Goal: Task Accomplishment & Management: Manage account settings

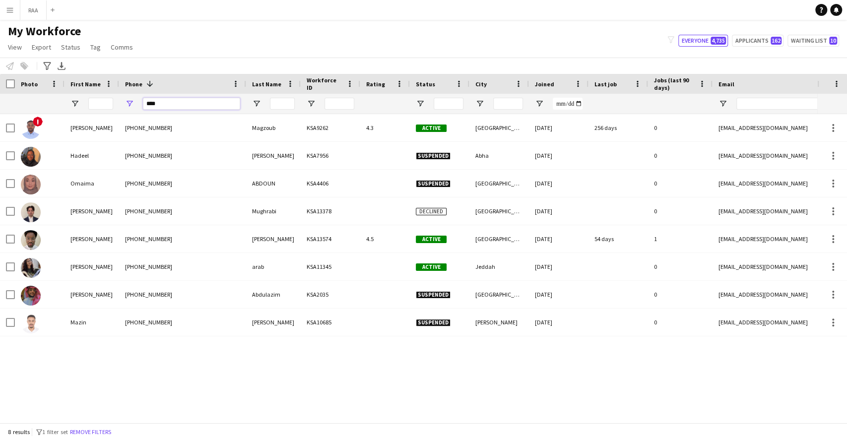
drag, startPoint x: 0, startPoint y: 0, endPoint x: 0, endPoint y: 95, distance: 94.8
click at [0, 95] on div at bounding box center [538, 104] width 1076 height 20
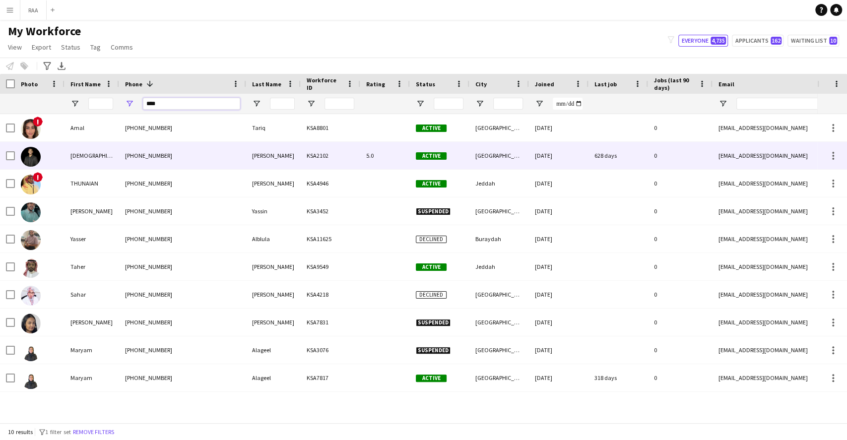
type input "****"
click at [138, 160] on div "+966581751170" at bounding box center [182, 155] width 127 height 27
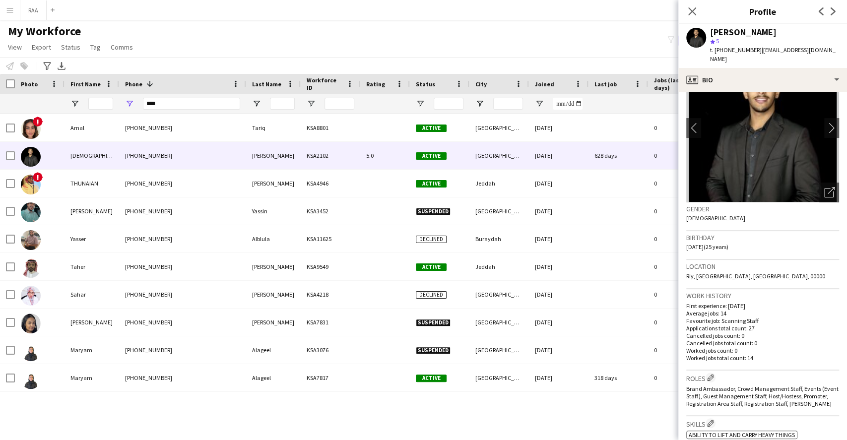
scroll to position [66, 0]
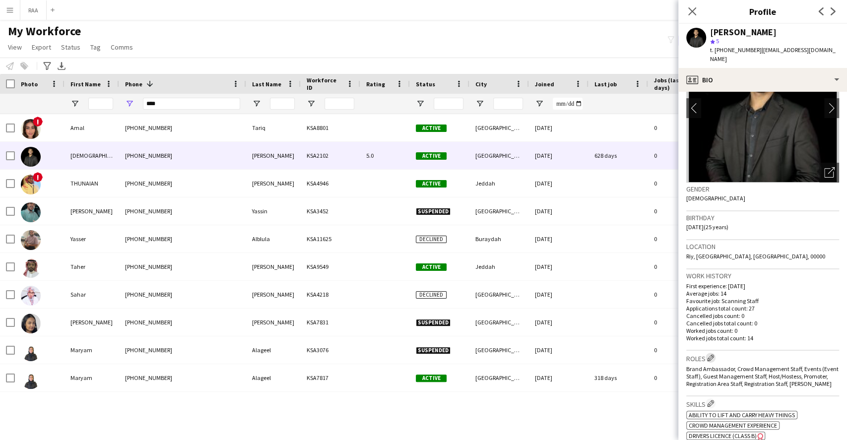
click at [708, 354] on app-icon "Edit crew company roles" at bounding box center [710, 357] width 7 height 7
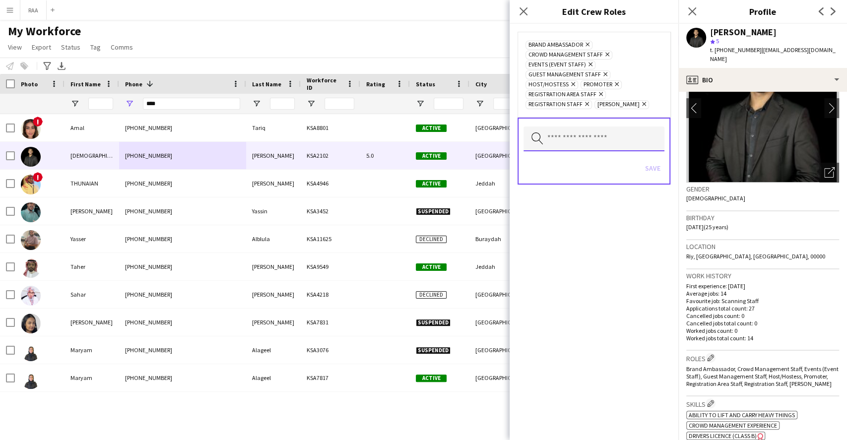
click at [620, 129] on input "text" at bounding box center [593, 139] width 141 height 25
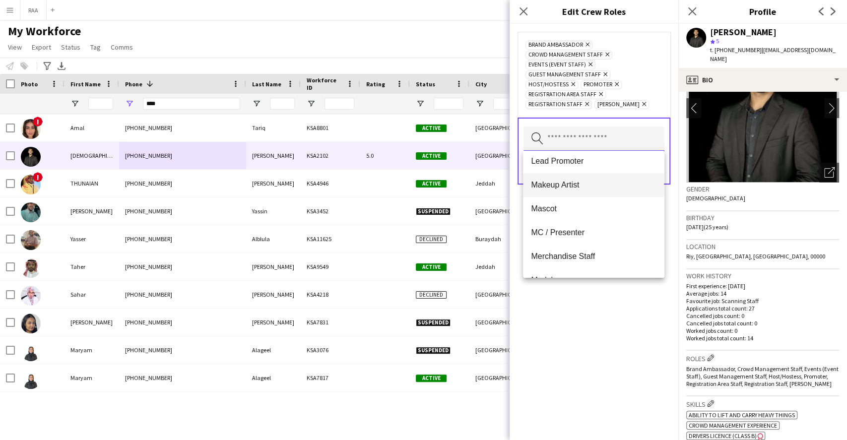
scroll to position [264, 0]
click at [592, 208] on span "Merchandise Staff" at bounding box center [593, 211] width 125 height 9
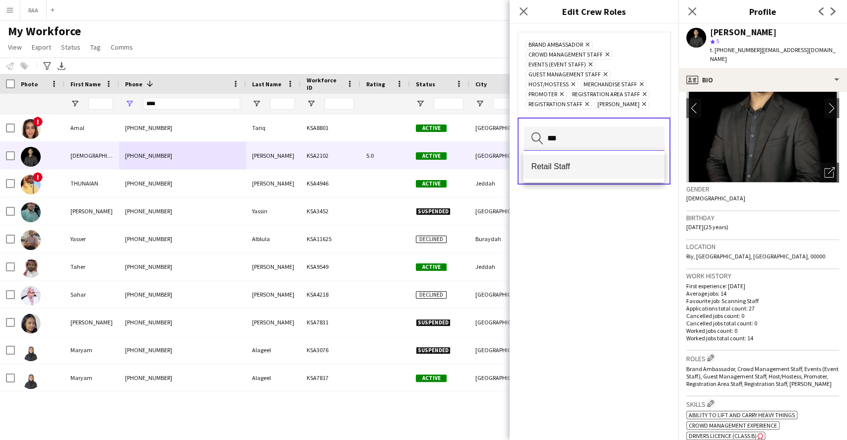
type input "***"
click at [573, 175] on mat-option "Retail Staff" at bounding box center [593, 167] width 141 height 24
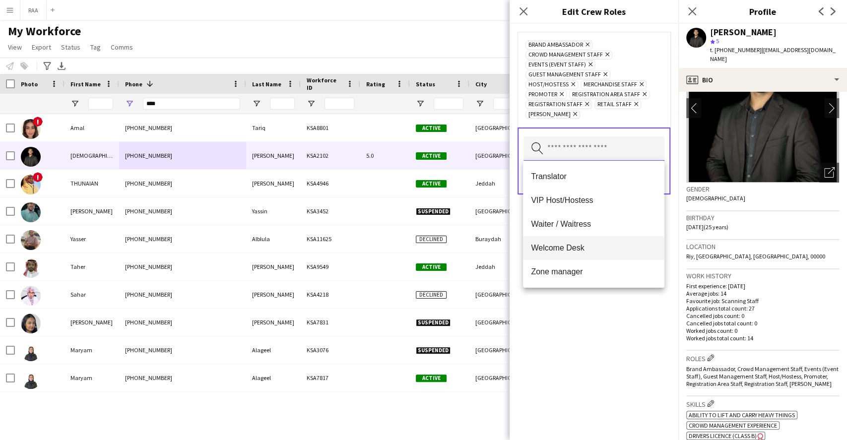
scroll to position [553, 0]
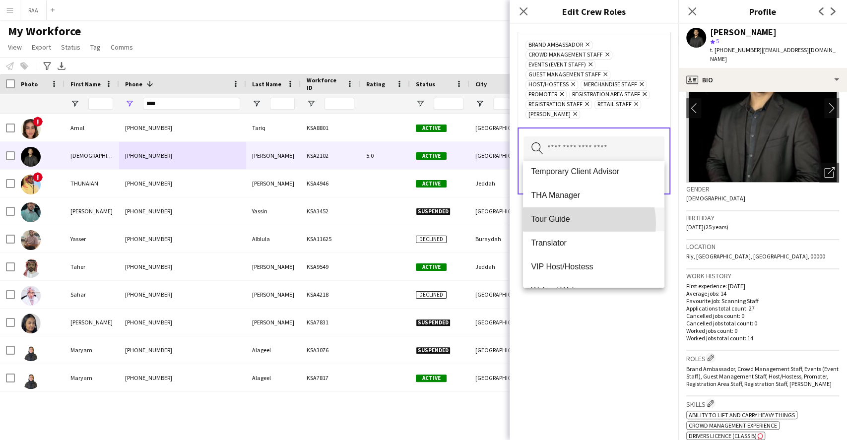
click at [575, 223] on span "Tour Guide" at bounding box center [593, 218] width 125 height 9
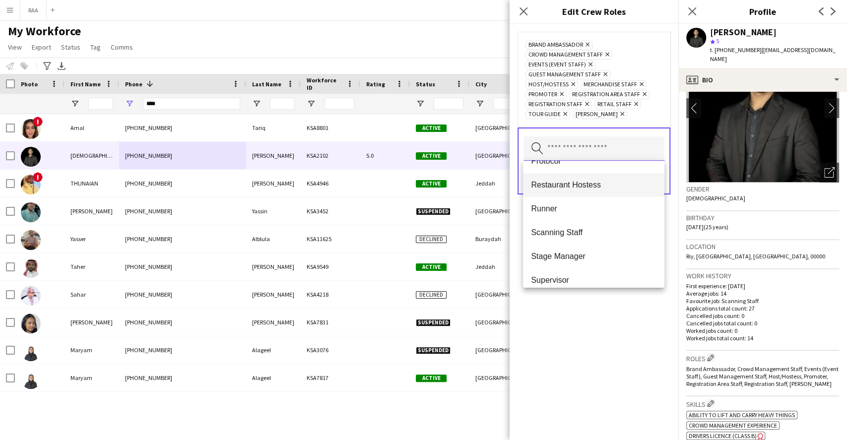
scroll to position [330, 0]
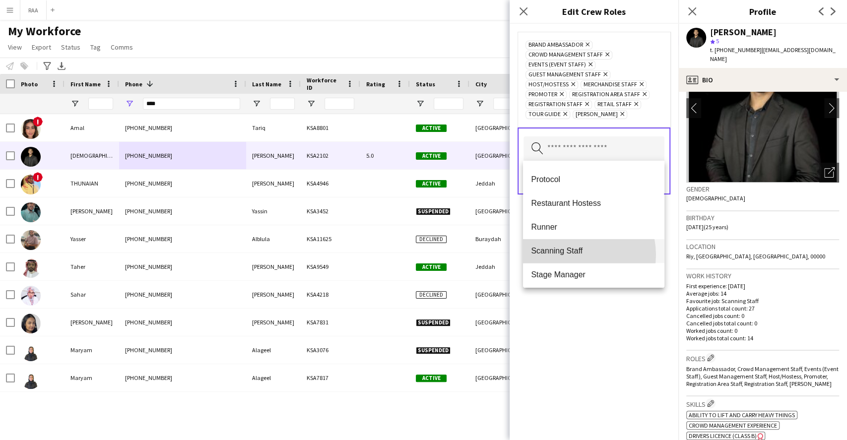
click at [572, 255] on span "Scanning Staff" at bounding box center [593, 250] width 125 height 9
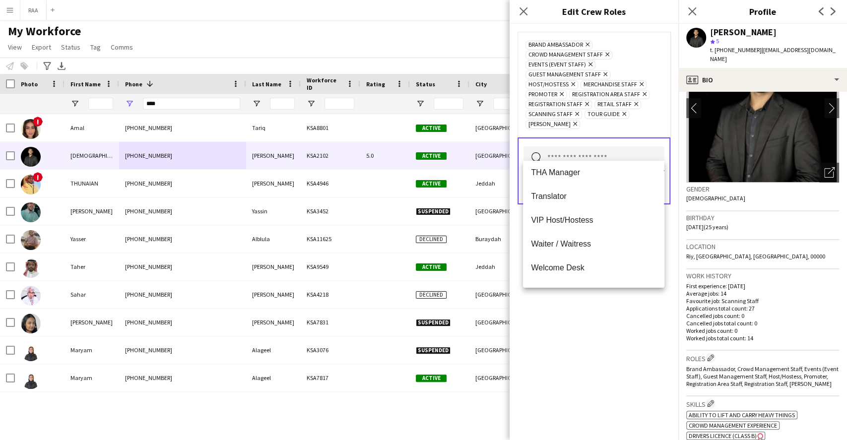
scroll to position [572, 0]
drag, startPoint x: 599, startPoint y: 329, endPoint x: 598, endPoint y: 314, distance: 14.9
click at [599, 326] on div "Brand Ambassador Remove Crowd Management Staff Remove Events (Event Staff) Remo…" at bounding box center [594, 232] width 169 height 416
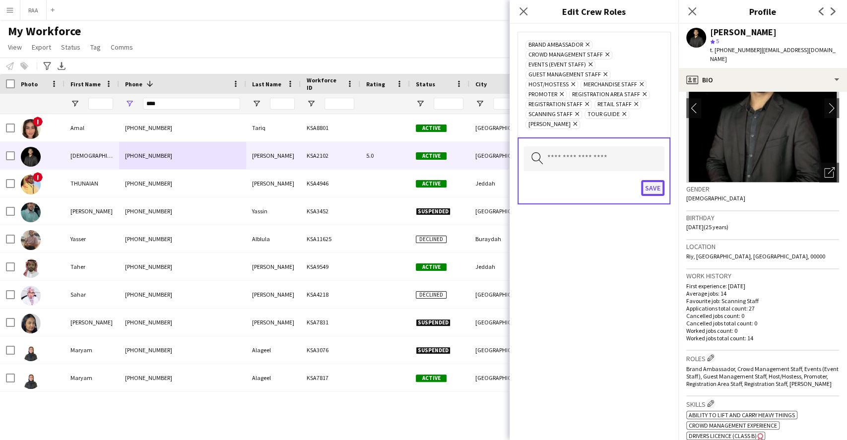
click at [654, 181] on button "Save" at bounding box center [652, 188] width 23 height 16
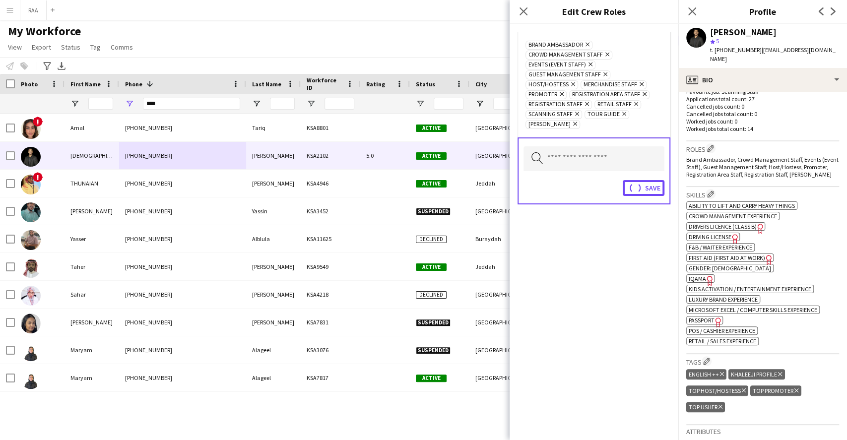
scroll to position [330, 0]
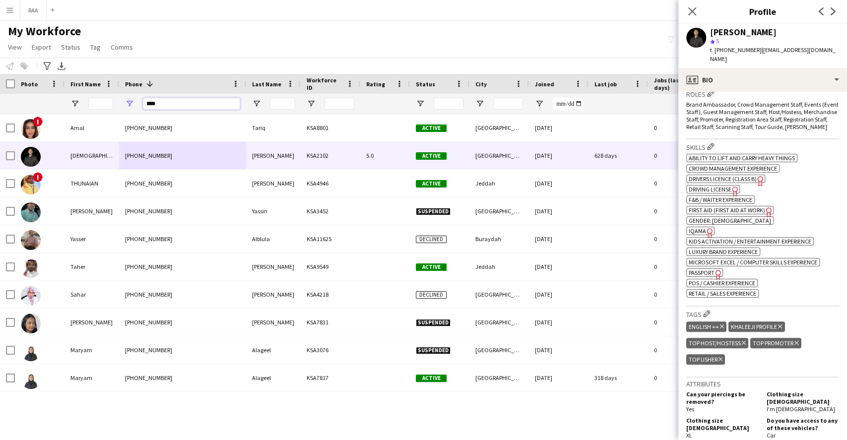
drag, startPoint x: 203, startPoint y: 101, endPoint x: 0, endPoint y: 84, distance: 203.6
click at [0, 84] on div "Workforce Details Photo First Name 1" at bounding box center [538, 94] width 1076 height 40
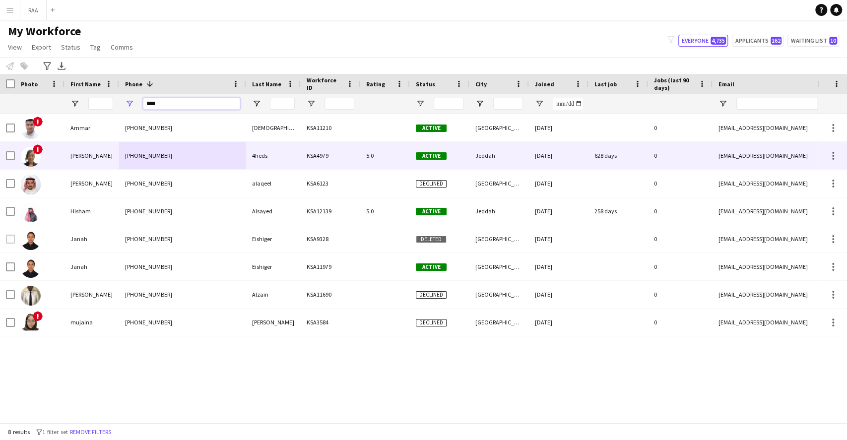
type input "****"
click at [186, 157] on div "+966580110268" at bounding box center [182, 155] width 127 height 27
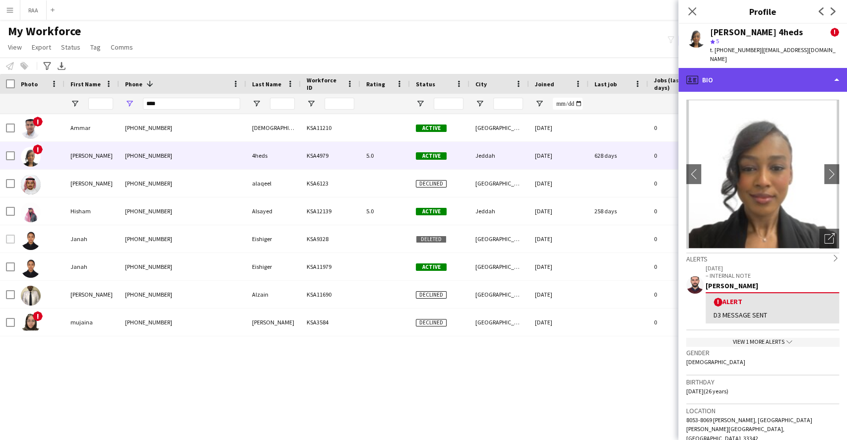
click at [771, 80] on div "profile Bio" at bounding box center [762, 80] width 169 height 24
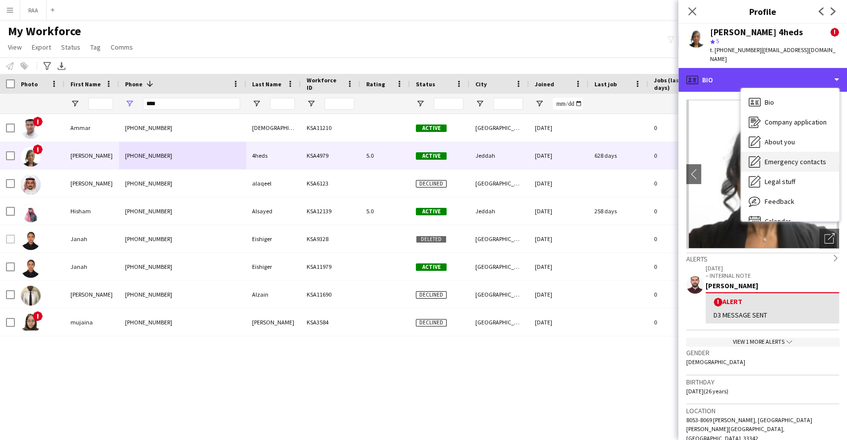
scroll to position [13, 0]
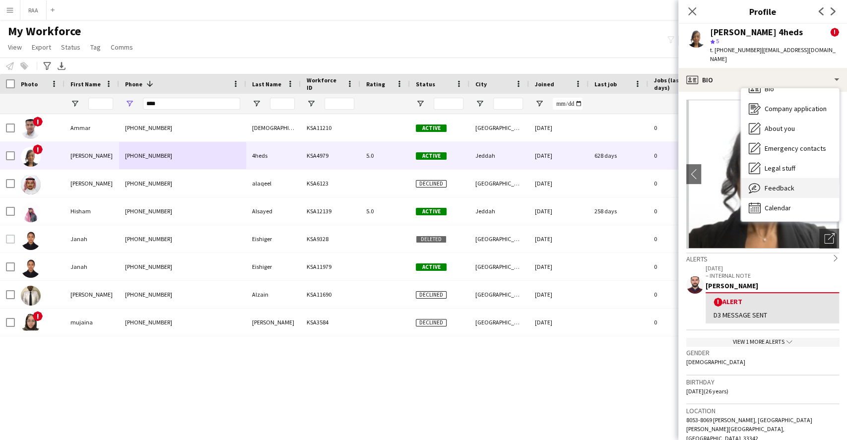
click at [782, 184] on span "Feedback" at bounding box center [780, 188] width 30 height 9
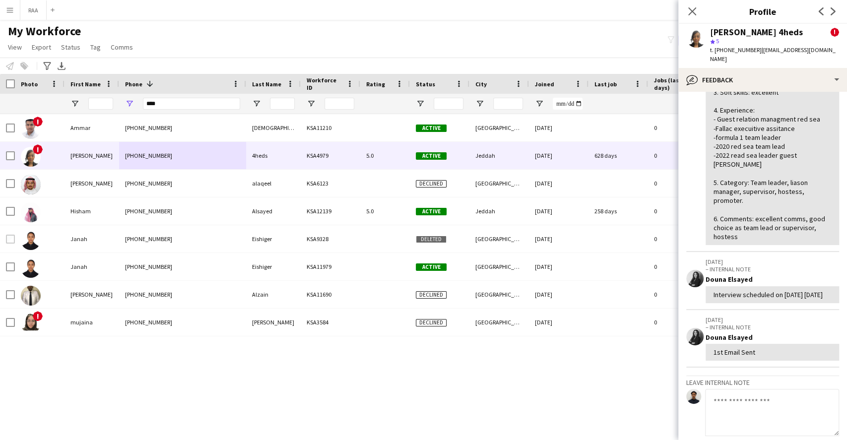
scroll to position [132, 0]
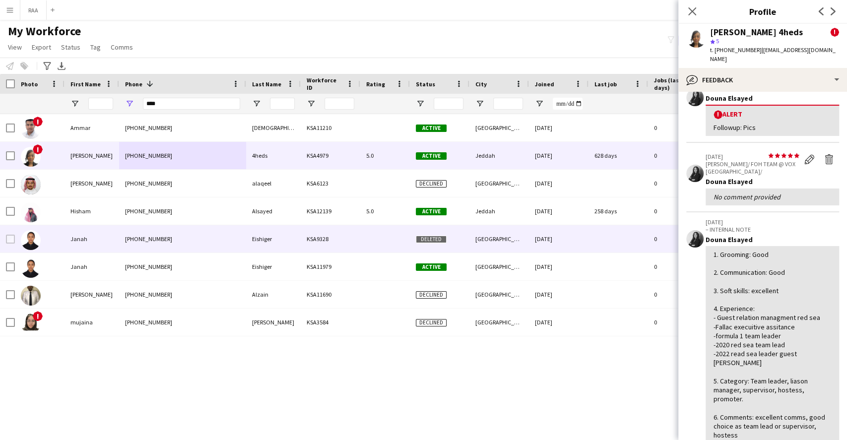
click at [104, 235] on div "Janah" at bounding box center [92, 238] width 55 height 27
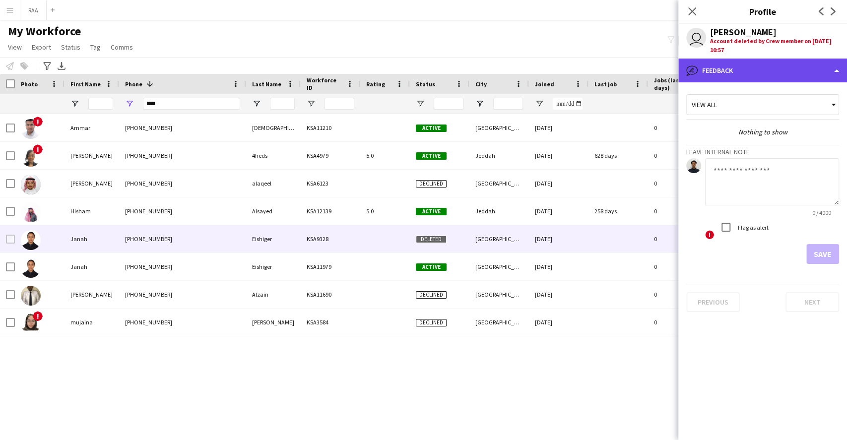
click at [730, 77] on div "bubble-pencil Feedback" at bounding box center [762, 71] width 169 height 24
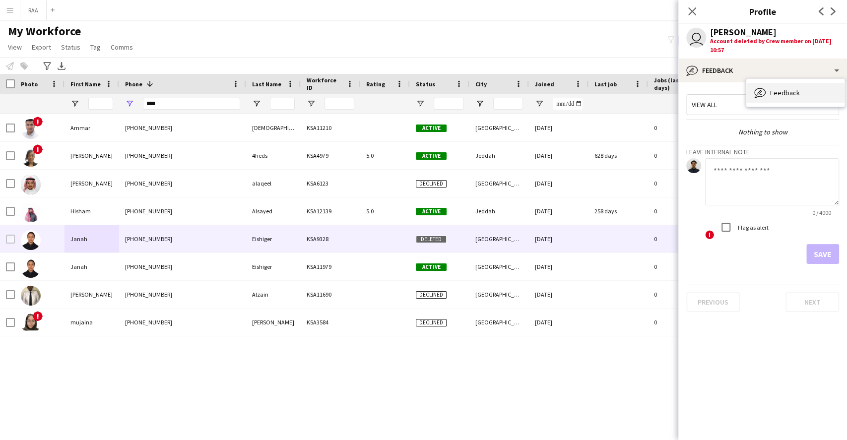
click at [804, 100] on div "Feedback Feedback" at bounding box center [795, 93] width 98 height 20
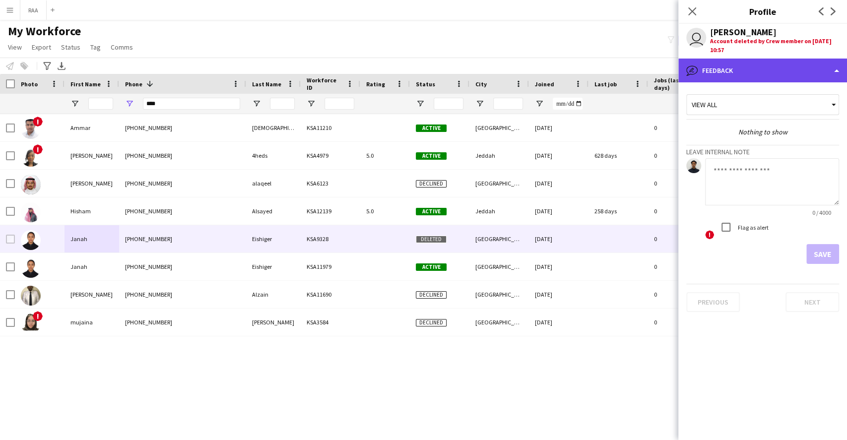
click at [787, 78] on div "bubble-pencil Feedback" at bounding box center [762, 71] width 169 height 24
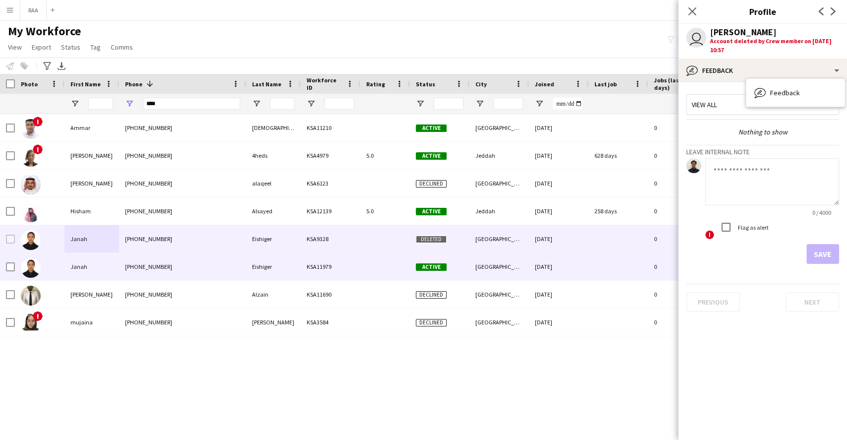
drag, startPoint x: 141, startPoint y: 270, endPoint x: 183, endPoint y: 265, distance: 42.0
click at [142, 270] on div "+966546721026" at bounding box center [182, 266] width 127 height 27
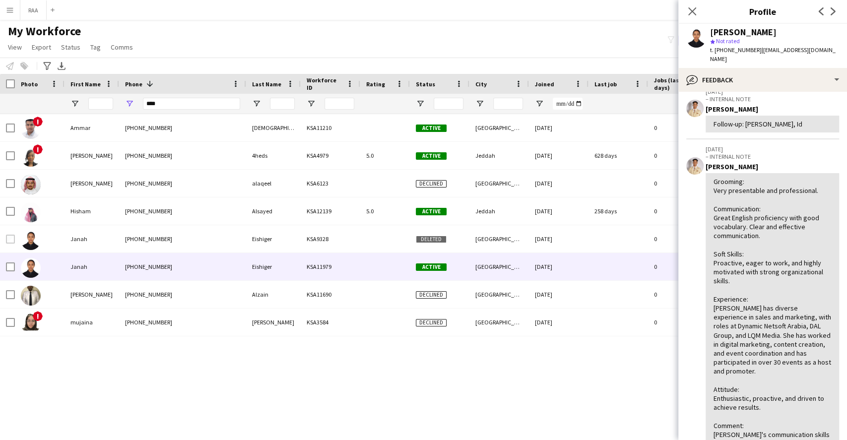
scroll to position [66, 0]
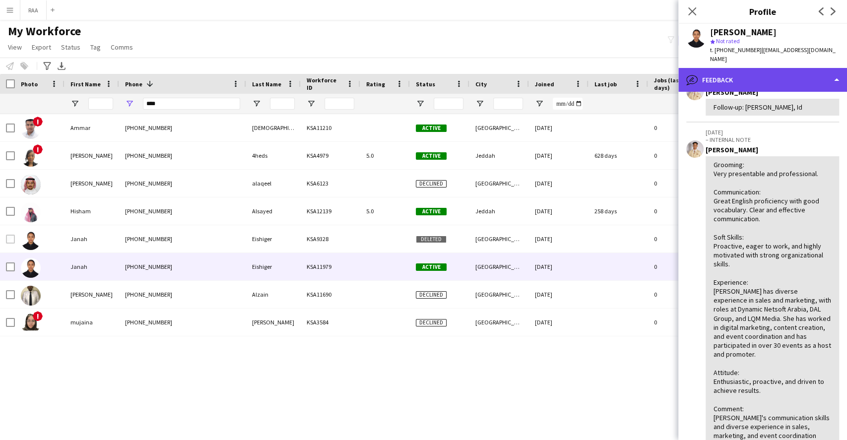
click at [777, 73] on div "bubble-pencil Feedback" at bounding box center [762, 80] width 169 height 24
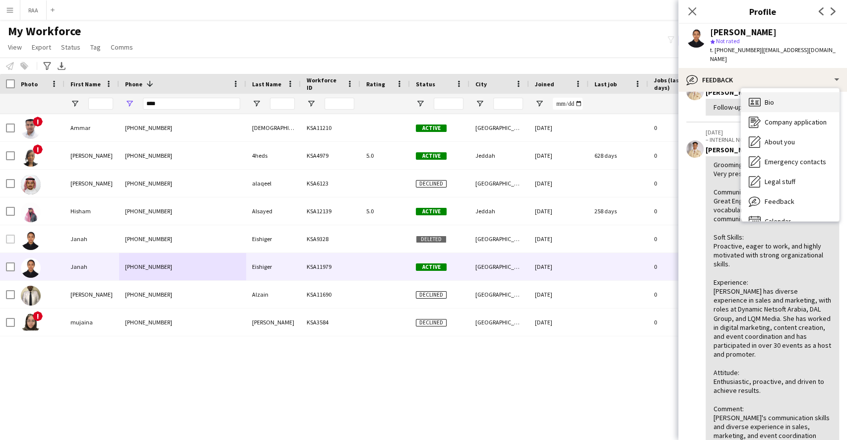
click at [781, 88] on div "Bio Bio Company application Company application About you About you Emergency c…" at bounding box center [790, 154] width 98 height 133
click at [782, 92] on div "Bio Bio" at bounding box center [790, 102] width 98 height 20
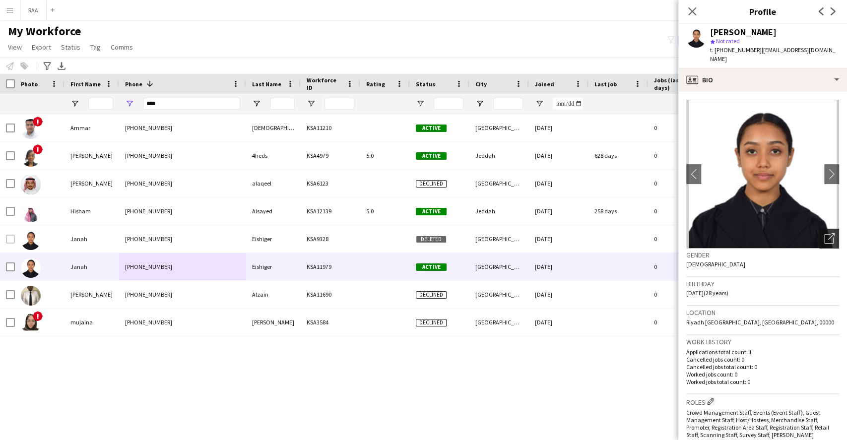
click at [819, 235] on div "Open photos pop-in" at bounding box center [829, 239] width 20 height 20
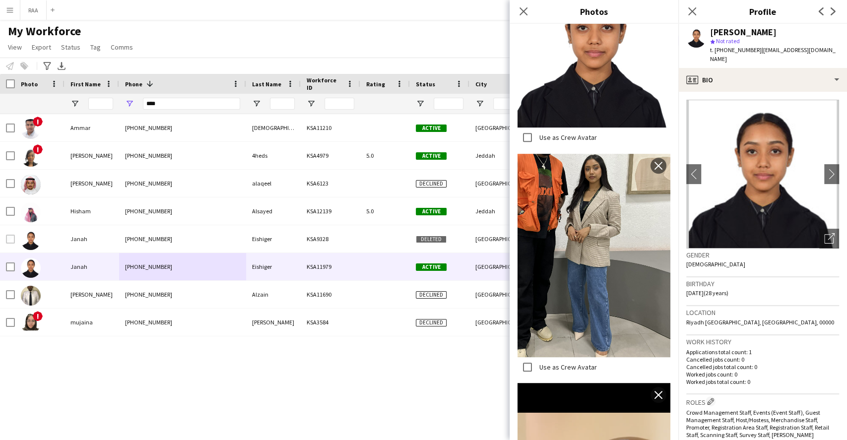
scroll to position [0, 0]
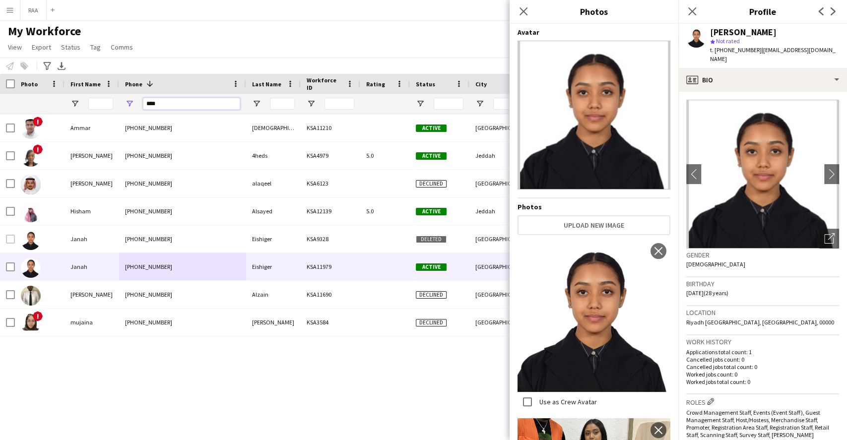
drag, startPoint x: 171, startPoint y: 102, endPoint x: 5, endPoint y: 104, distance: 165.2
click at [8, 104] on div at bounding box center [538, 104] width 1076 height 20
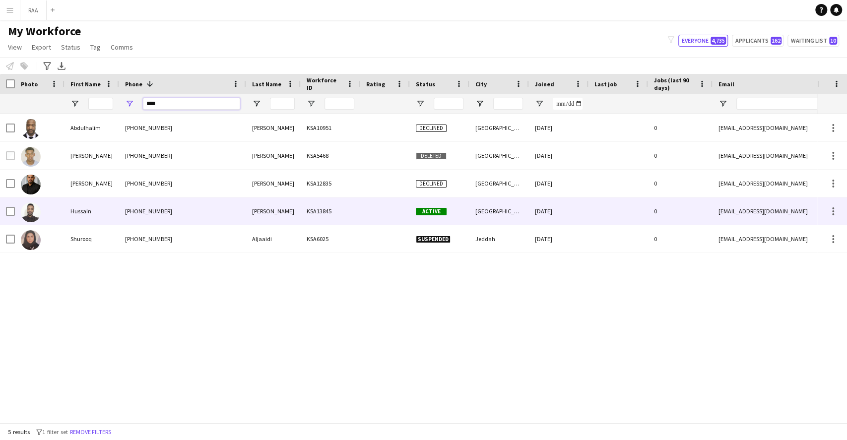
type input "****"
click at [138, 208] on div "+966537823715" at bounding box center [182, 210] width 127 height 27
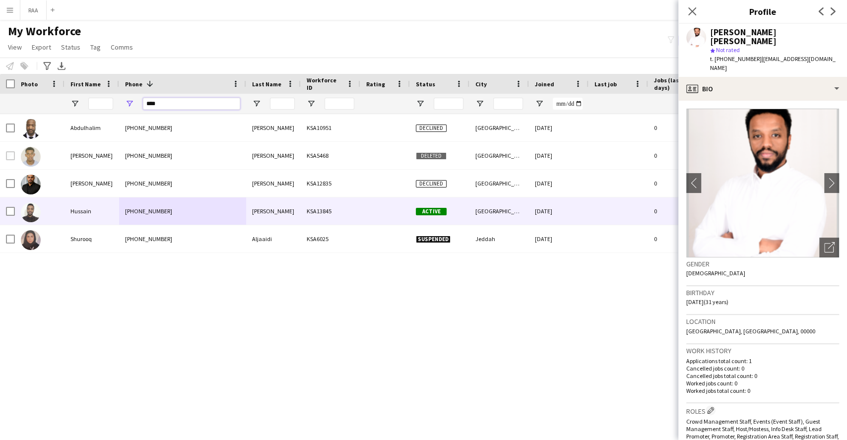
drag, startPoint x: 164, startPoint y: 106, endPoint x: 99, endPoint y: 107, distance: 64.5
click at [103, 107] on div at bounding box center [538, 104] width 1076 height 20
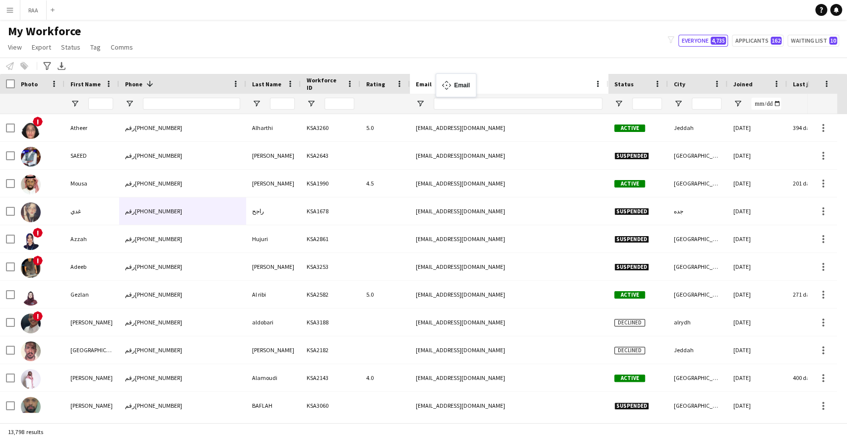
drag, startPoint x: 753, startPoint y: 85, endPoint x: 441, endPoint y: 79, distance: 312.6
click at [459, 106] on input "Email Filter Input" at bounding box center [518, 104] width 169 height 12
paste input "**********"
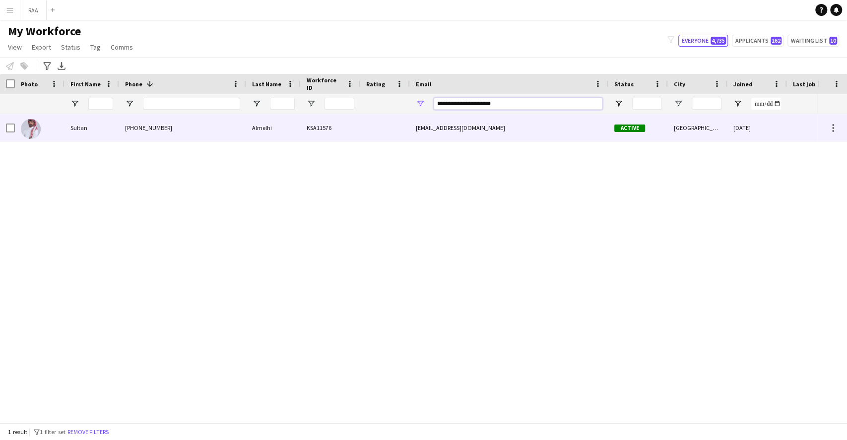
type input "**********"
click at [302, 121] on div "KSA11576" at bounding box center [331, 127] width 60 height 27
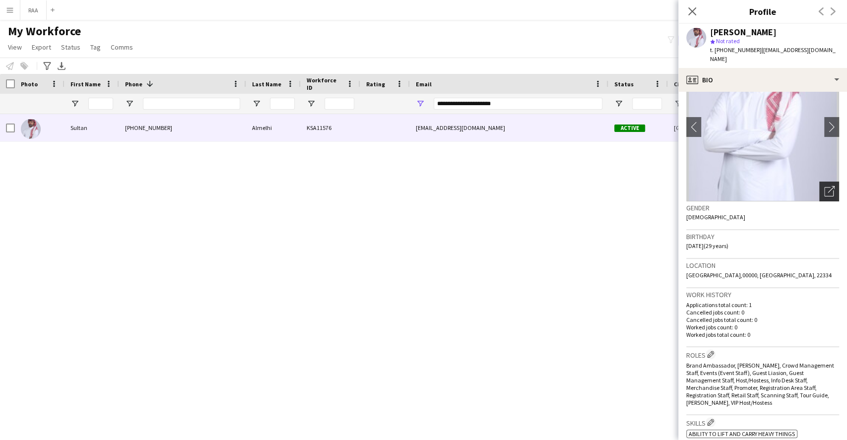
scroll to position [66, 0]
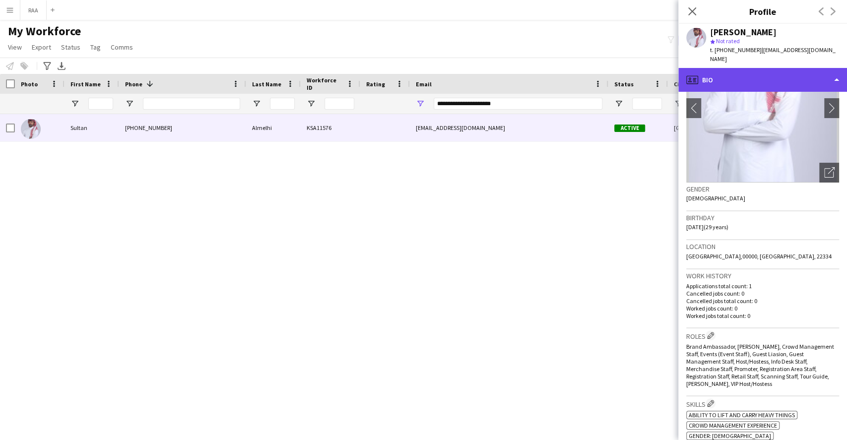
click at [754, 72] on div "profile Bio" at bounding box center [762, 80] width 169 height 24
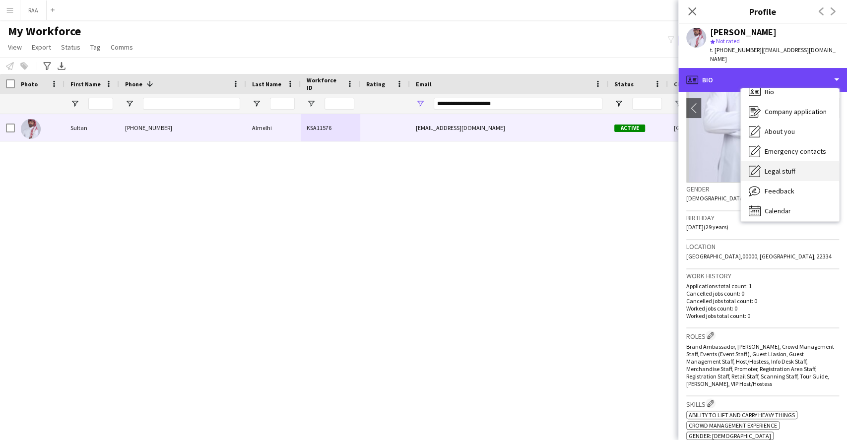
scroll to position [13, 0]
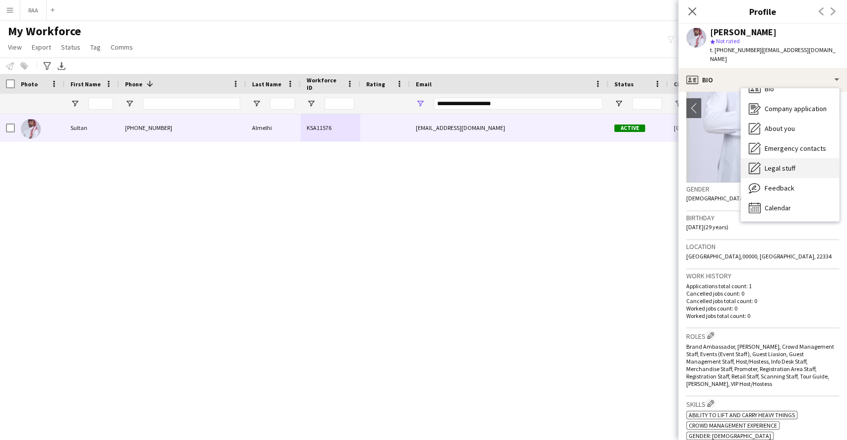
click at [790, 164] on div "Legal stuff Legal stuff" at bounding box center [790, 168] width 98 height 20
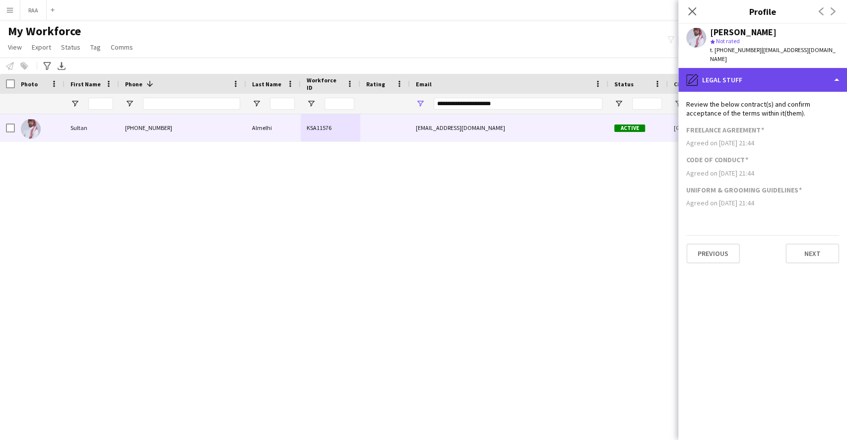
click at [774, 73] on div "pencil4 Legal stuff" at bounding box center [762, 80] width 169 height 24
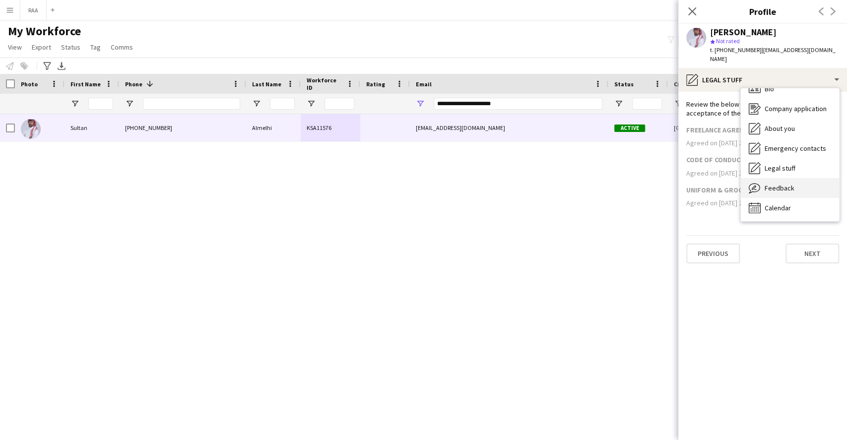
click at [783, 184] on span "Feedback" at bounding box center [780, 188] width 30 height 9
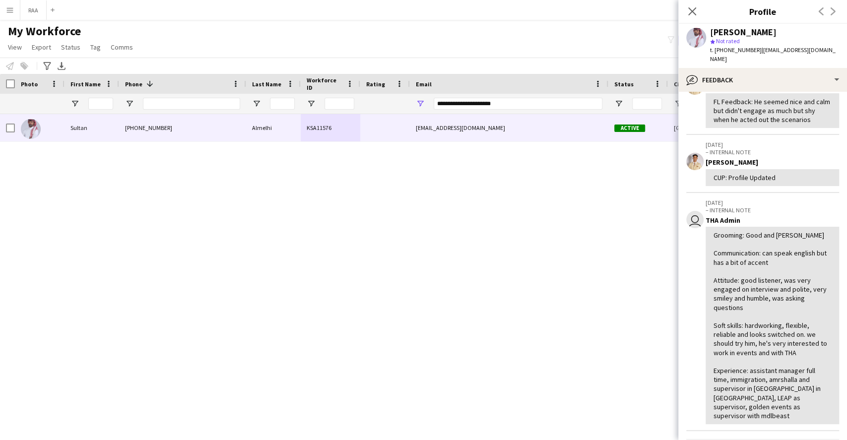
scroll to position [132, 0]
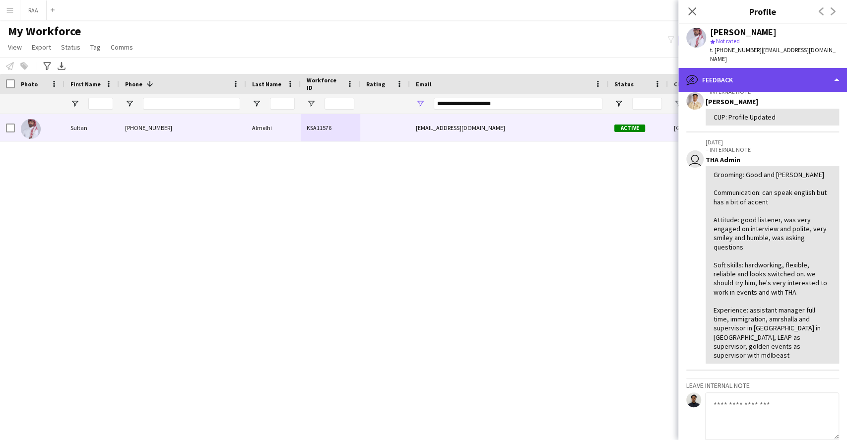
click at [745, 68] on div "bubble-pencil Feedback" at bounding box center [762, 80] width 169 height 24
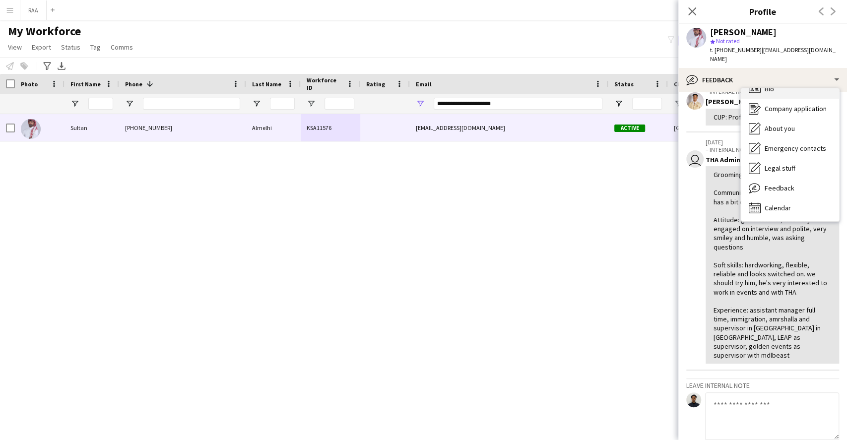
click at [773, 84] on div "Bio Bio" at bounding box center [790, 89] width 98 height 20
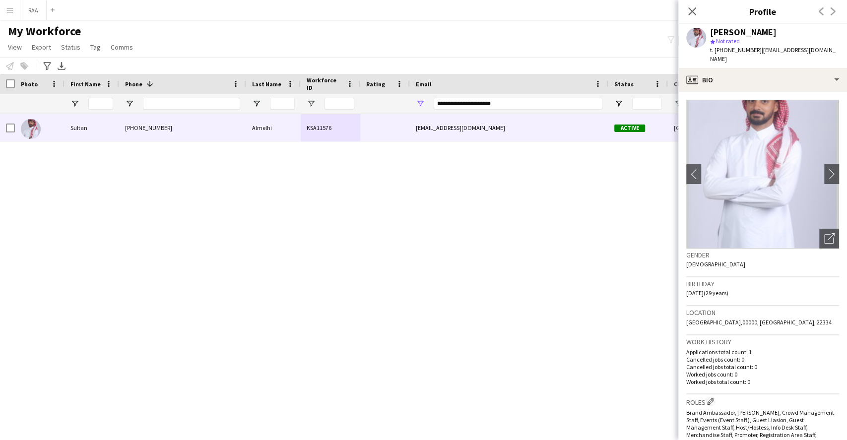
scroll to position [264, 0]
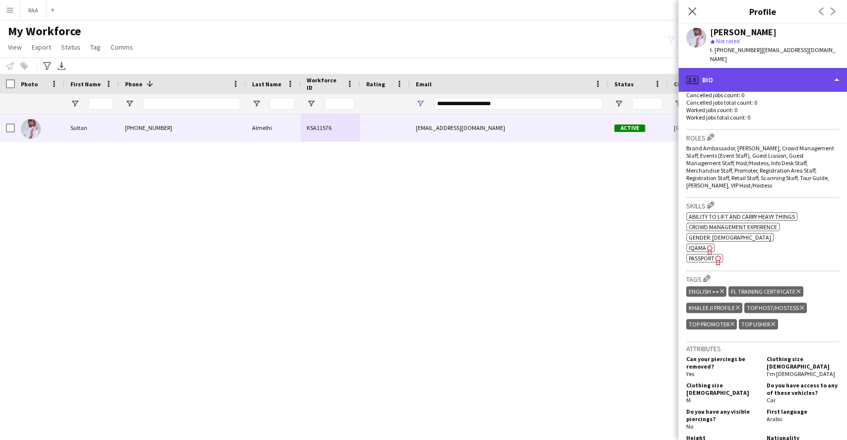
click at [786, 79] on div "profile Bio" at bounding box center [762, 80] width 169 height 24
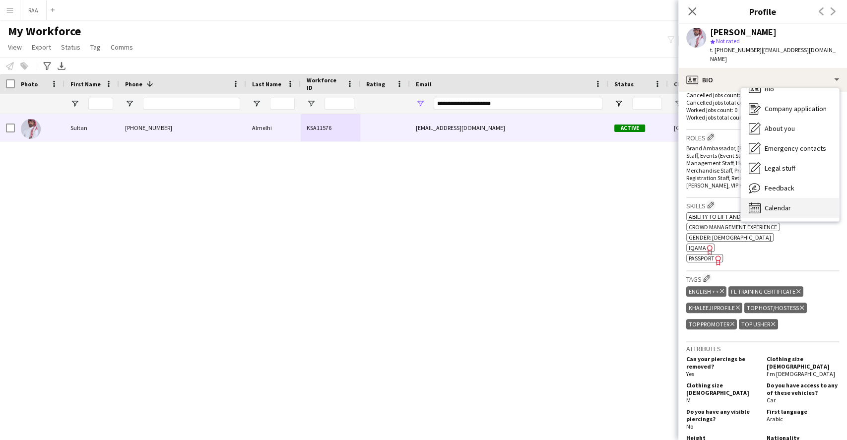
click at [780, 203] on span "Calendar" at bounding box center [778, 207] width 26 height 9
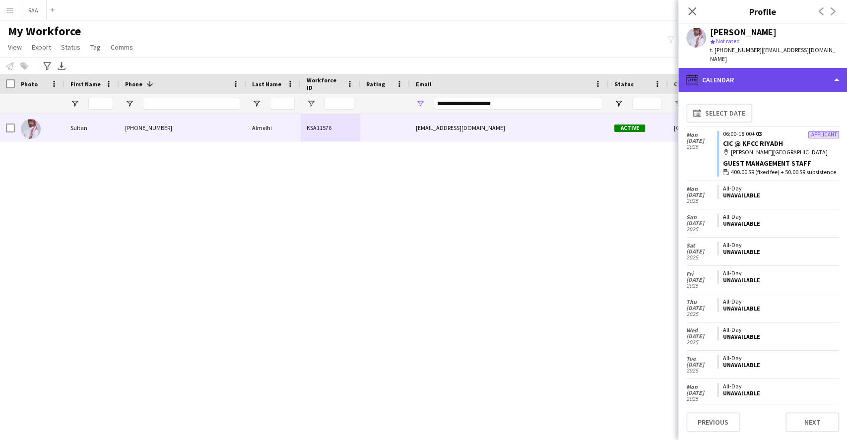
click at [778, 74] on div "calendar-full Calendar" at bounding box center [762, 80] width 169 height 24
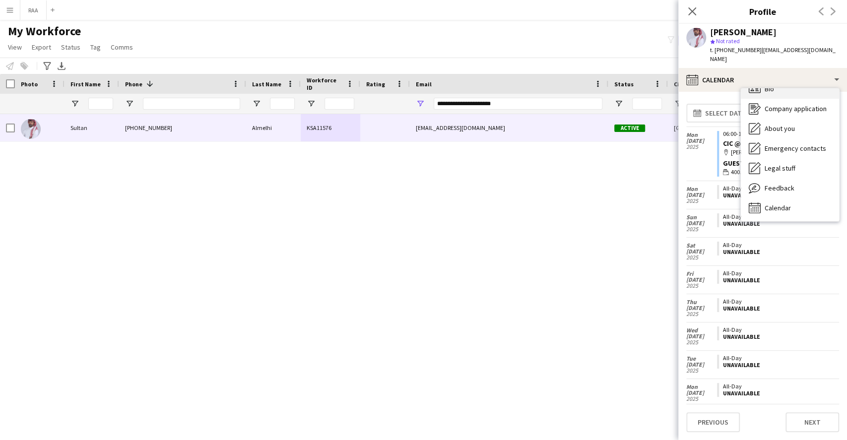
click at [781, 83] on div "Bio Bio" at bounding box center [790, 89] width 98 height 20
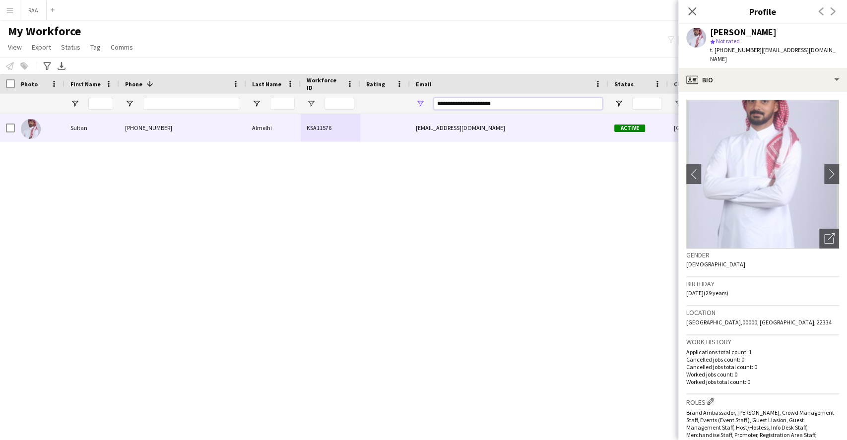
drag, startPoint x: 505, startPoint y: 101, endPoint x: 232, endPoint y: 109, distance: 273.0
click at [232, 109] on div at bounding box center [538, 104] width 1076 height 20
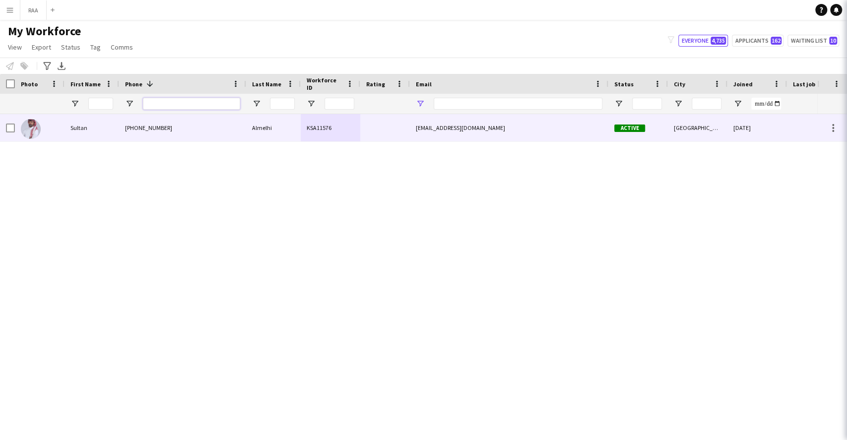
click at [213, 106] on input "Phone Filter Input" at bounding box center [191, 104] width 97 height 12
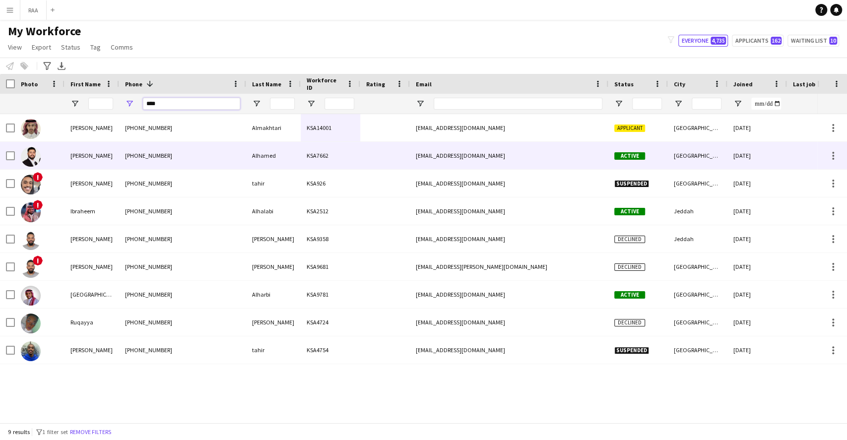
type input "****"
click at [167, 157] on div "+966577093092" at bounding box center [182, 155] width 127 height 27
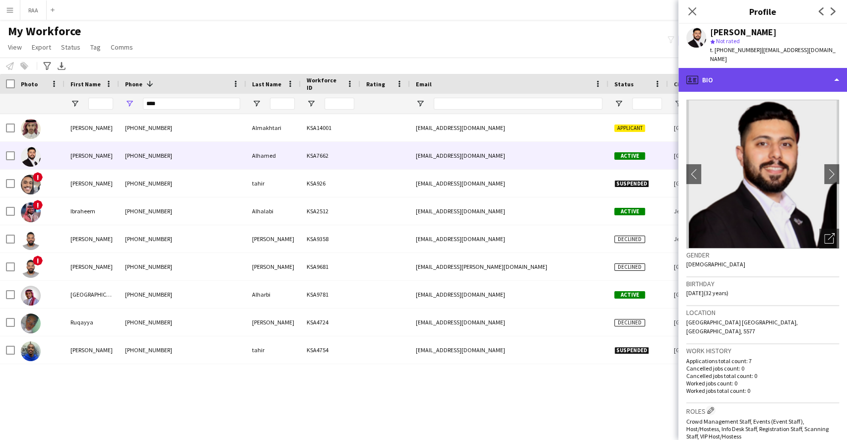
click at [742, 74] on div "profile Bio" at bounding box center [762, 80] width 169 height 24
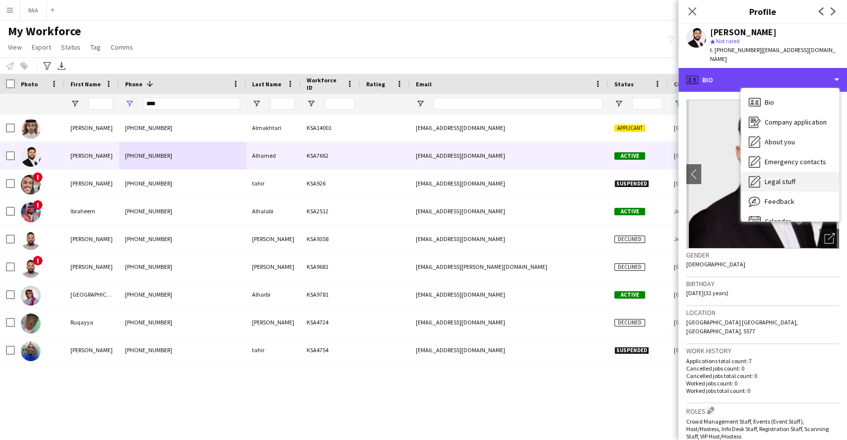
scroll to position [13, 0]
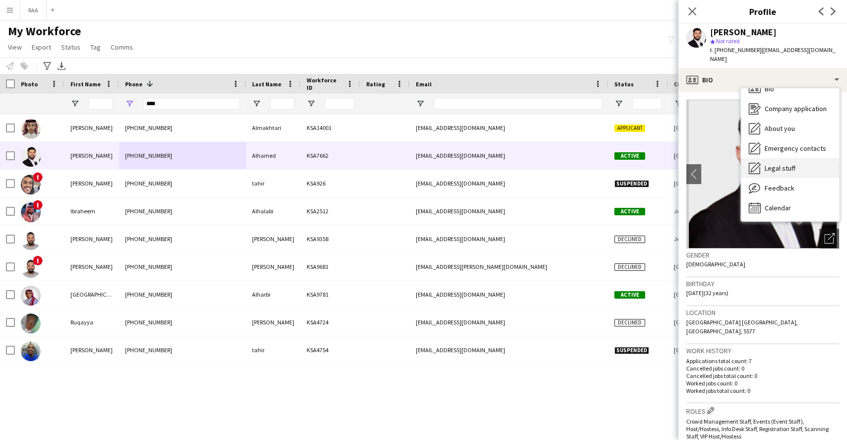
click at [790, 184] on span "Feedback" at bounding box center [780, 188] width 30 height 9
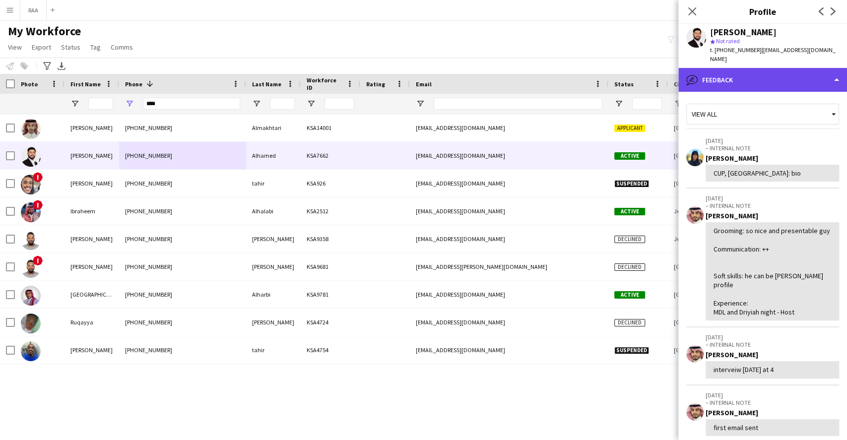
click at [763, 68] on div "bubble-pencil Feedback" at bounding box center [762, 80] width 169 height 24
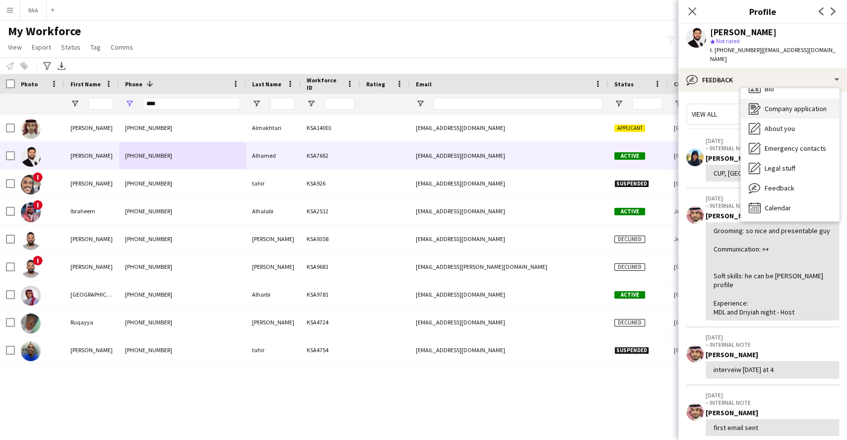
click at [776, 99] on div "Company application Company application" at bounding box center [790, 109] width 98 height 20
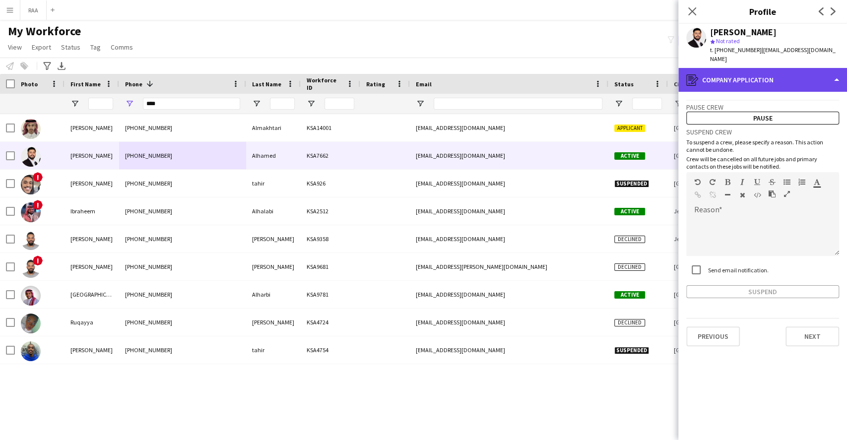
click at [760, 68] on div "register Company application" at bounding box center [762, 80] width 169 height 24
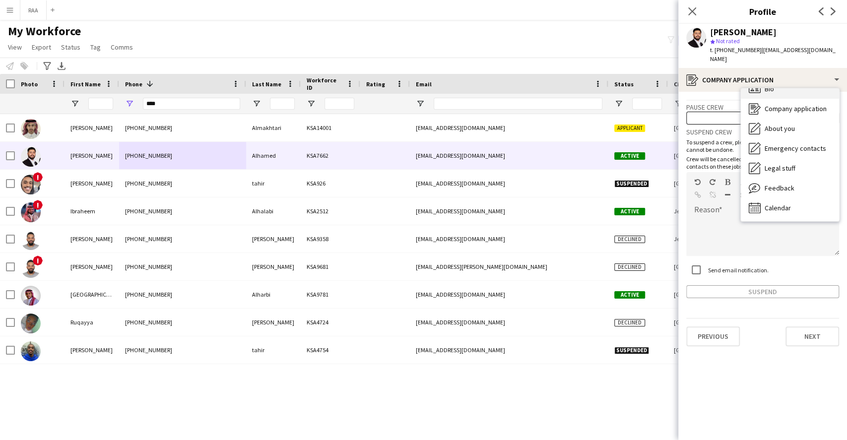
click at [781, 83] on div "Bio Bio" at bounding box center [790, 89] width 98 height 20
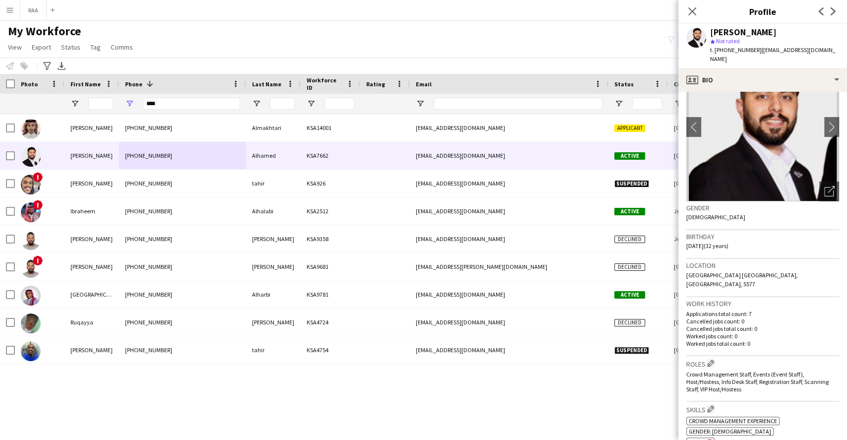
scroll to position [66, 0]
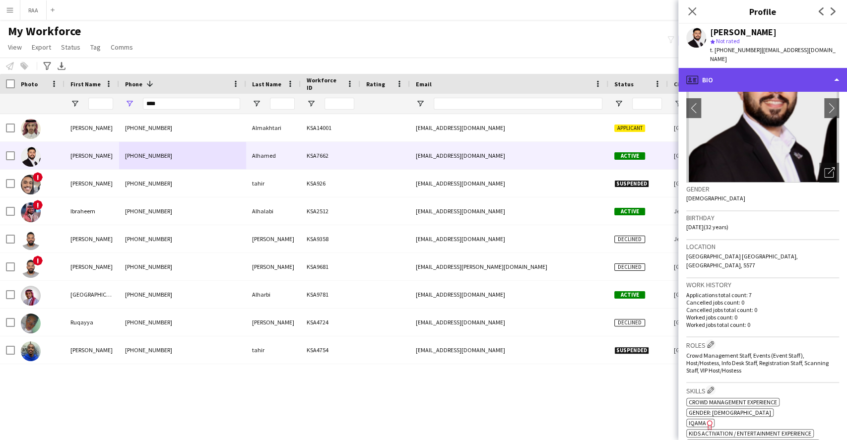
click at [784, 68] on div "profile Bio" at bounding box center [762, 80] width 169 height 24
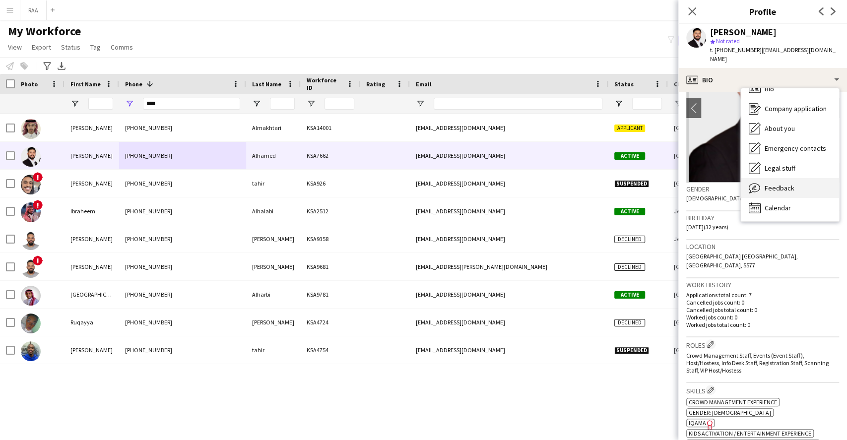
click at [781, 184] on div "Feedback Feedback" at bounding box center [790, 188] width 98 height 20
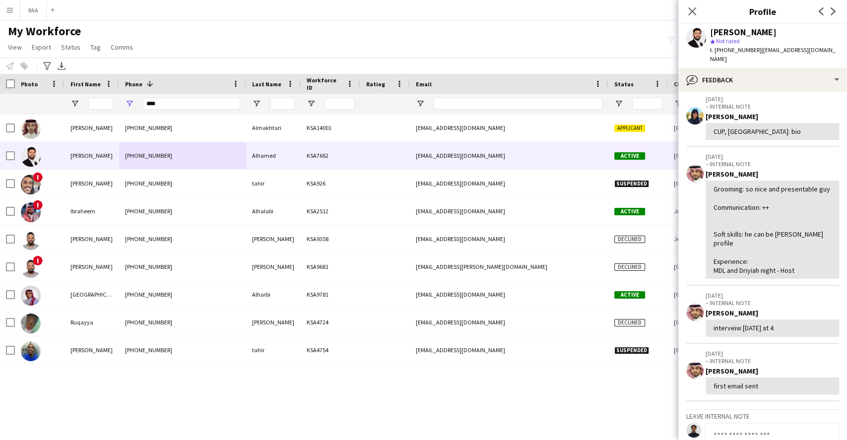
scroll to position [0, 0]
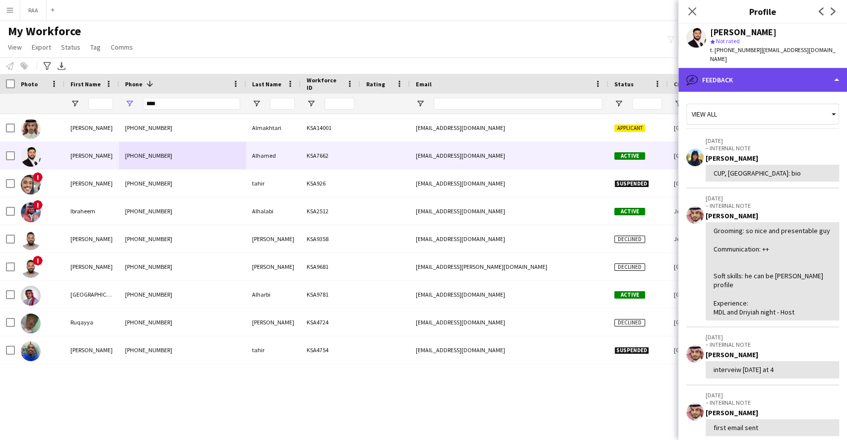
click at [759, 72] on div "bubble-pencil Feedback" at bounding box center [762, 80] width 169 height 24
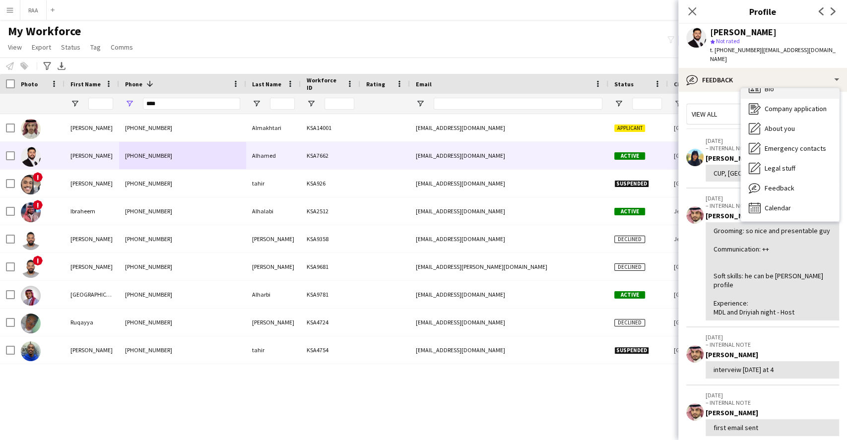
click at [776, 86] on div "Bio Bio" at bounding box center [790, 89] width 98 height 20
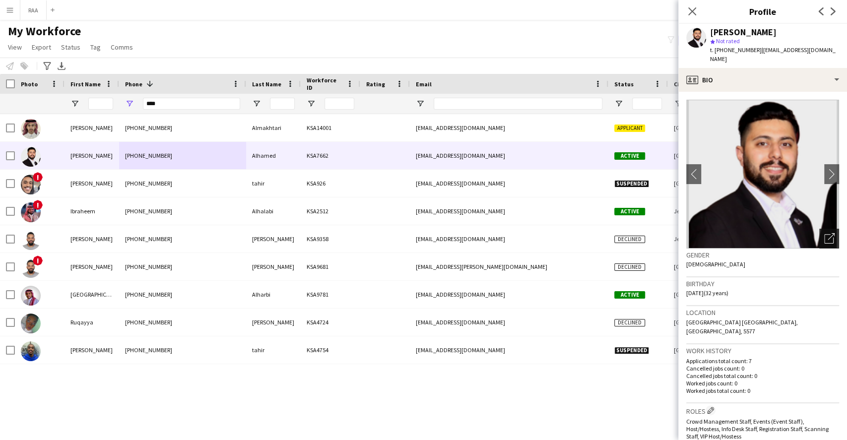
click at [824, 233] on icon "Open photos pop-in" at bounding box center [829, 238] width 10 height 10
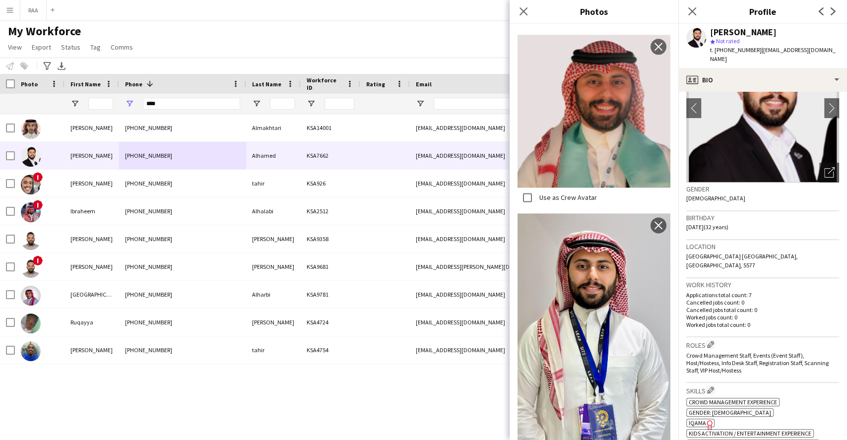
scroll to position [198, 0]
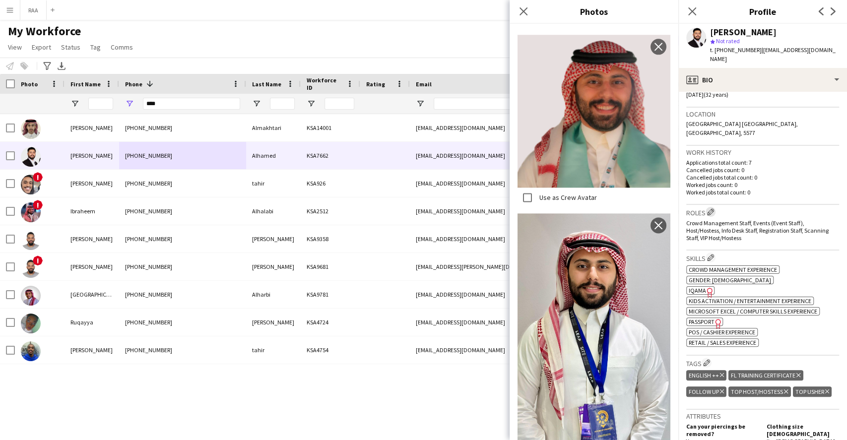
click at [712, 208] on app-icon "Edit crew company roles" at bounding box center [710, 211] width 7 height 7
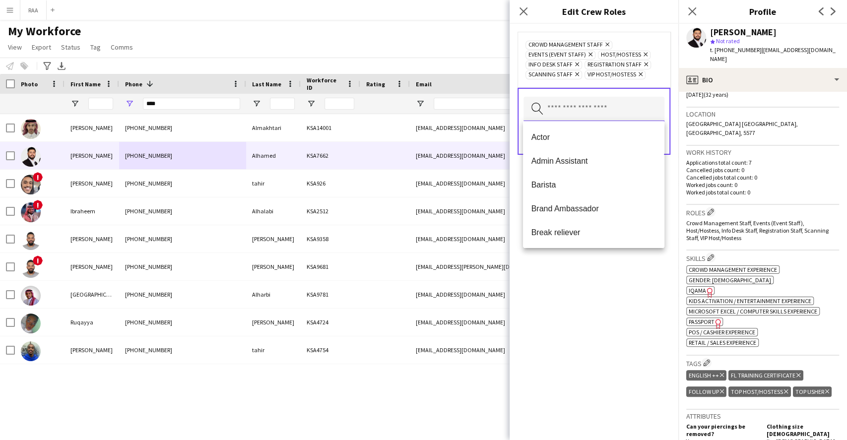
click at [619, 104] on input "text" at bounding box center [593, 109] width 141 height 25
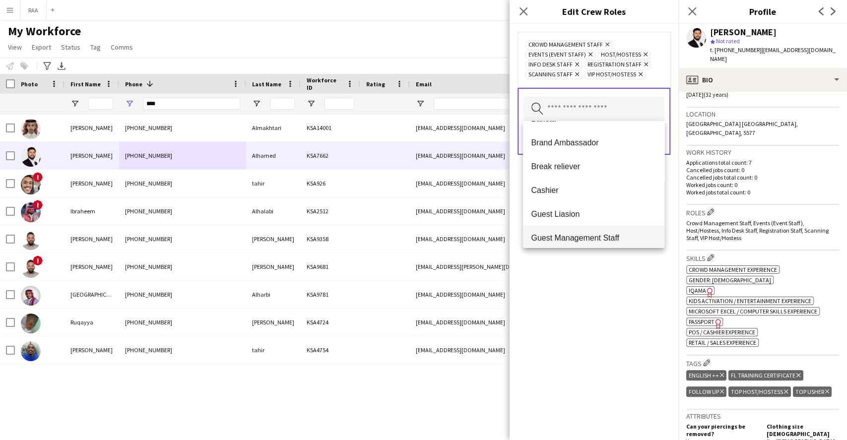
click at [590, 233] on span "Guest Management Staff" at bounding box center [593, 237] width 125 height 9
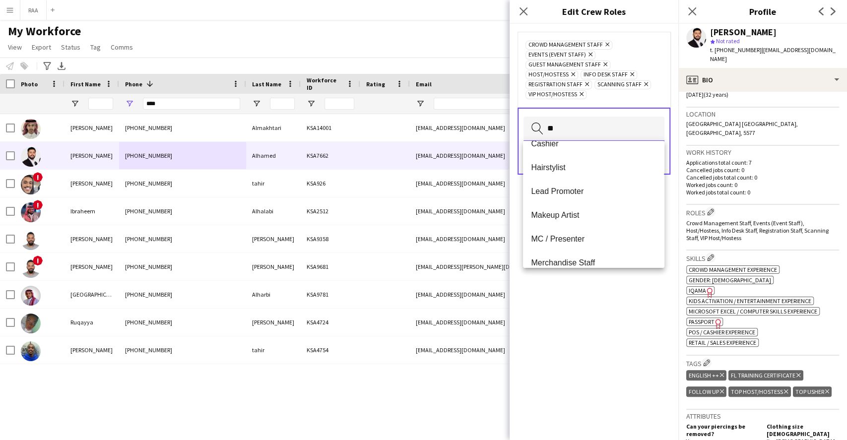
scroll to position [0, 0]
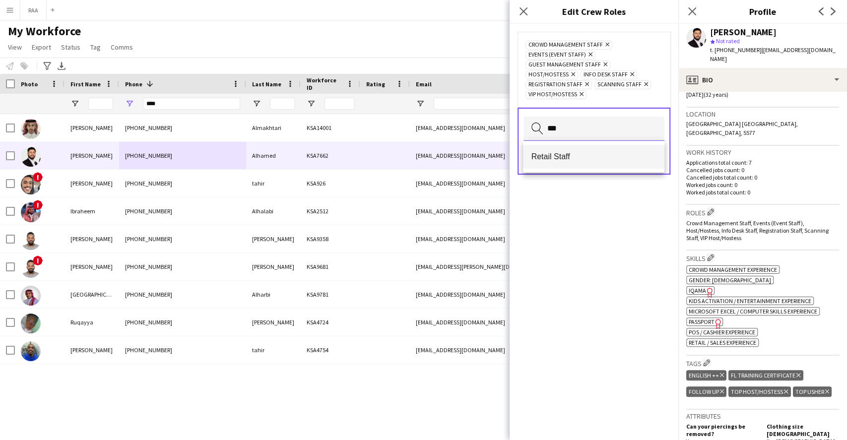
type input "***"
click at [580, 160] on span "Retail Staff" at bounding box center [593, 156] width 125 height 9
type input "**"
click at [590, 155] on span "Merchandise Staff" at bounding box center [593, 156] width 125 height 9
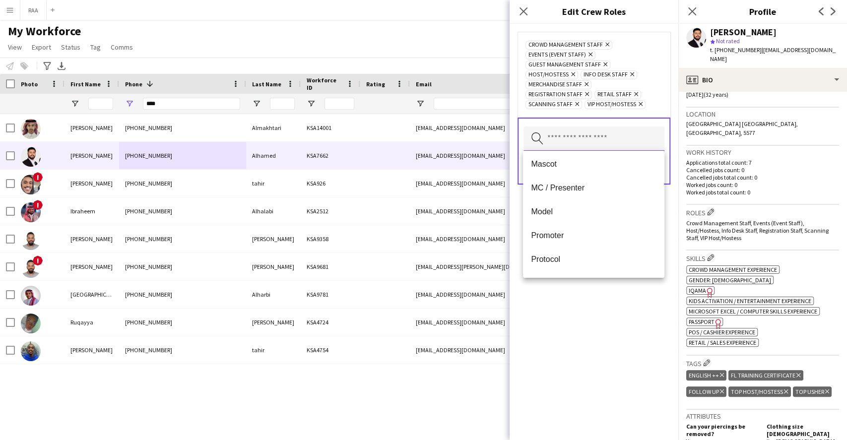
scroll to position [330, 0]
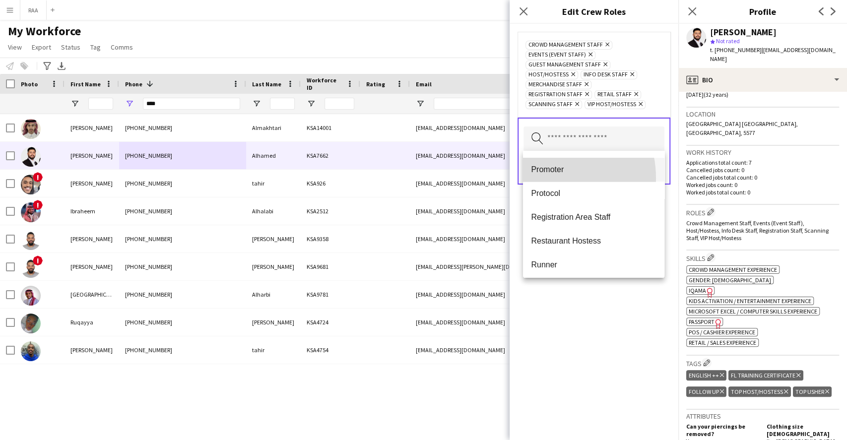
click at [542, 178] on mat-option "Promoter" at bounding box center [593, 170] width 141 height 24
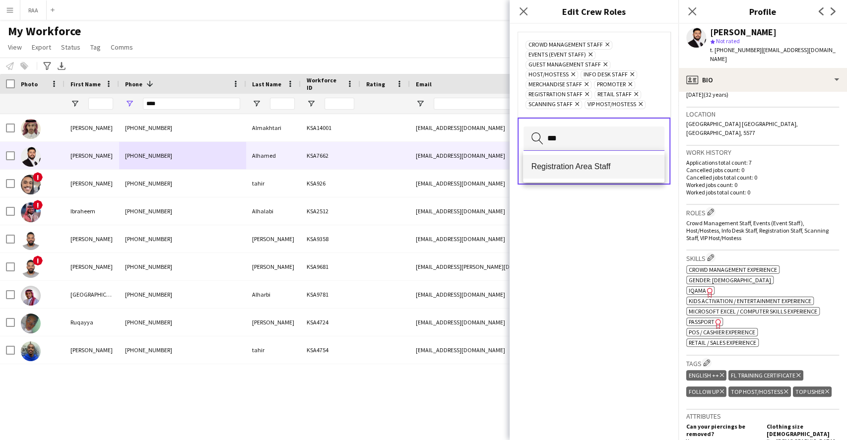
type input "***"
click at [594, 170] on span "Registration Area Staff" at bounding box center [593, 166] width 125 height 9
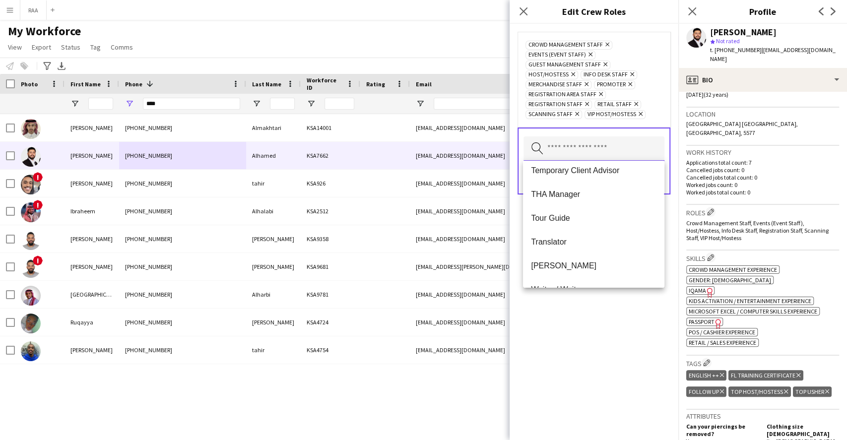
scroll to position [595, 0]
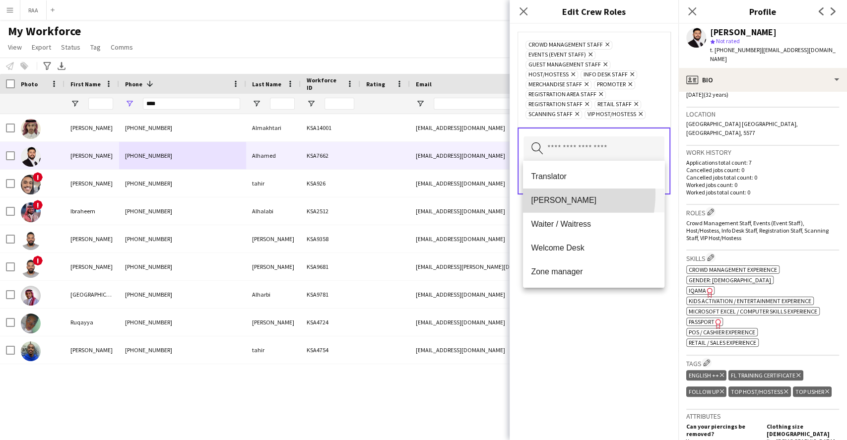
click at [537, 194] on mat-option "Usher" at bounding box center [593, 201] width 141 height 24
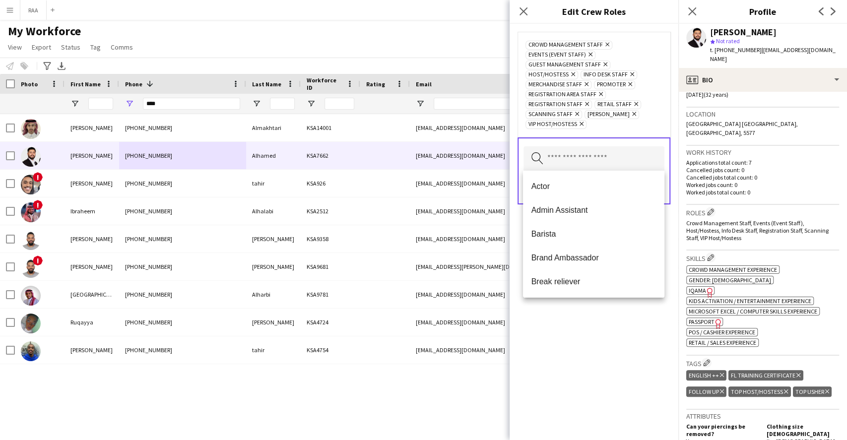
drag, startPoint x: 613, startPoint y: 397, endPoint x: 613, endPoint y: 383, distance: 14.4
click at [613, 394] on div "Crowd Management Staff Remove Events (Event Staff) Remove Guest Management Staf…" at bounding box center [594, 232] width 169 height 416
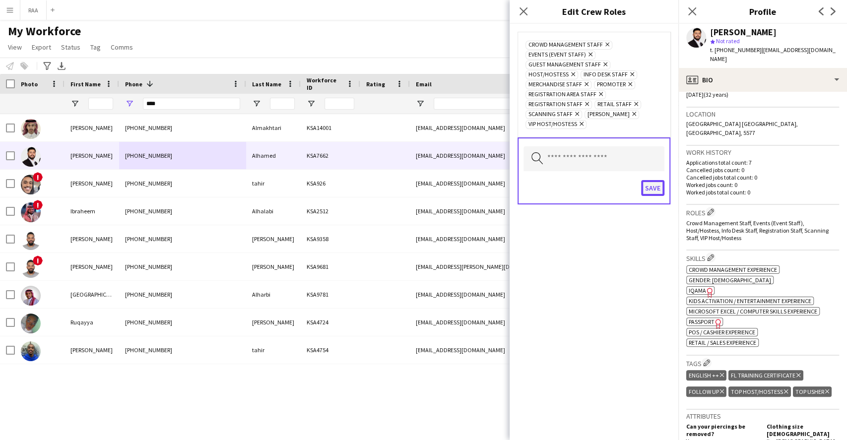
click at [662, 186] on button "Save" at bounding box center [652, 188] width 23 height 16
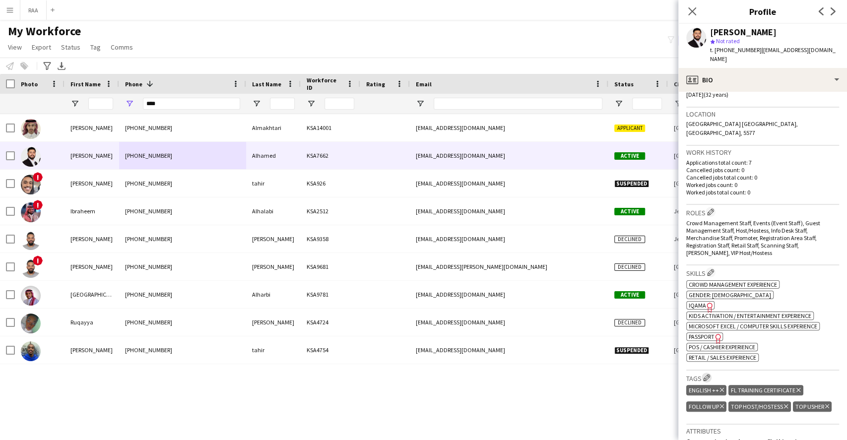
click at [704, 374] on app-icon "Edit crew company tags" at bounding box center [706, 377] width 7 height 7
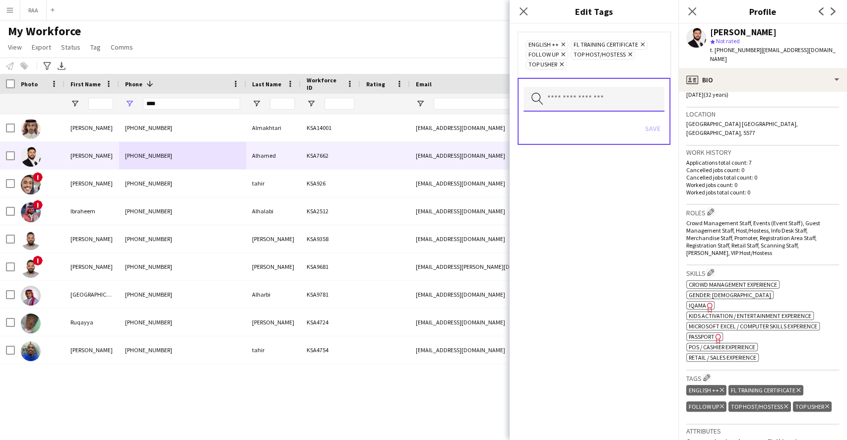
click at [619, 110] on input "text" at bounding box center [593, 99] width 141 height 25
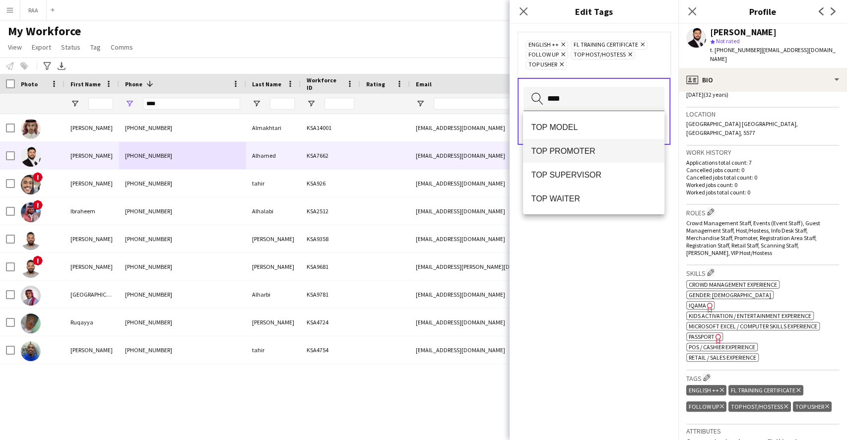
type input "***"
click at [595, 152] on span "TOP PROMOTER" at bounding box center [593, 150] width 125 height 9
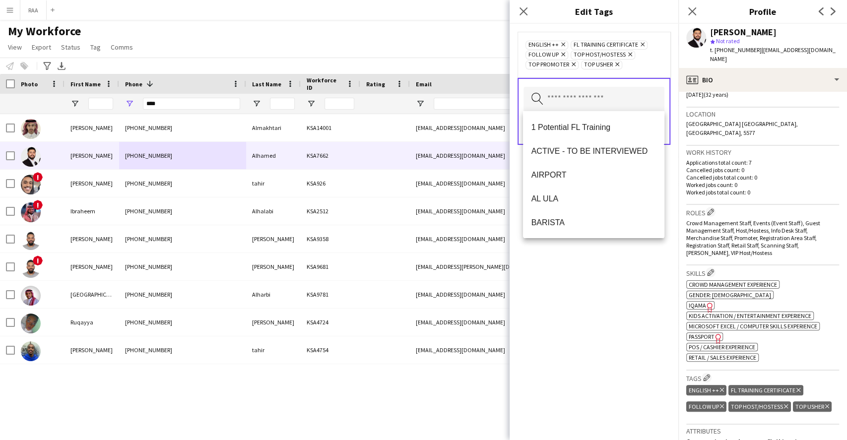
click at [589, 244] on div "ENGLISH ++ Remove FL Training Certificate Remove FOLLOW UP Remove TOP HOST/HOST…" at bounding box center [594, 232] width 169 height 416
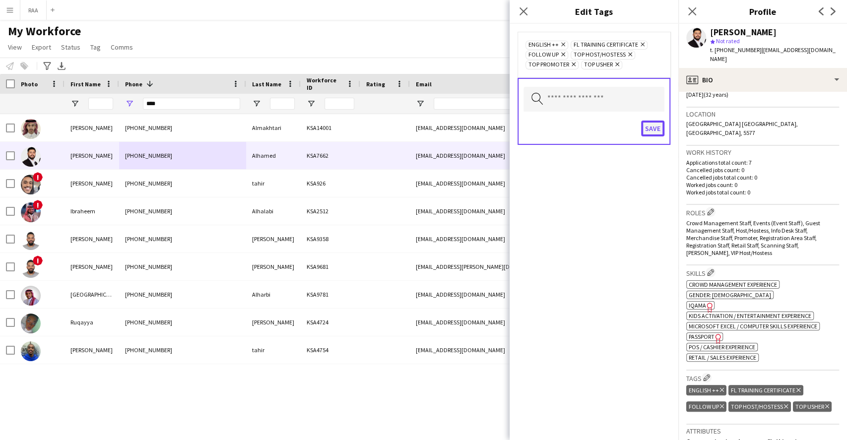
click at [655, 129] on button "Save" at bounding box center [652, 129] width 23 height 16
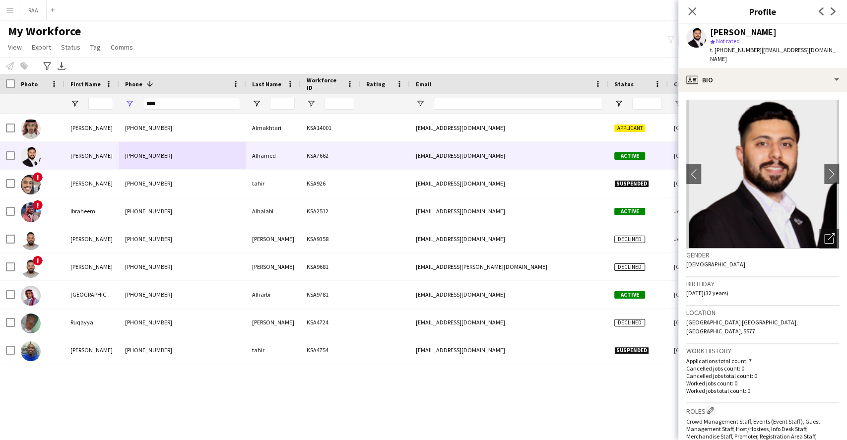
scroll to position [264, 0]
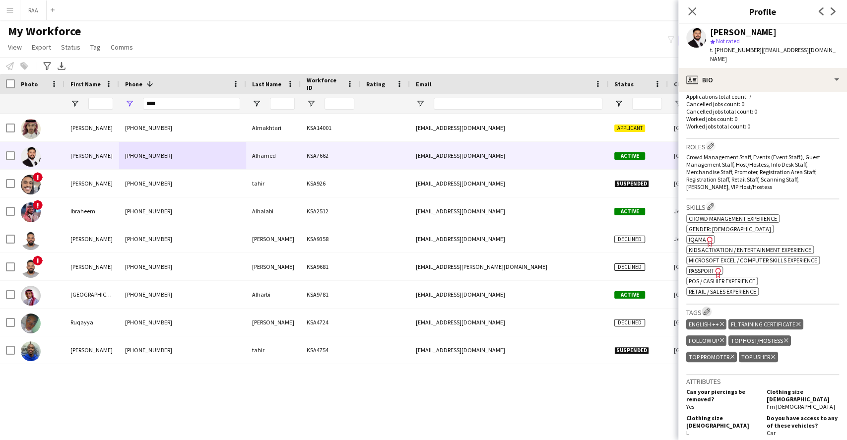
click at [709, 308] on app-icon "Edit crew company tags" at bounding box center [706, 311] width 7 height 7
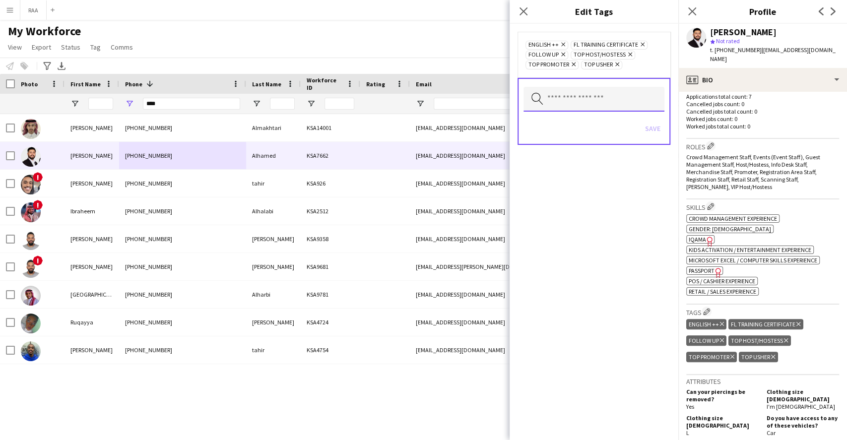
click at [591, 101] on input "text" at bounding box center [593, 99] width 141 height 25
type input "***"
click at [586, 140] on div "KHALEEJI PROFILE" at bounding box center [593, 127] width 141 height 32
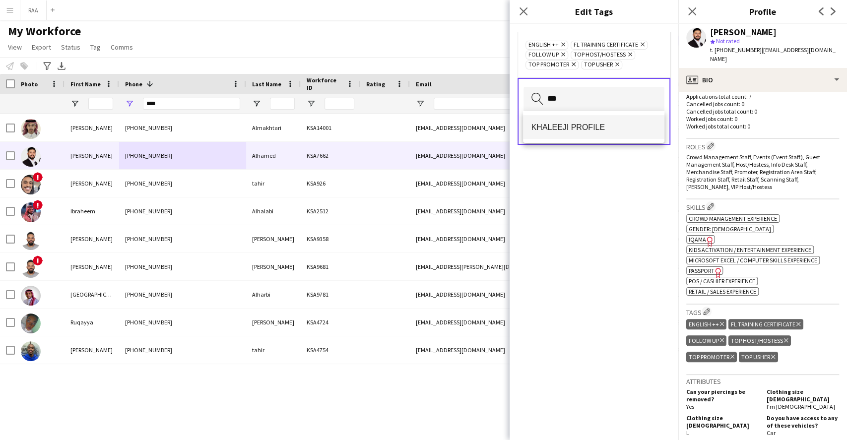
click at [595, 138] on mat-option "KHALEEJI PROFILE" at bounding box center [593, 127] width 141 height 24
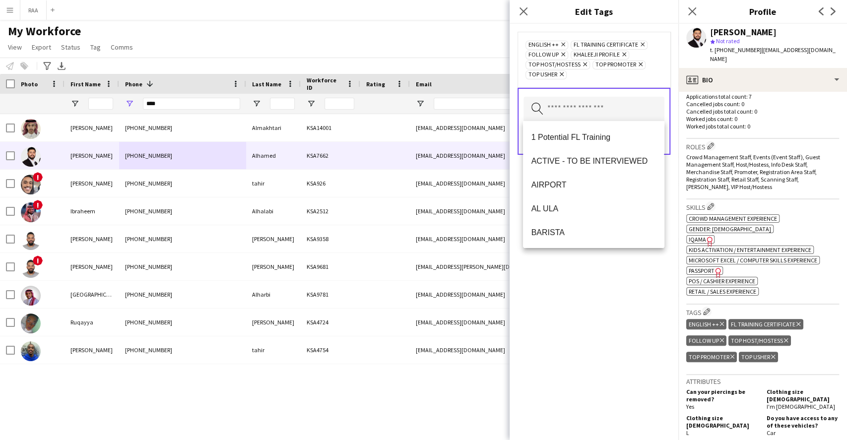
click at [615, 262] on div "ENGLISH ++ Remove FL Training Certificate Remove FOLLOW UP Remove KHALEEJI PROF…" at bounding box center [594, 232] width 169 height 416
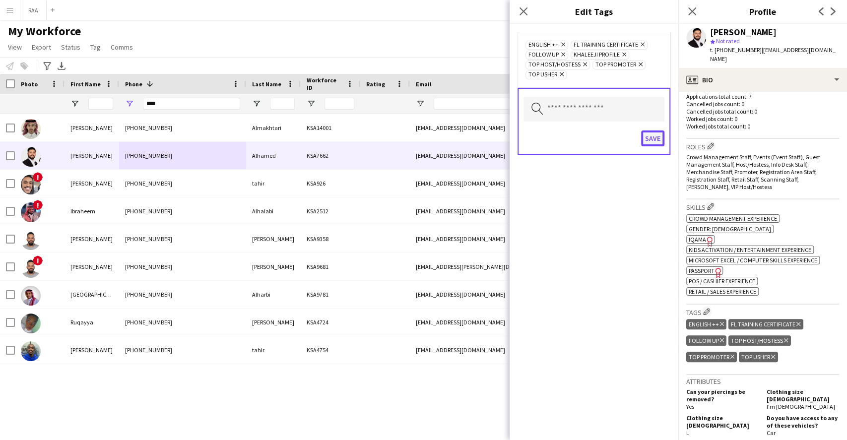
click at [658, 132] on button "Save" at bounding box center [652, 138] width 23 height 16
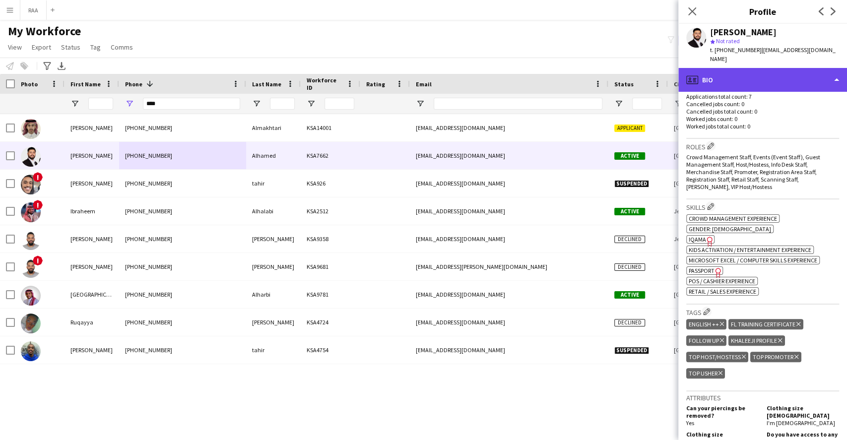
drag, startPoint x: 778, startPoint y: 62, endPoint x: 783, endPoint y: 77, distance: 16.0
click at [779, 68] on div "profile Bio" at bounding box center [762, 80] width 169 height 24
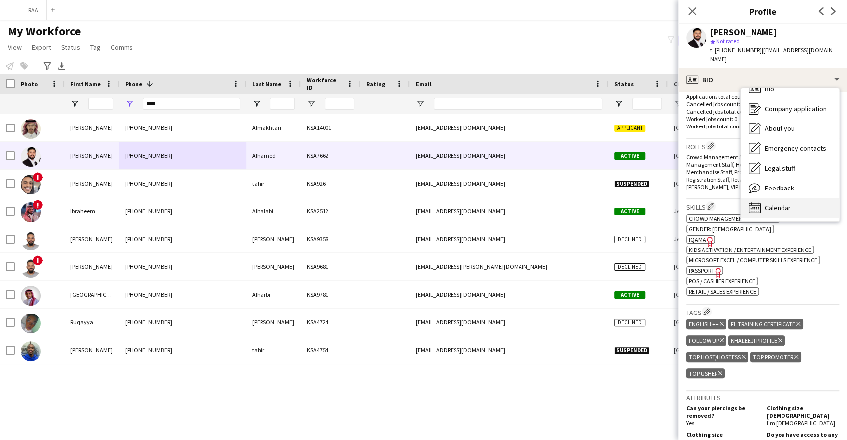
click at [786, 203] on span "Calendar" at bounding box center [778, 207] width 26 height 9
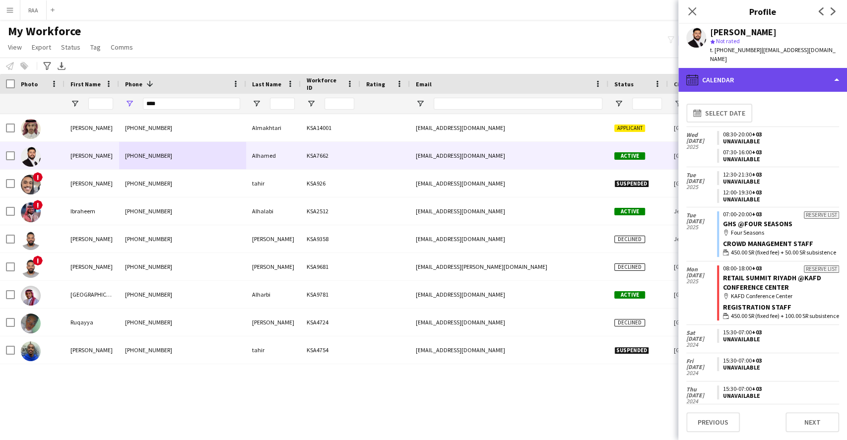
click at [776, 80] on div "calendar-full Calendar" at bounding box center [762, 80] width 169 height 24
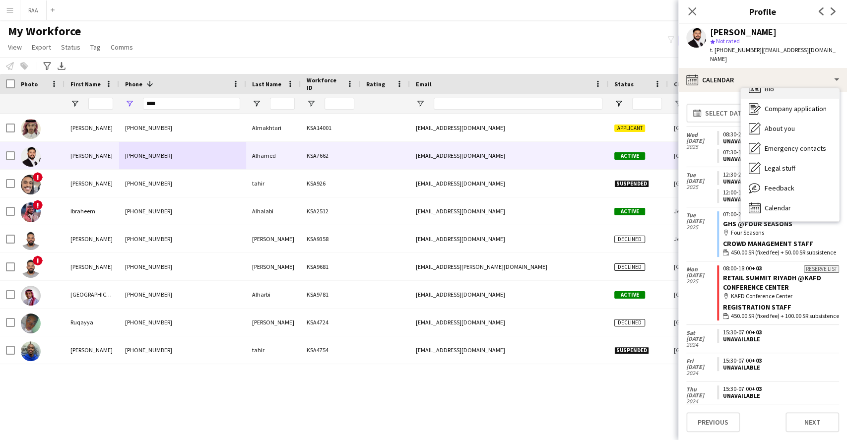
click at [776, 88] on div "Bio Bio" at bounding box center [790, 89] width 98 height 20
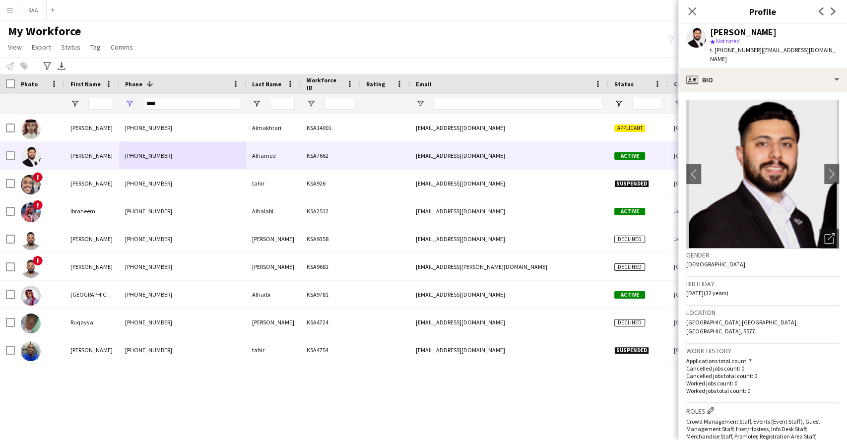
drag, startPoint x: 206, startPoint y: 97, endPoint x: 102, endPoint y: 100, distance: 104.7
click at [102, 100] on div at bounding box center [538, 104] width 1076 height 20
drag, startPoint x: 180, startPoint y: 96, endPoint x: 20, endPoint y: 98, distance: 159.3
click at [21, 98] on div at bounding box center [538, 104] width 1076 height 20
drag, startPoint x: 171, startPoint y: 105, endPoint x: 0, endPoint y: 102, distance: 170.7
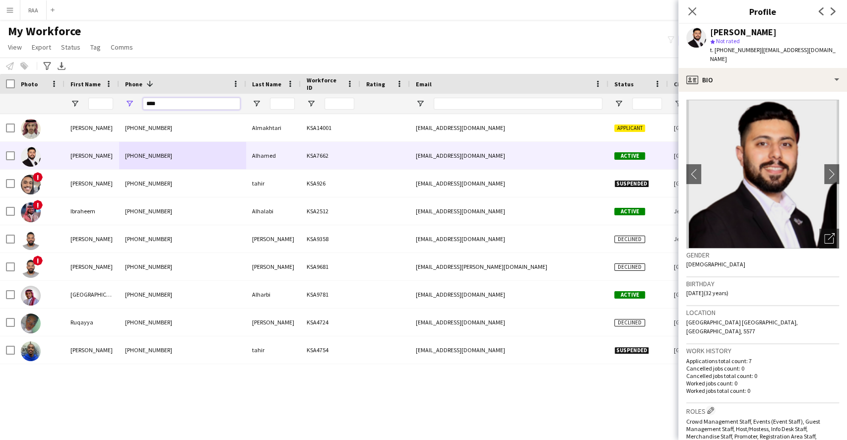
click at [0, 102] on div at bounding box center [538, 104] width 1076 height 20
type input "*"
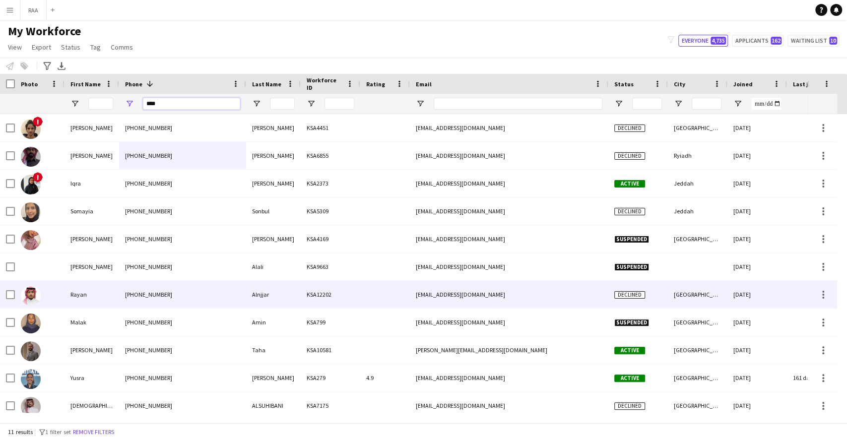
scroll to position [7, 0]
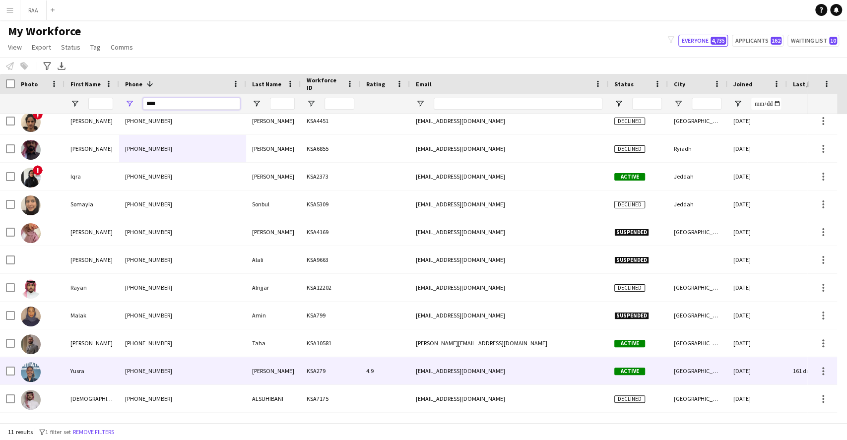
type input "****"
click at [103, 374] on div "Yusra" at bounding box center [92, 370] width 55 height 27
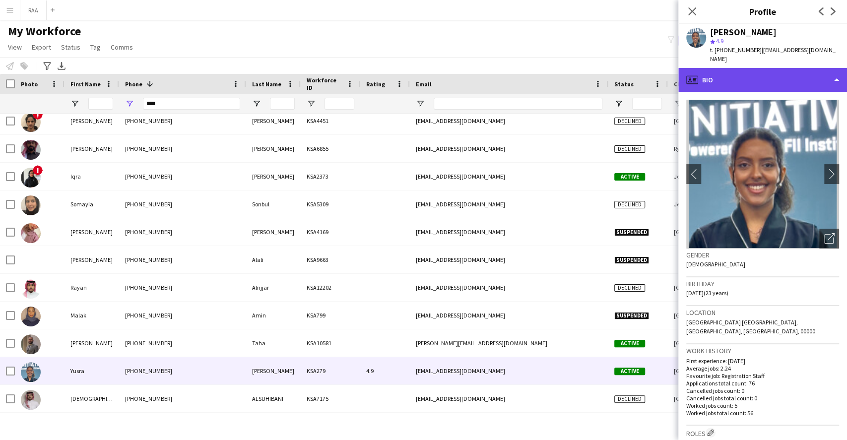
click at [774, 77] on div "profile Bio" at bounding box center [762, 80] width 169 height 24
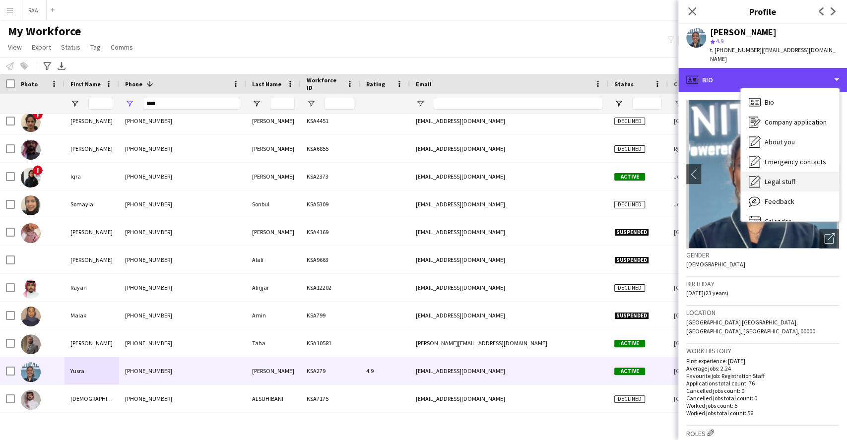
scroll to position [13, 0]
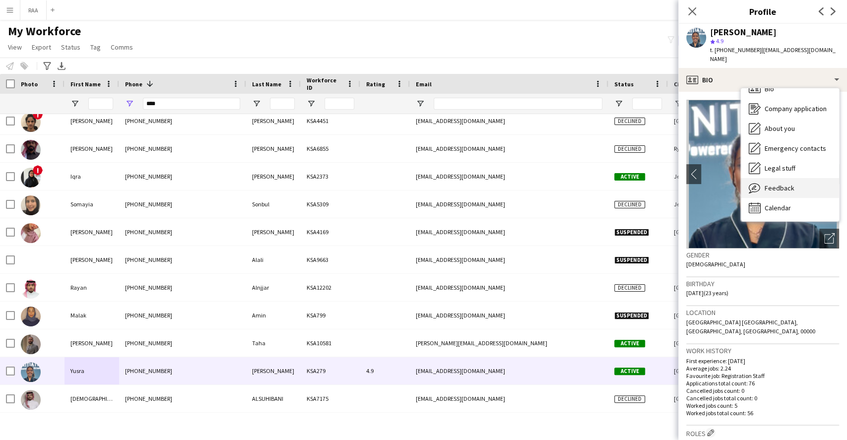
click at [784, 184] on span "Feedback" at bounding box center [780, 188] width 30 height 9
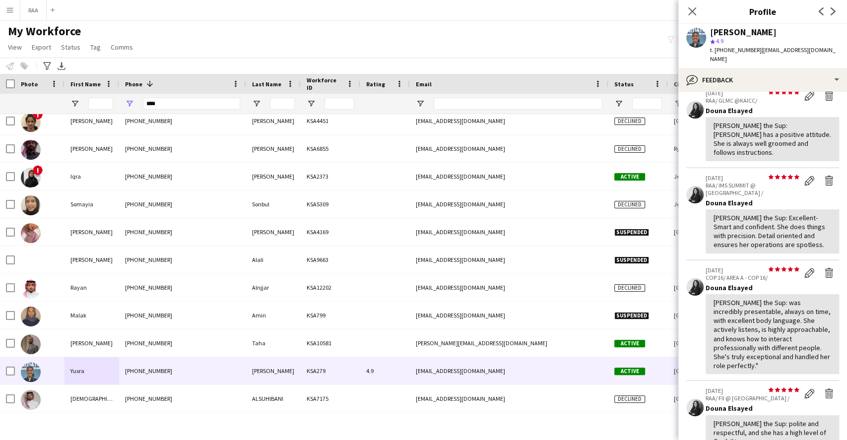
scroll to position [66, 0]
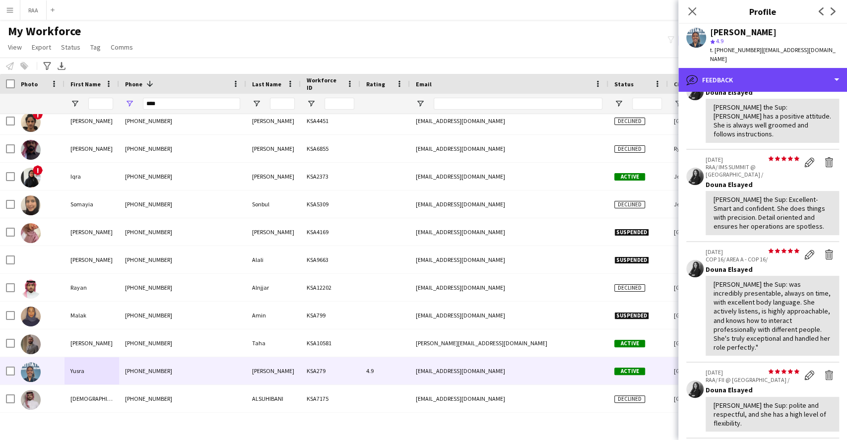
drag, startPoint x: 766, startPoint y: 65, endPoint x: 768, endPoint y: 84, distance: 18.5
click at [766, 68] on div "bubble-pencil Feedback" at bounding box center [762, 80] width 169 height 24
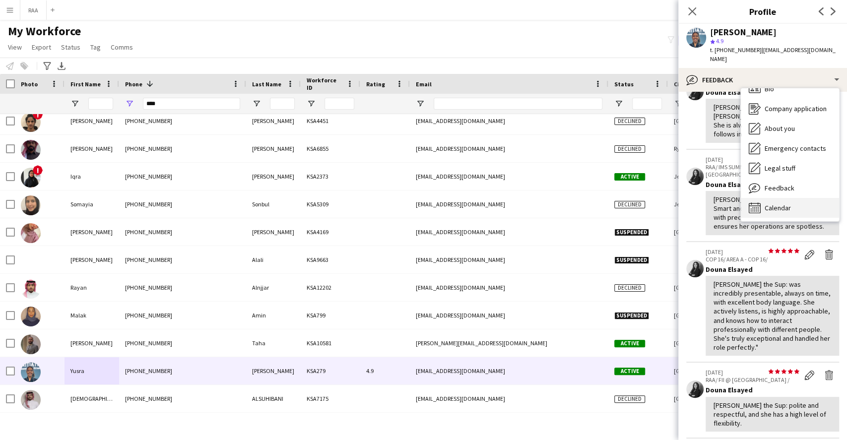
click at [793, 198] on div "Calendar Calendar" at bounding box center [790, 208] width 98 height 20
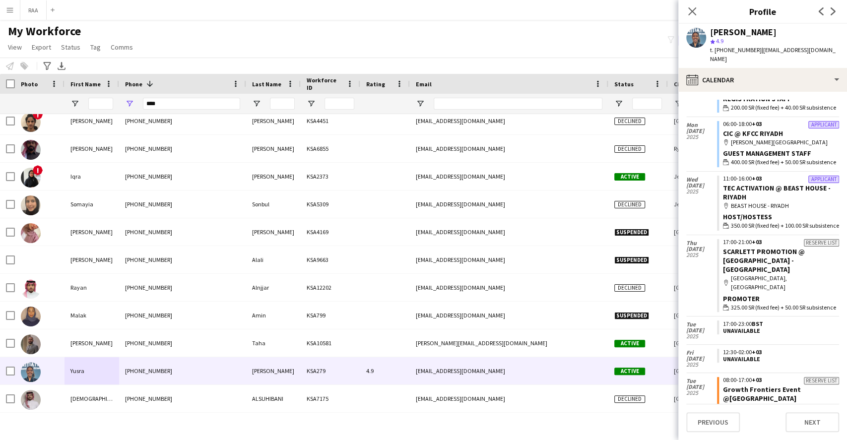
scroll to position [261, 0]
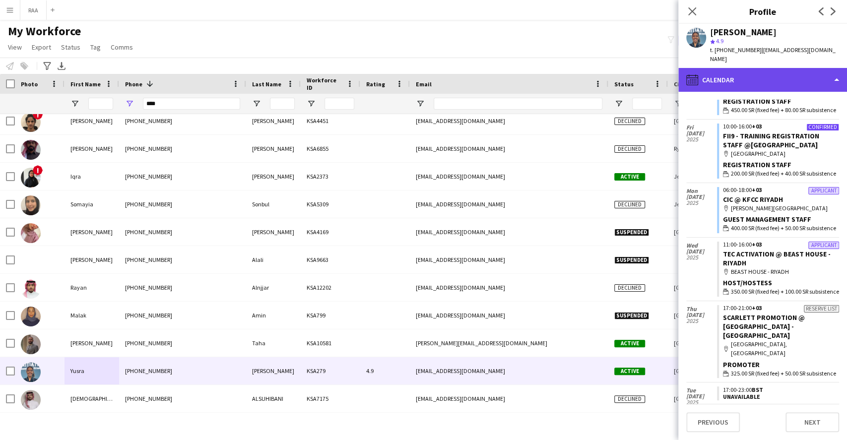
click at [806, 73] on div "calendar-full Calendar" at bounding box center [762, 80] width 169 height 24
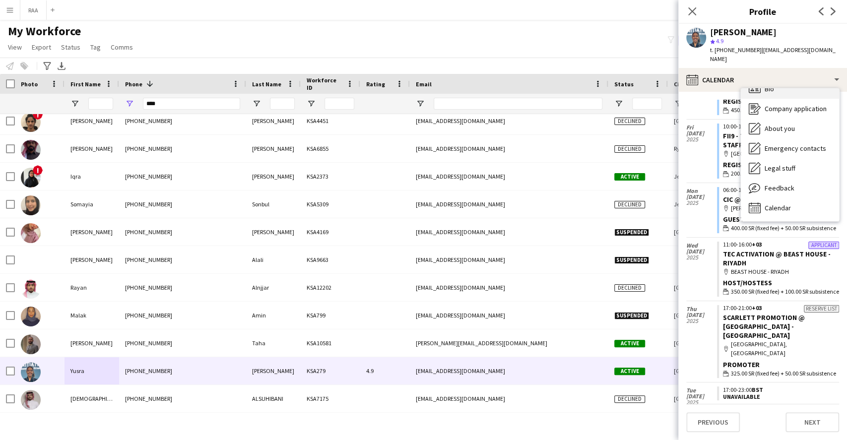
click at [804, 87] on div "Bio Bio" at bounding box center [790, 89] width 98 height 20
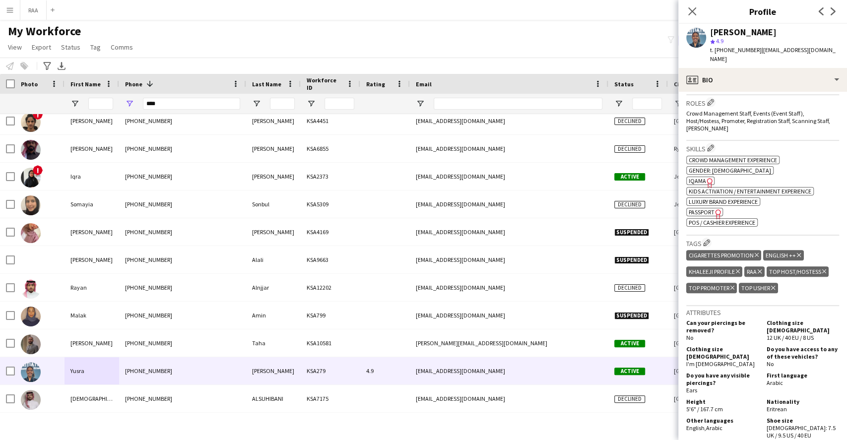
scroll to position [132, 0]
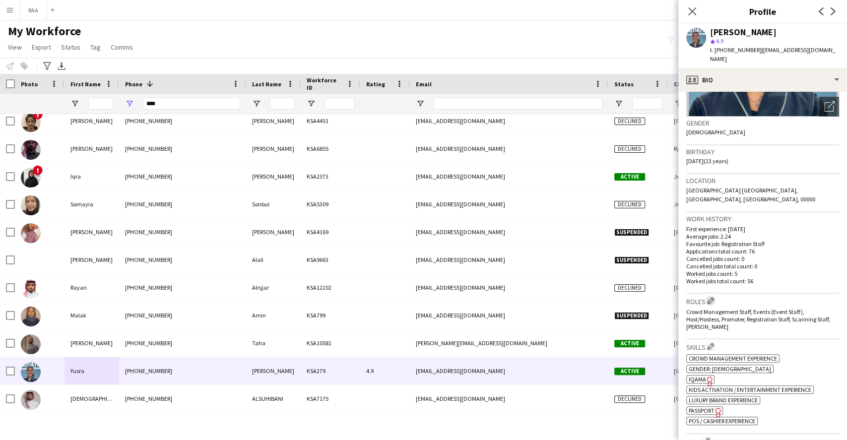
click at [714, 297] on app-icon "Edit crew company roles" at bounding box center [710, 300] width 7 height 7
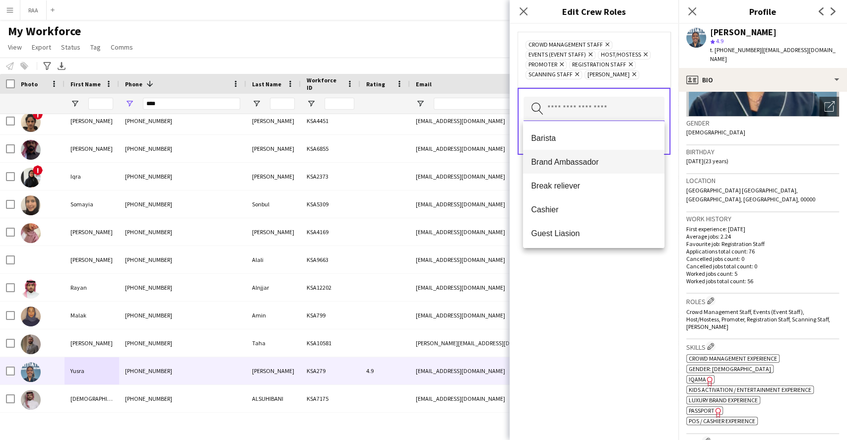
scroll to position [66, 0]
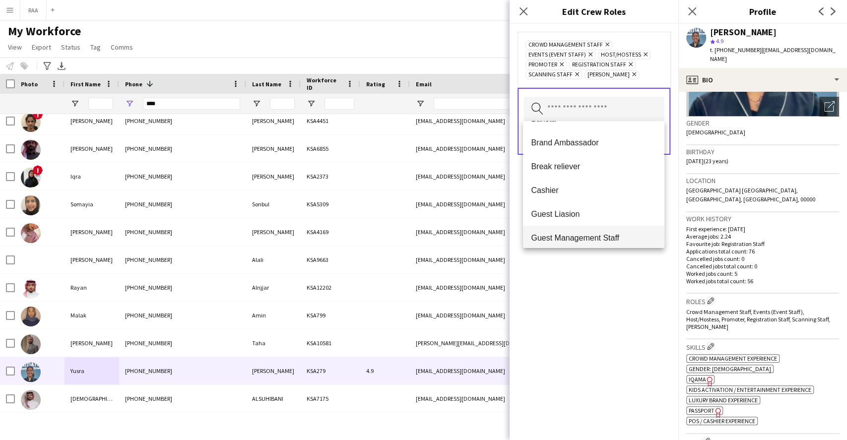
click at [583, 230] on mat-option "Guest Management Staff" at bounding box center [593, 238] width 141 height 24
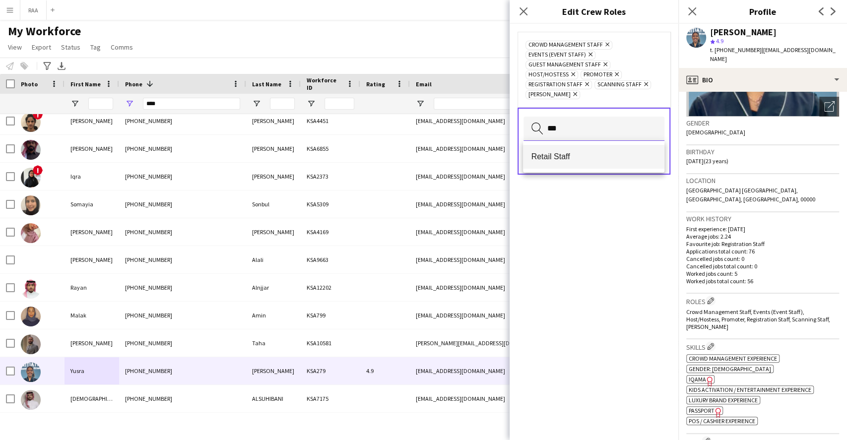
type input "***"
click at [567, 147] on mat-option "Retail Staff" at bounding box center [593, 157] width 141 height 24
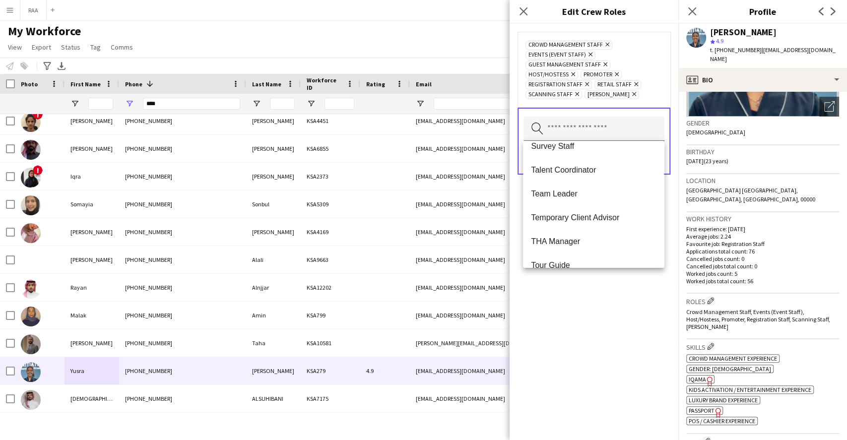
scroll to position [468, 0]
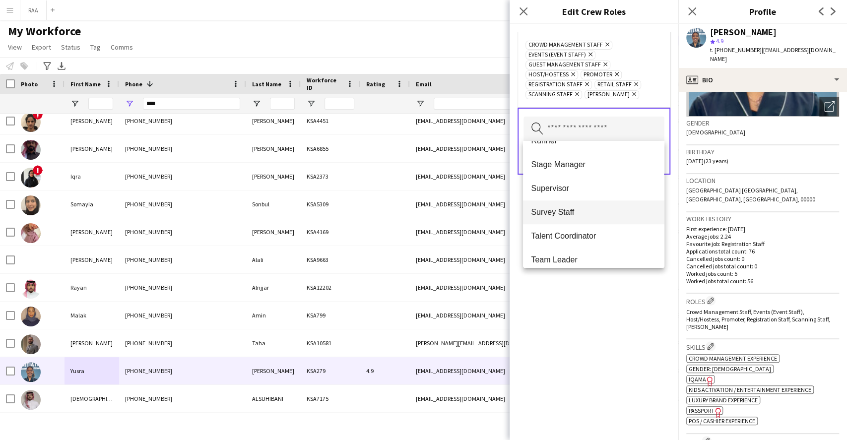
click at [580, 218] on mat-option "Survey Staff" at bounding box center [593, 212] width 141 height 24
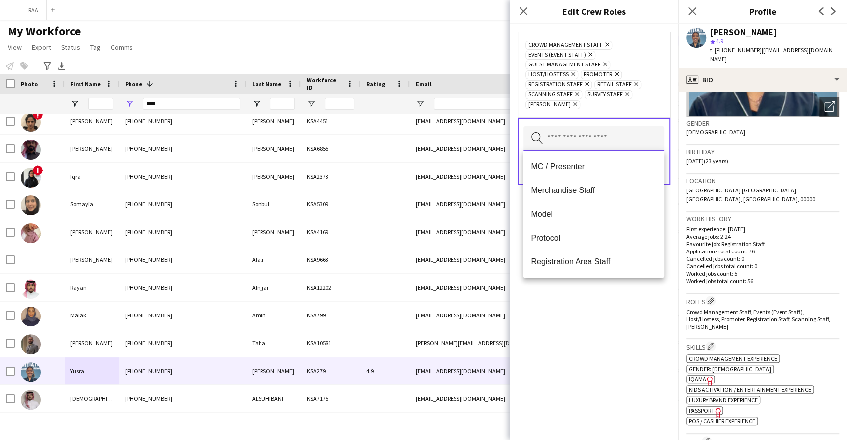
scroll to position [330, 0]
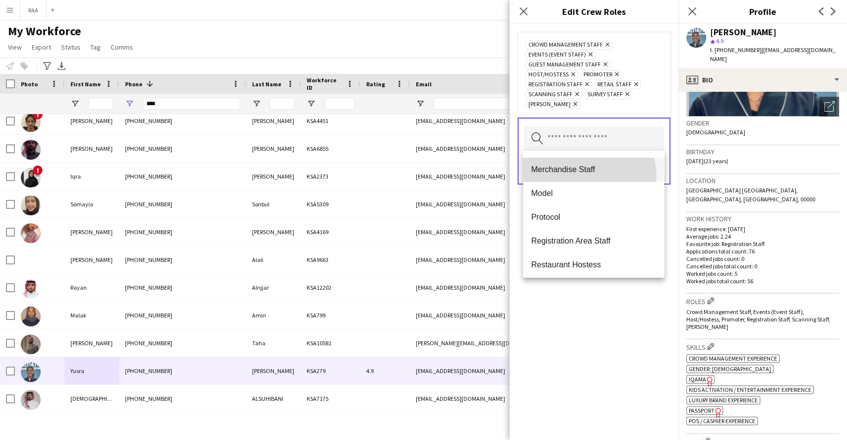
click at [583, 176] on mat-option "Merchandise Staff" at bounding box center [593, 170] width 141 height 24
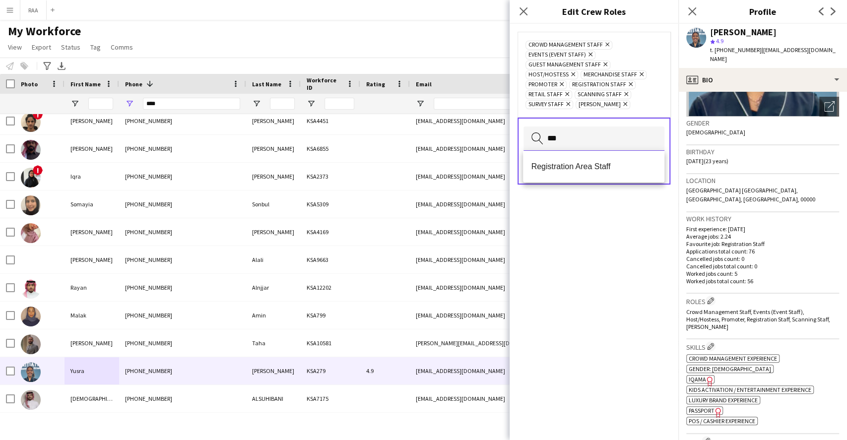
type input "***"
click at [585, 180] on div "Registration Area Staff" at bounding box center [593, 167] width 141 height 32
click at [591, 169] on span "Registration Area Staff" at bounding box center [593, 166] width 125 height 9
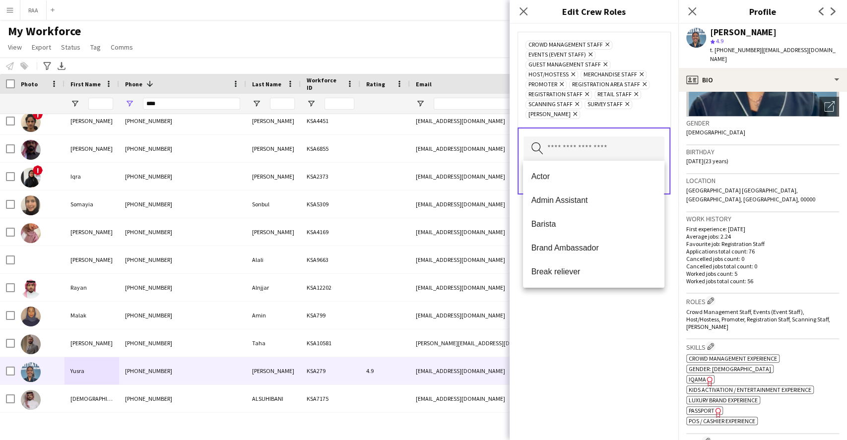
drag, startPoint x: 597, startPoint y: 298, endPoint x: 606, endPoint y: 258, distance: 41.6
click at [597, 295] on div "Crowd Management Staff Remove Events (Event Staff) Remove Guest Management Staf…" at bounding box center [594, 232] width 169 height 416
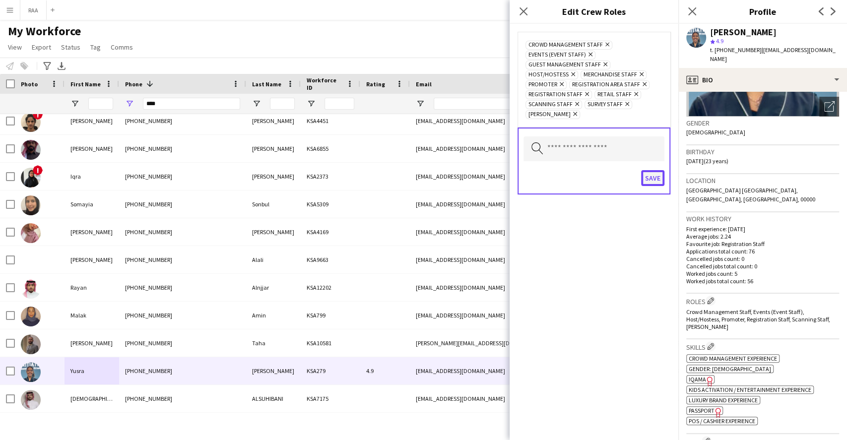
click at [650, 181] on button "Save" at bounding box center [652, 178] width 23 height 16
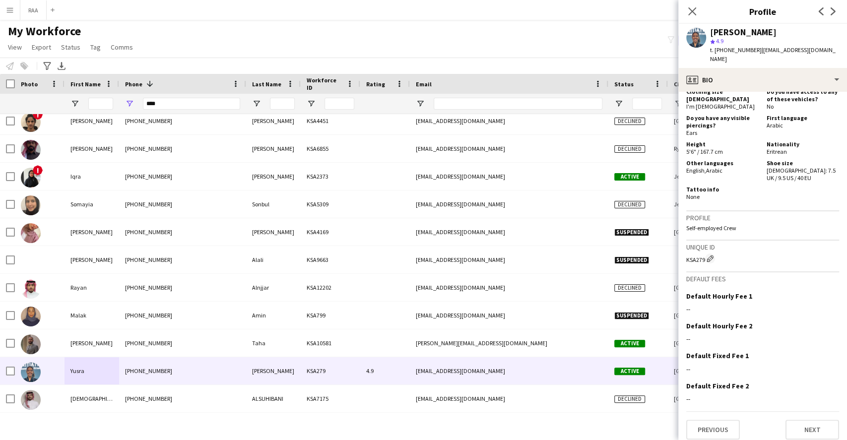
scroll to position [0, 0]
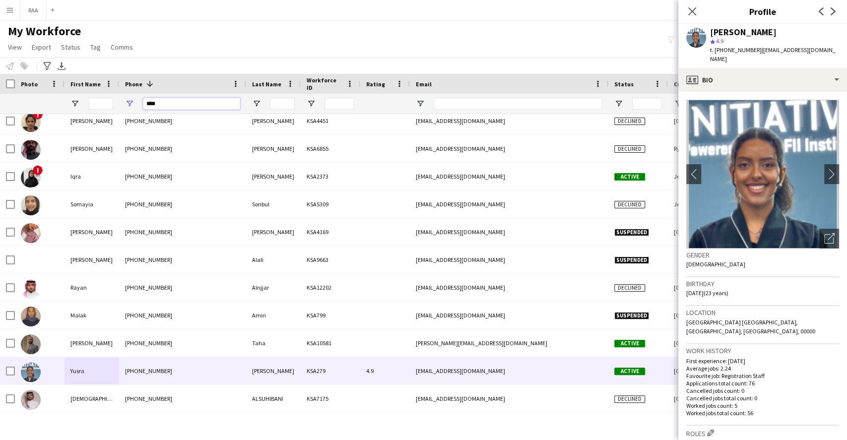
drag, startPoint x: 166, startPoint y: 101, endPoint x: 37, endPoint y: 107, distance: 129.1
click at [41, 106] on div at bounding box center [538, 104] width 1076 height 20
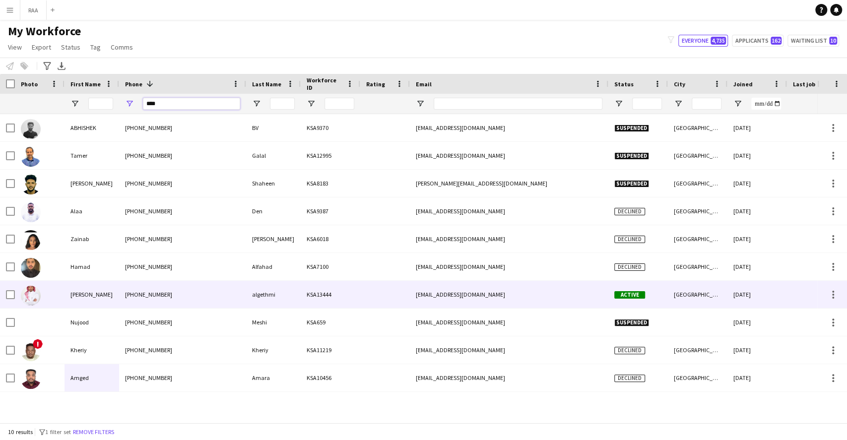
type input "****"
click at [129, 301] on div "+966552795749" at bounding box center [182, 294] width 127 height 27
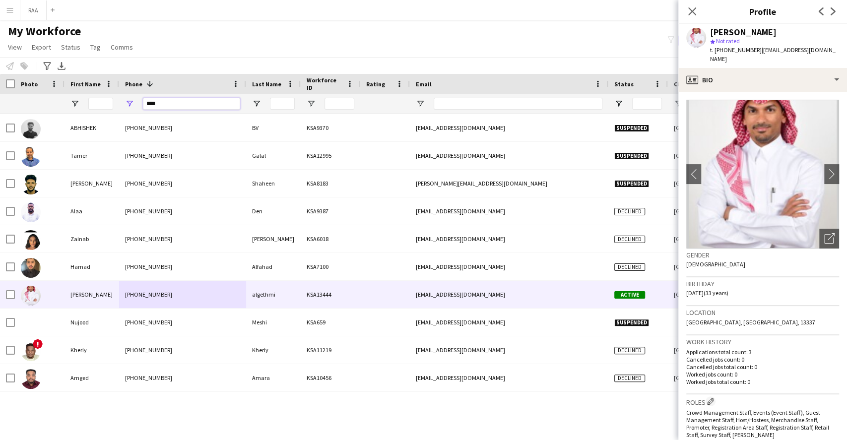
drag, startPoint x: 157, startPoint y: 105, endPoint x: 32, endPoint y: 97, distance: 125.3
click at [29, 99] on div at bounding box center [538, 104] width 1076 height 20
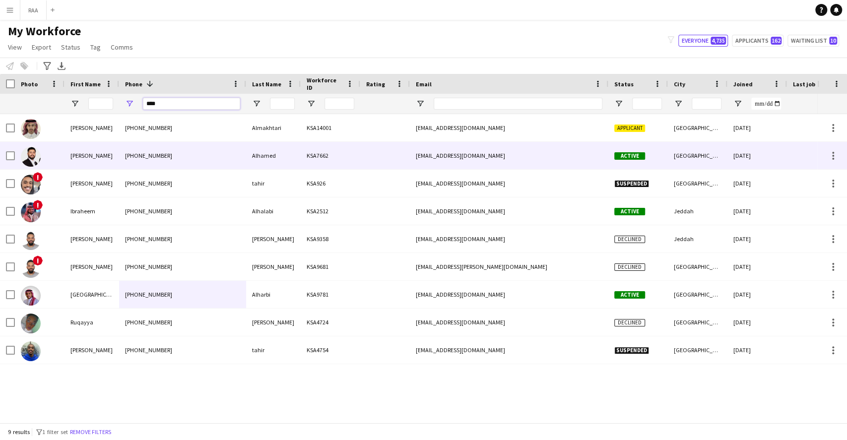
type input "****"
click at [106, 162] on div "AbdulRahman" at bounding box center [92, 155] width 55 height 27
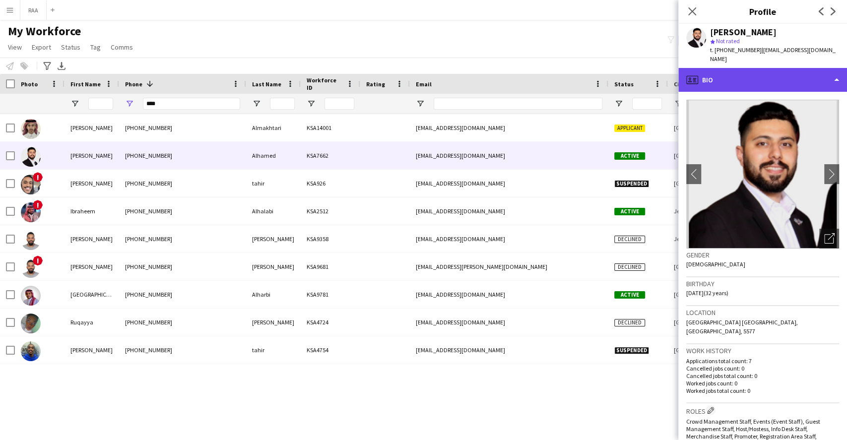
click at [789, 77] on div "profile Bio" at bounding box center [762, 80] width 169 height 24
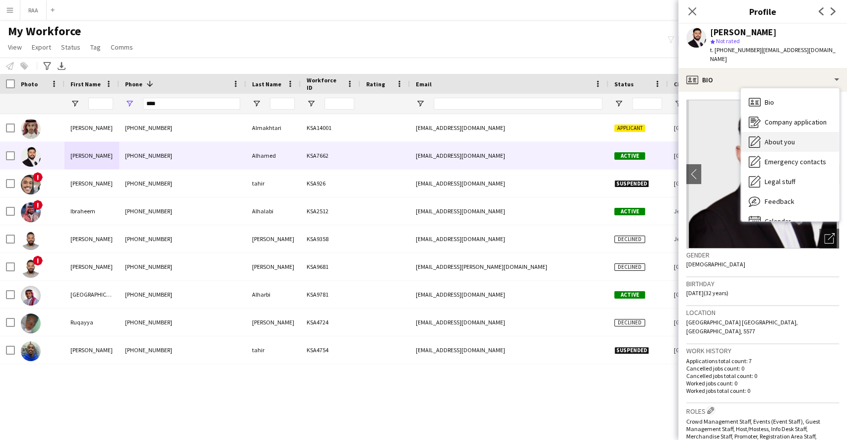
click at [796, 132] on div "About you About you" at bounding box center [790, 142] width 98 height 20
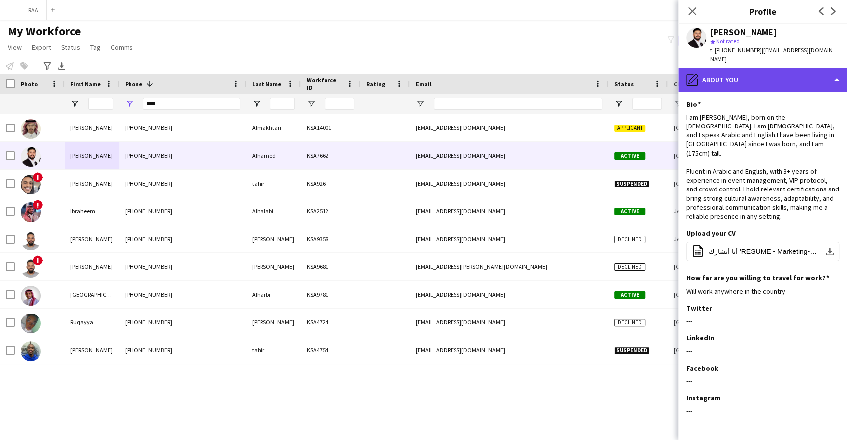
click at [773, 70] on div "pencil4 About you" at bounding box center [762, 80] width 169 height 24
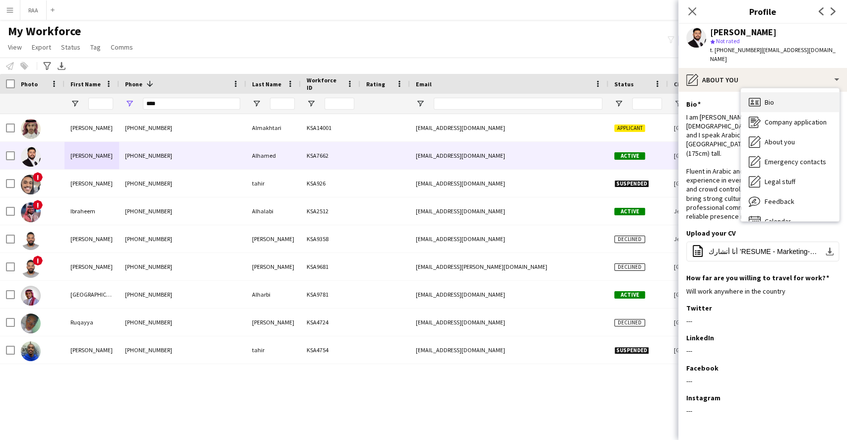
click at [771, 98] on span "Bio" at bounding box center [769, 102] width 9 height 9
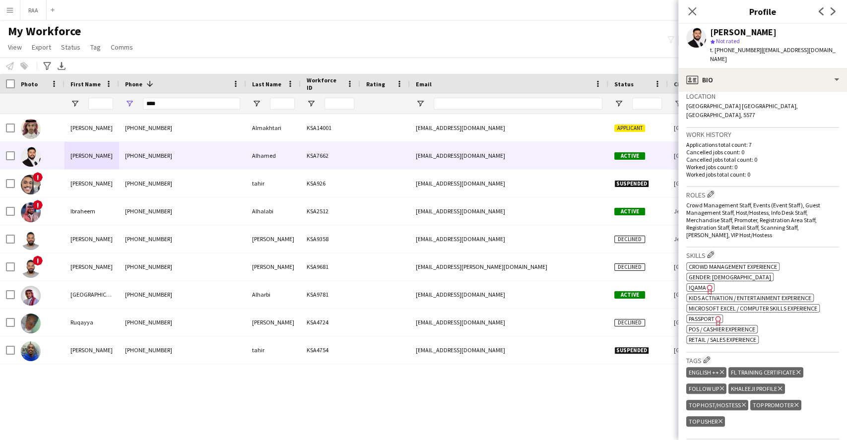
scroll to position [198, 0]
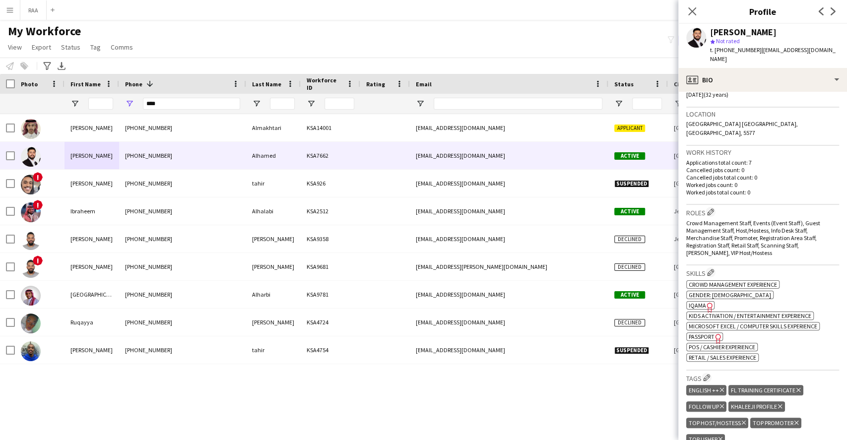
click at [705, 302] on icon "Freelancer has uploaded a photo validation of skill. Click to see" at bounding box center [710, 307] width 10 height 10
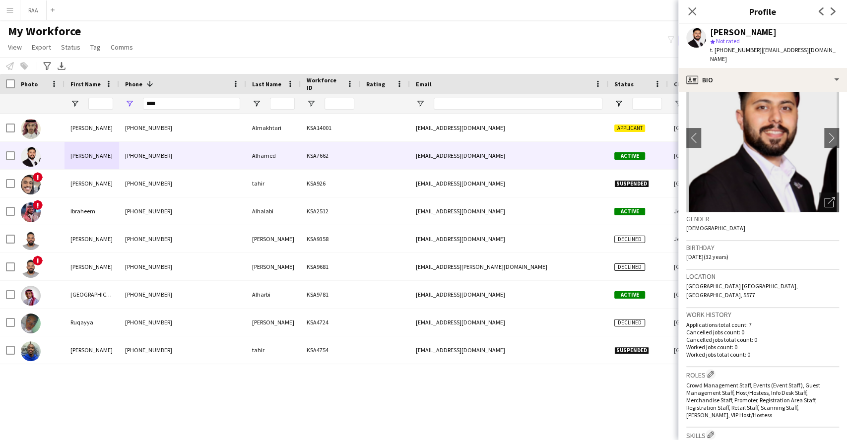
scroll to position [0, 0]
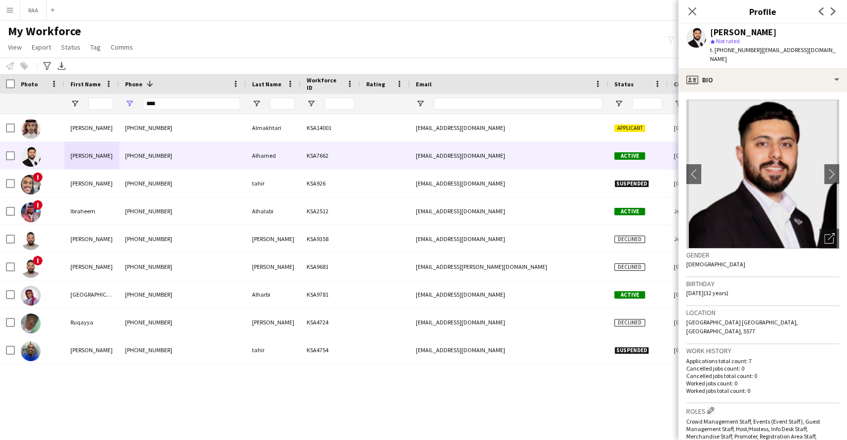
click at [773, 92] on app-crew-profile-bio "chevron-left chevron-right Open photos pop-in Gender Male Birthday 07-09-1992 (…" at bounding box center [762, 266] width 169 height 348
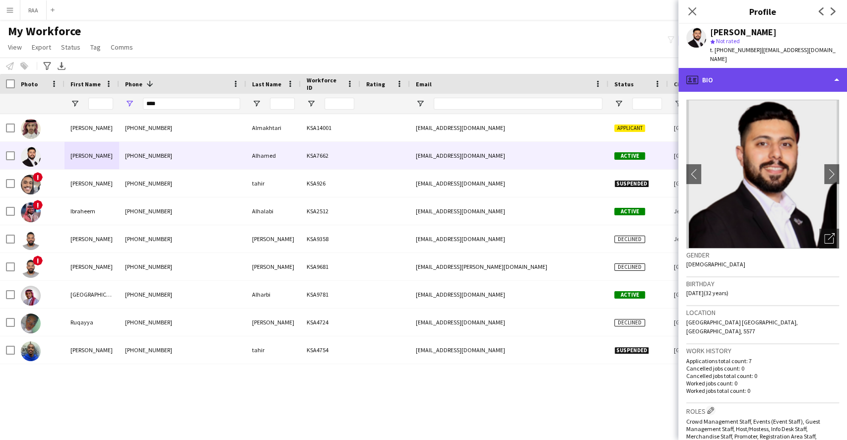
click at [774, 77] on div "profile Bio" at bounding box center [762, 80] width 169 height 24
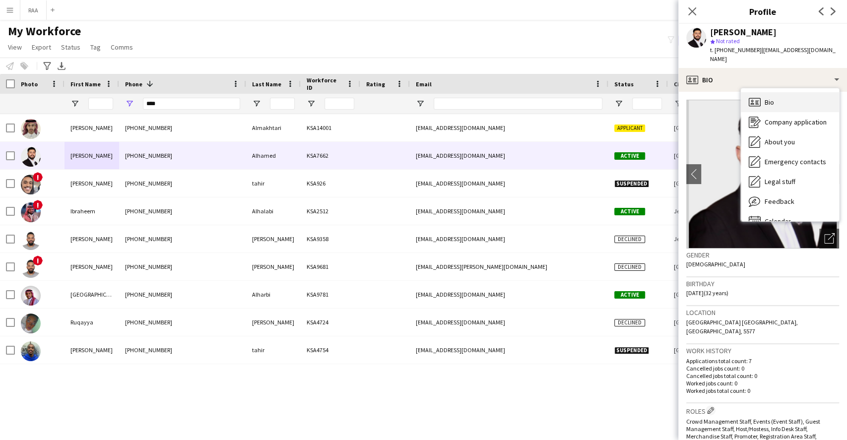
click at [770, 98] on span "Bio" at bounding box center [769, 102] width 9 height 9
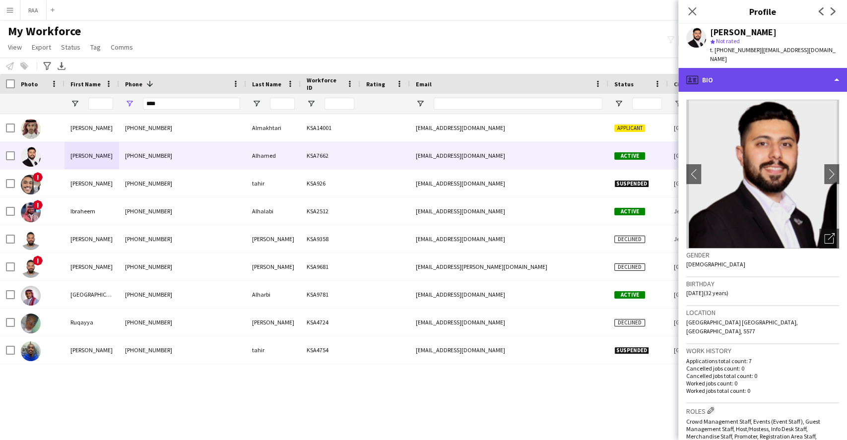
click at [770, 76] on div "profile Bio" at bounding box center [762, 80] width 169 height 24
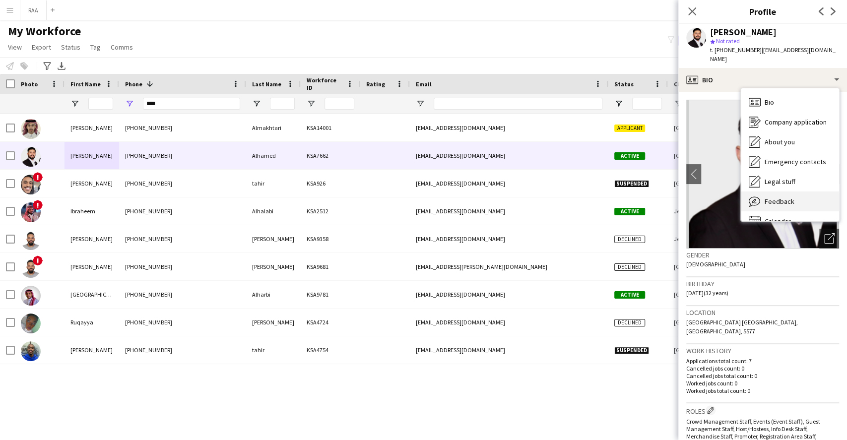
click at [790, 197] on span "Feedback" at bounding box center [780, 201] width 30 height 9
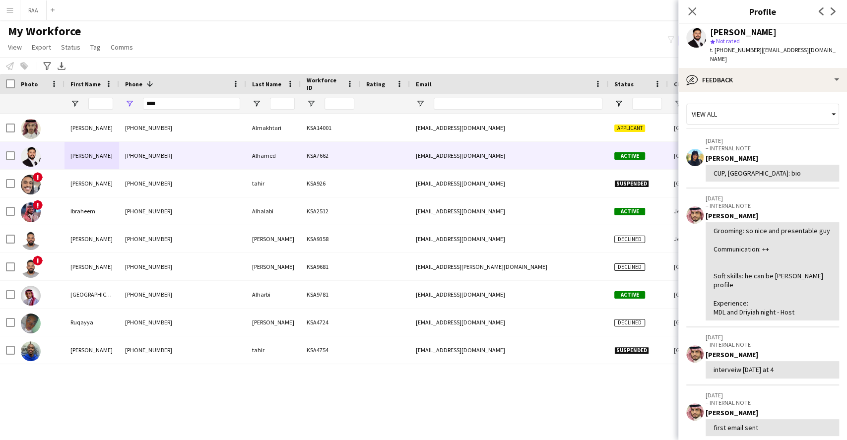
scroll to position [66, 0]
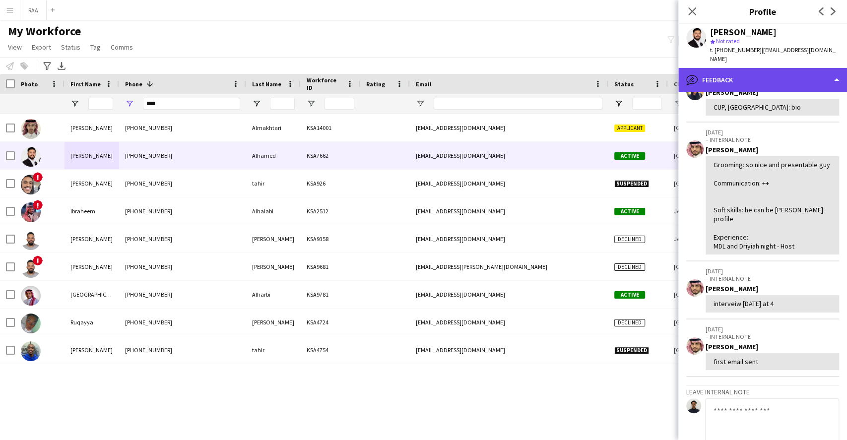
click at [772, 75] on div "bubble-pencil Feedback" at bounding box center [762, 80] width 169 height 24
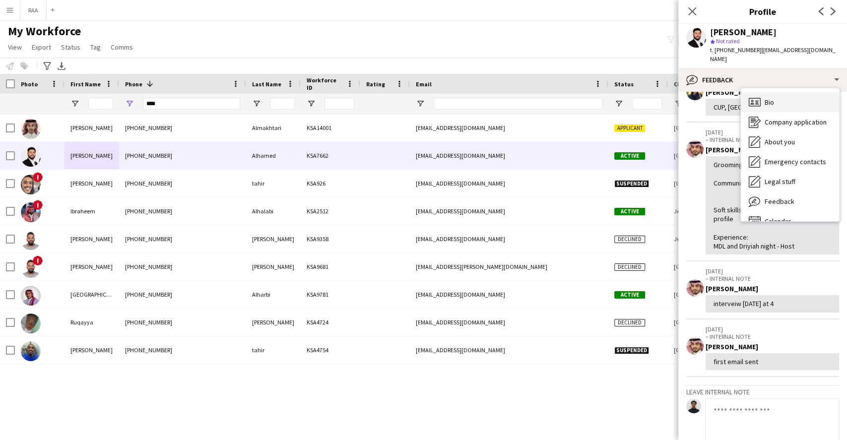
click at [782, 92] on div "Bio Bio" at bounding box center [790, 102] width 98 height 20
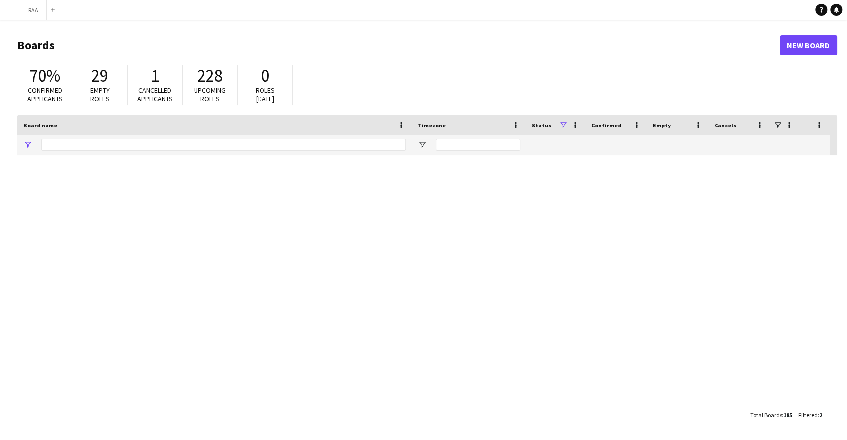
type input "***"
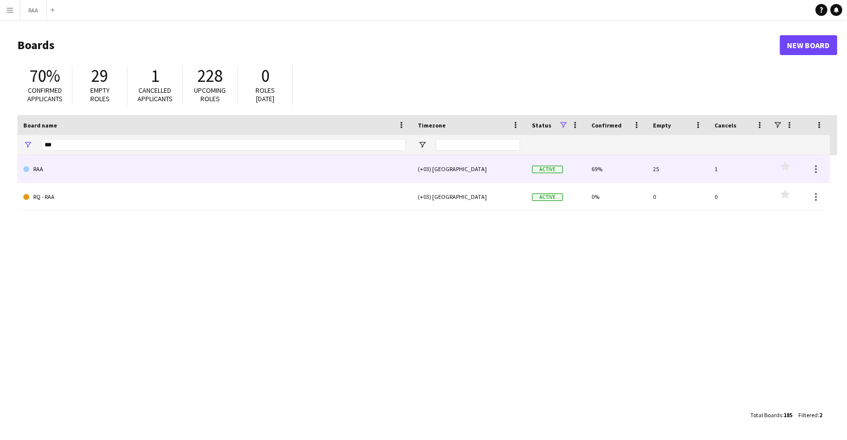
click at [69, 170] on link "RAA" at bounding box center [214, 169] width 383 height 28
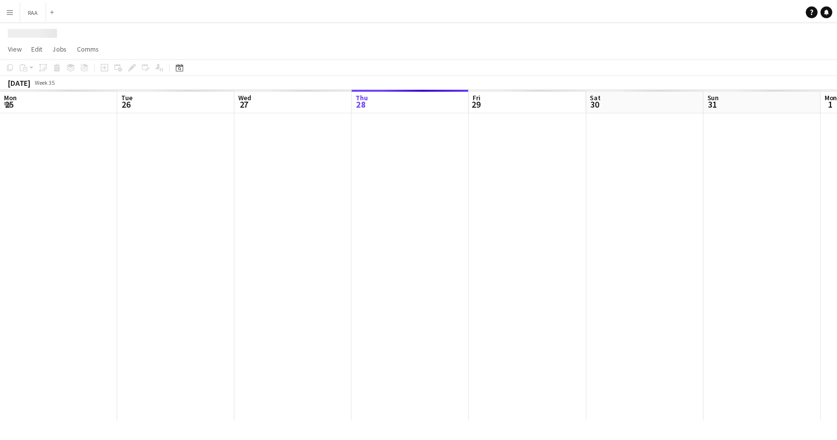
scroll to position [0, 237]
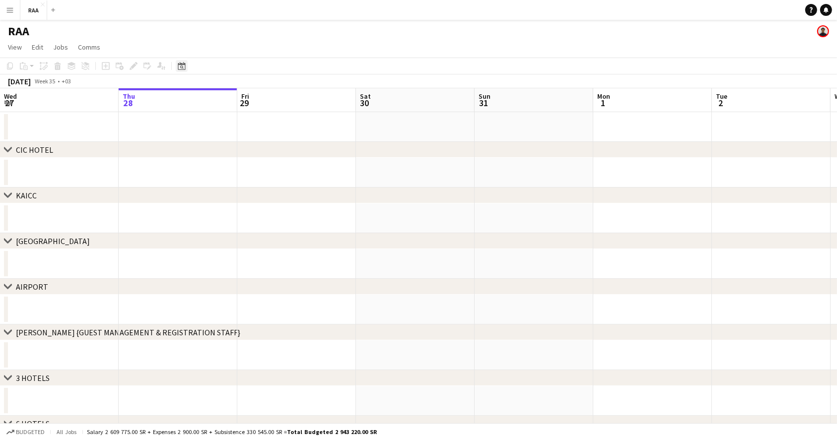
click at [179, 64] on icon at bounding box center [181, 66] width 7 height 8
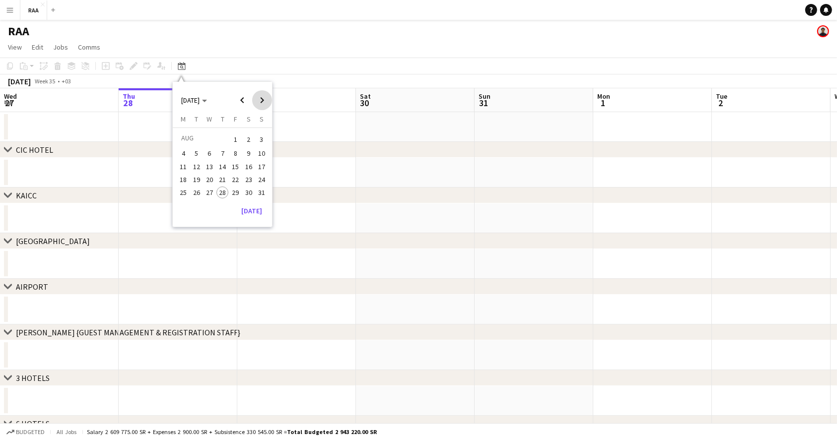
click at [262, 102] on span "Next month" at bounding box center [262, 100] width 20 height 20
click at [265, 100] on span "Next month" at bounding box center [262, 100] width 20 height 20
click at [245, 97] on span "Previous month" at bounding box center [242, 100] width 20 height 20
click at [240, 188] on span "24" at bounding box center [236, 190] width 12 height 12
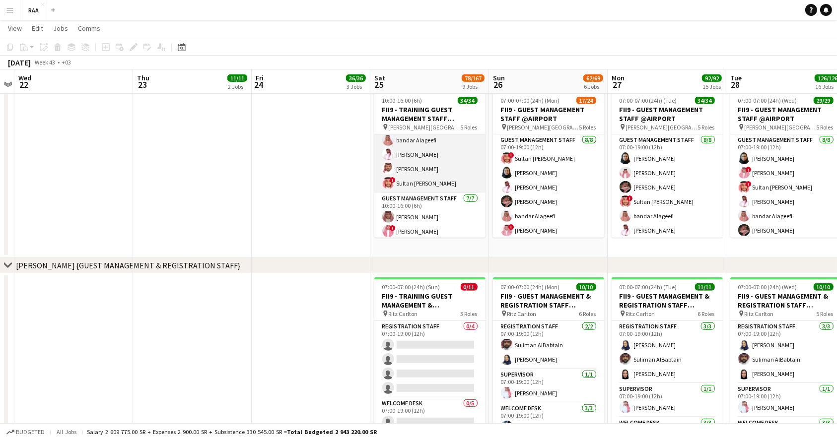
scroll to position [87, 0]
click at [401, 160] on app-card-role "Guest Management Staff [DATE] 10:00-16:00 (6h) [PERSON_NAME] ! ABDULAZIZ JARJEE…" at bounding box center [429, 114] width 111 height 134
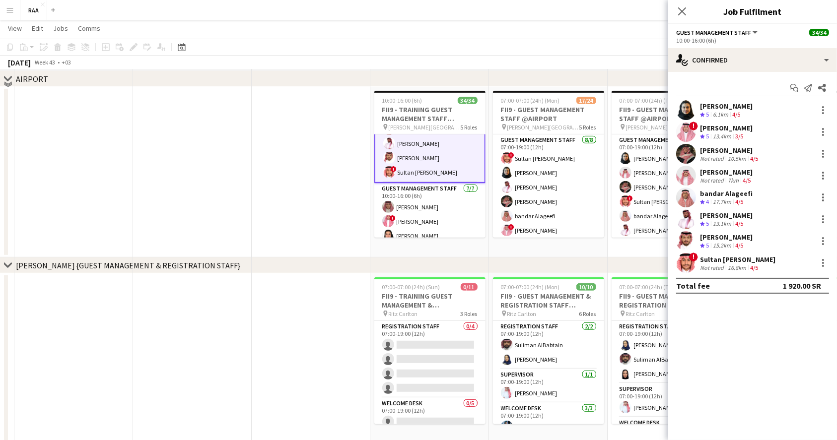
scroll to position [389, 0]
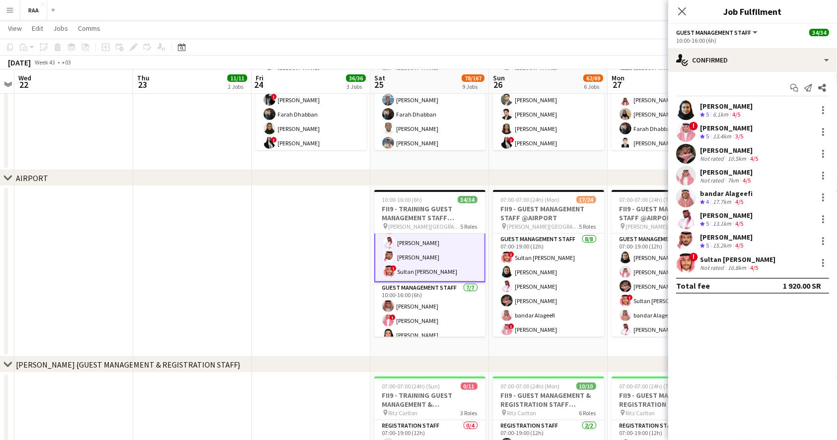
click at [727, 219] on div "[PERSON_NAME]" at bounding box center [726, 215] width 53 height 9
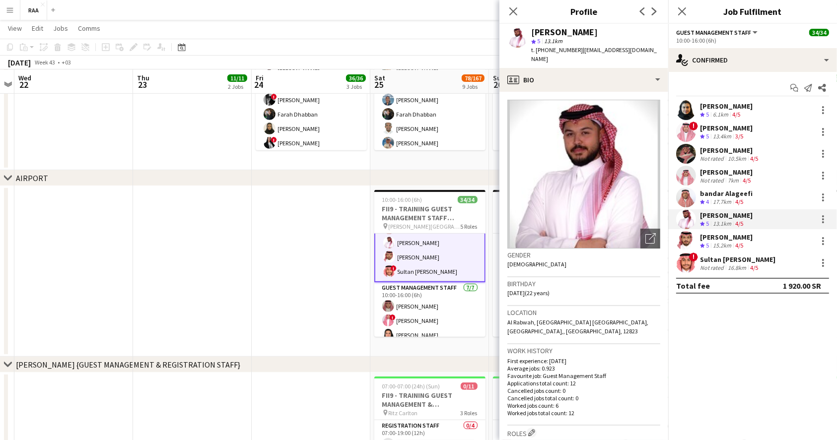
click at [727, 219] on div "[PERSON_NAME]" at bounding box center [726, 215] width 53 height 9
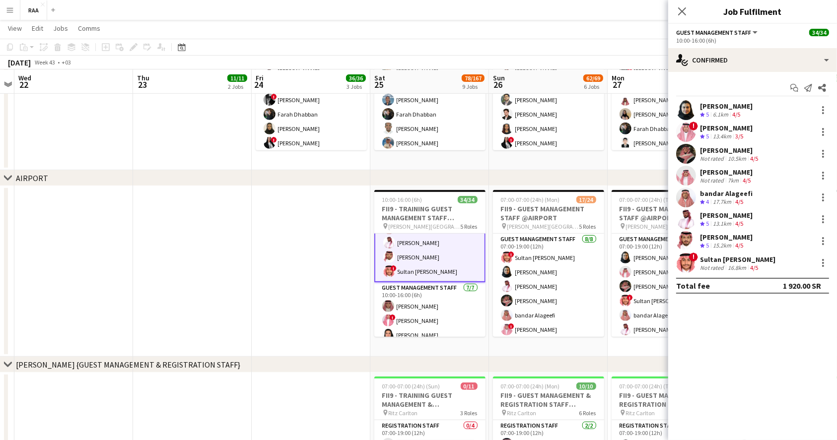
click at [319, 259] on app-date-cell at bounding box center [311, 271] width 119 height 171
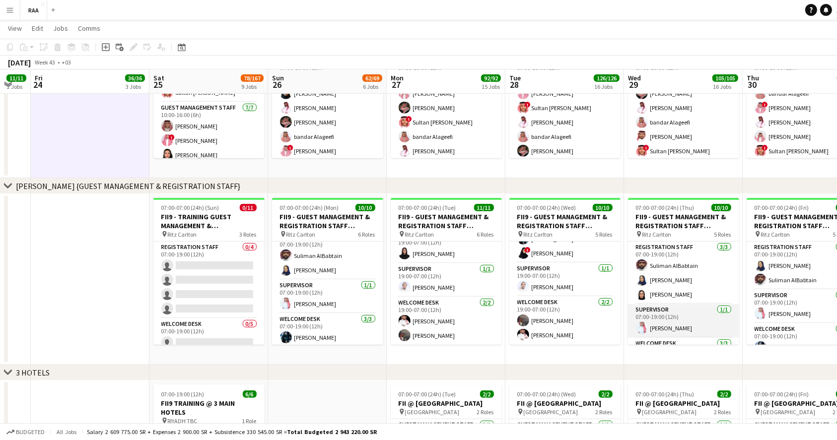
scroll to position [0, 463]
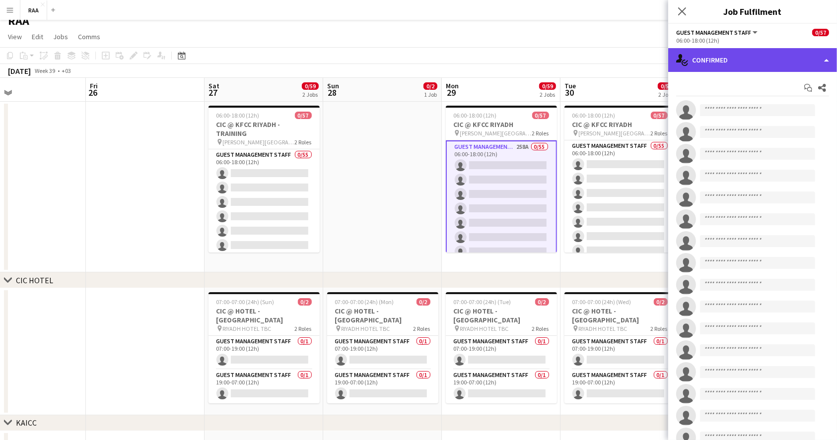
click at [741, 50] on div "single-neutral-actions-check-2 Confirmed" at bounding box center [752, 60] width 169 height 24
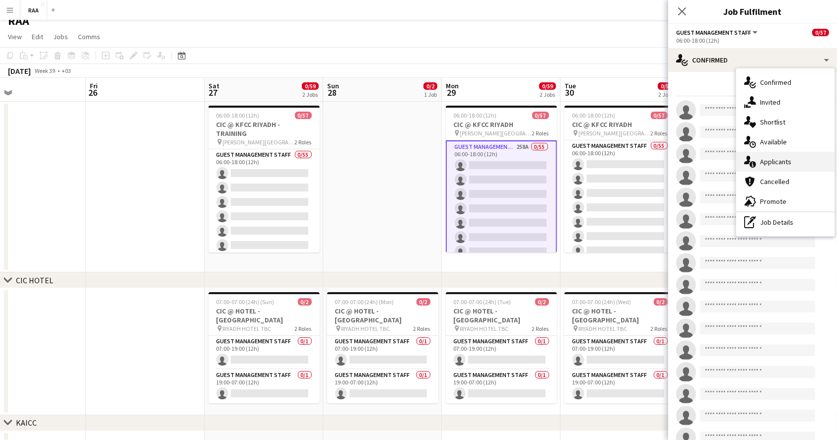
click at [794, 164] on div "single-neutral-actions-information Applicants" at bounding box center [785, 162] width 98 height 20
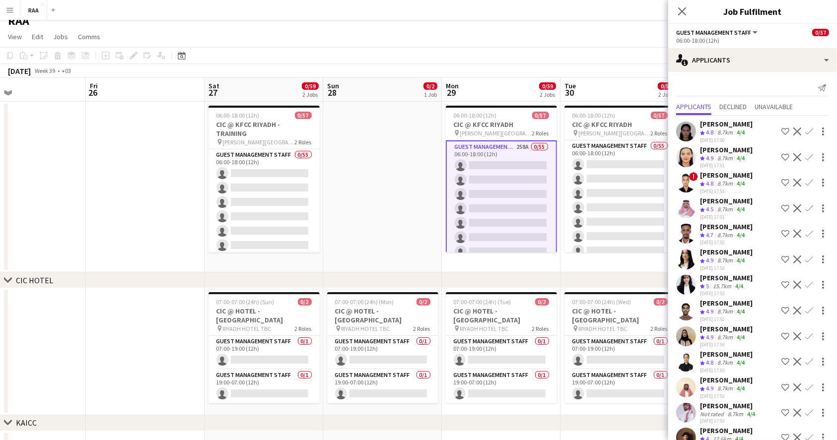
click at [717, 132] on div "8.7km" at bounding box center [724, 133] width 19 height 8
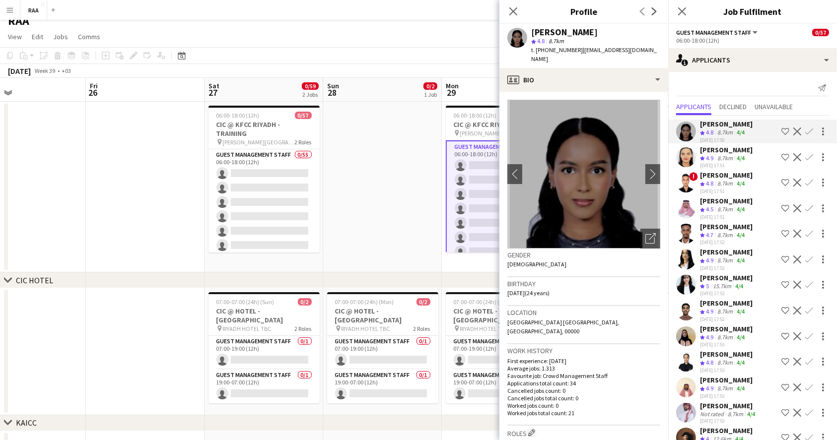
click at [718, 157] on div "8.7km" at bounding box center [724, 158] width 19 height 8
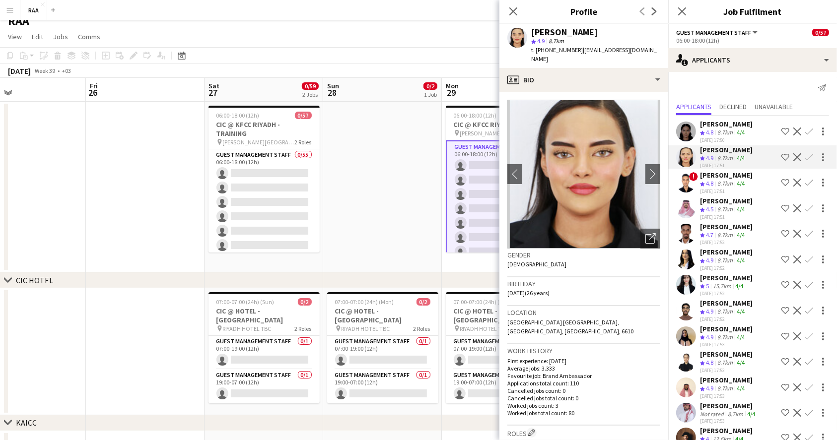
click at [720, 172] on div "[PERSON_NAME]" at bounding box center [726, 175] width 53 height 9
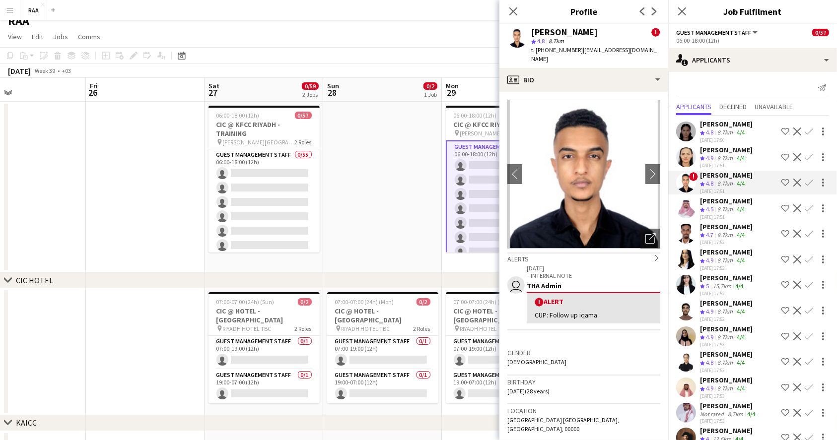
click at [732, 205] on div "8.7km" at bounding box center [724, 209] width 19 height 8
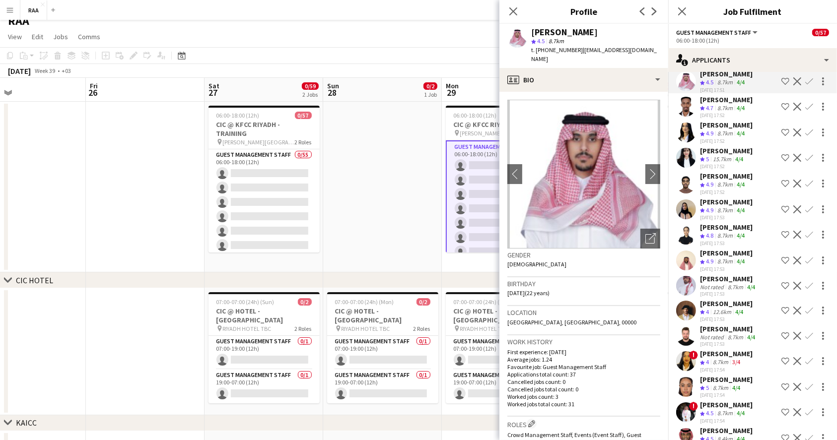
scroll to position [132, 0]
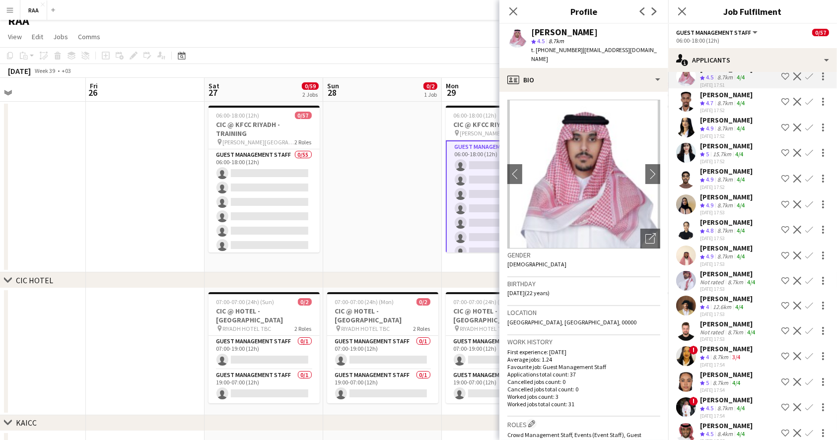
click at [721, 168] on div "[PERSON_NAME]" at bounding box center [726, 171] width 53 height 9
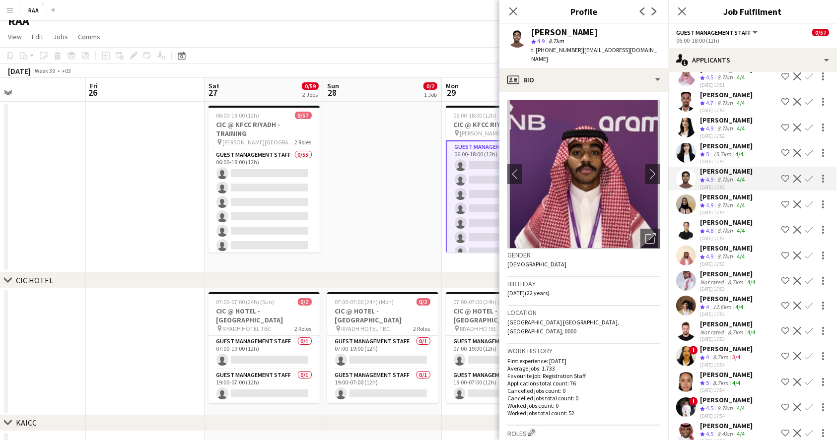
click at [721, 193] on div "[PERSON_NAME]" at bounding box center [726, 197] width 53 height 9
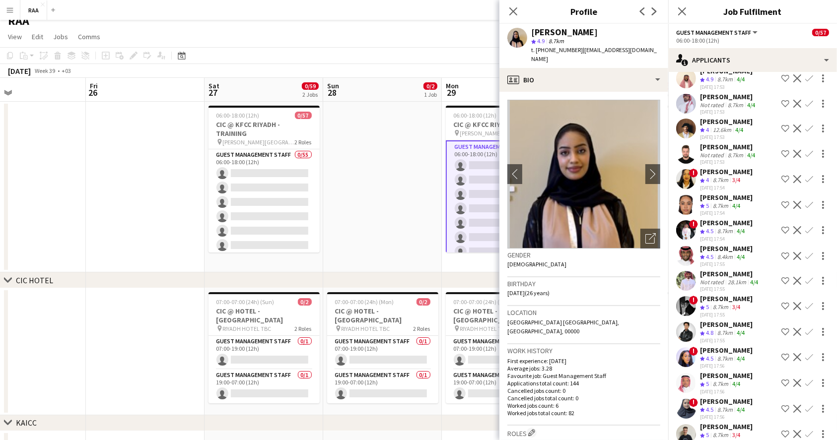
scroll to position [330, 0]
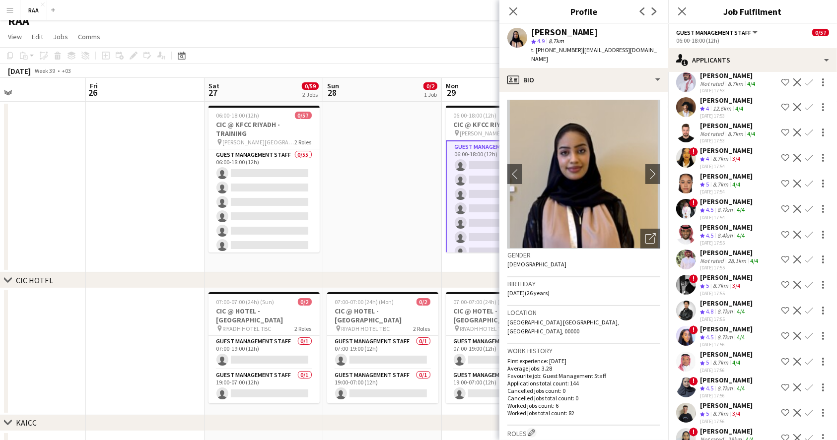
click at [781, 180] on app-icon "Shortlist crew" at bounding box center [785, 184] width 8 height 8
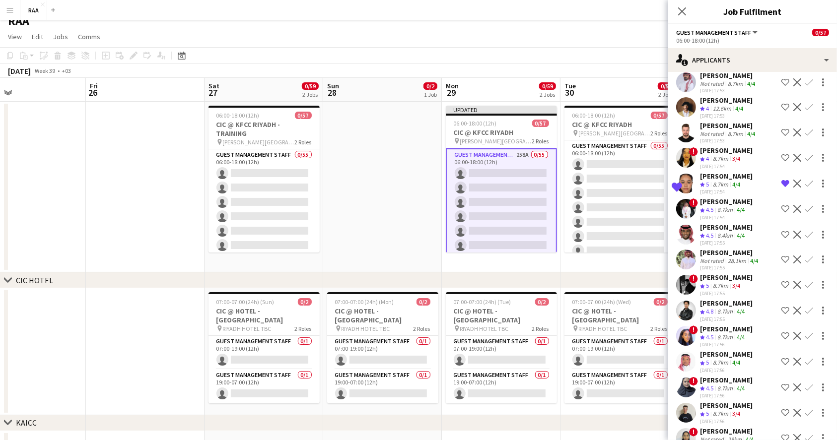
click at [730, 223] on div "[PERSON_NAME]" at bounding box center [726, 227] width 53 height 9
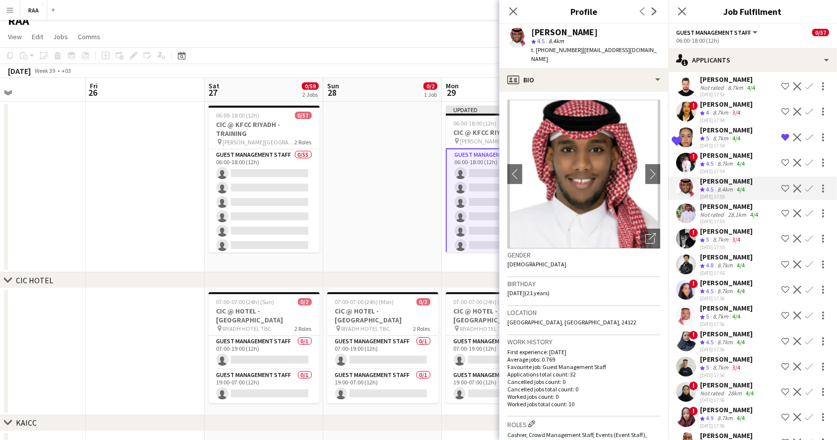
scroll to position [397, 0]
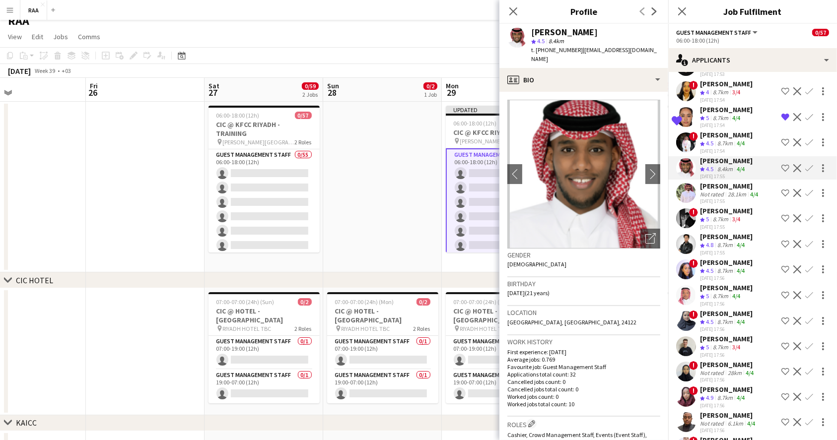
click at [725, 191] on div "28.1km" at bounding box center [736, 194] width 22 height 7
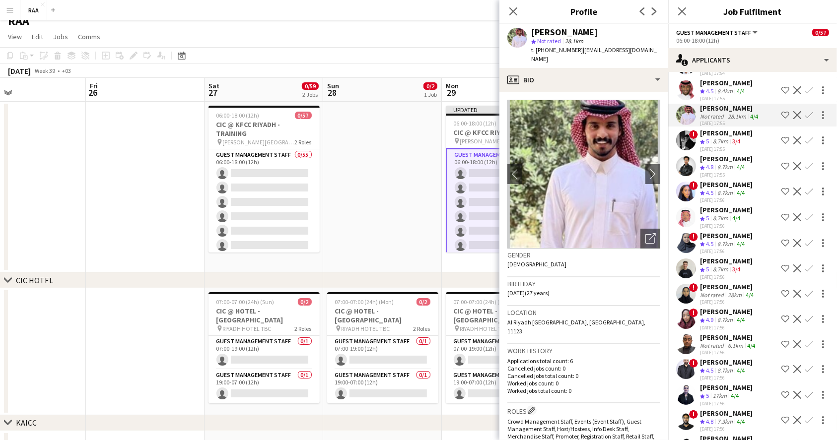
scroll to position [463, 0]
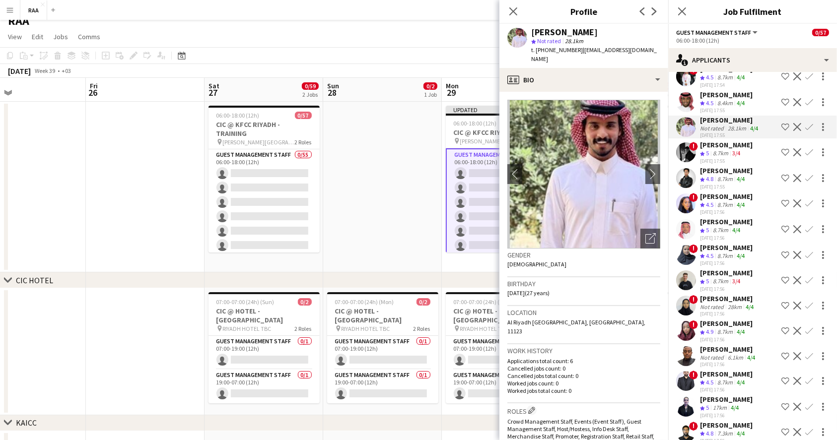
click at [781, 148] on app-icon "Shortlist crew" at bounding box center [785, 152] width 8 height 8
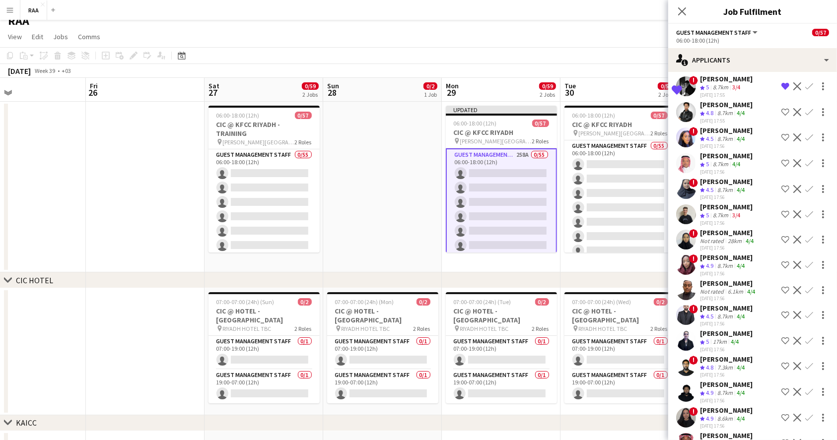
scroll to position [595, 0]
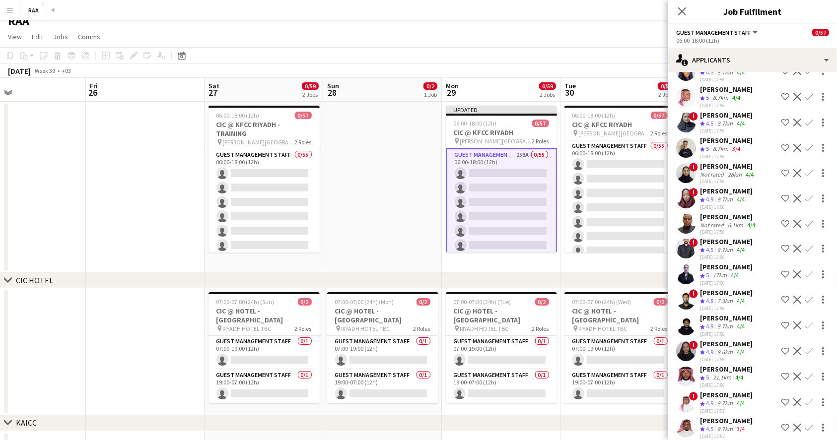
click at [781, 194] on app-icon "Shortlist crew" at bounding box center [785, 198] width 8 height 8
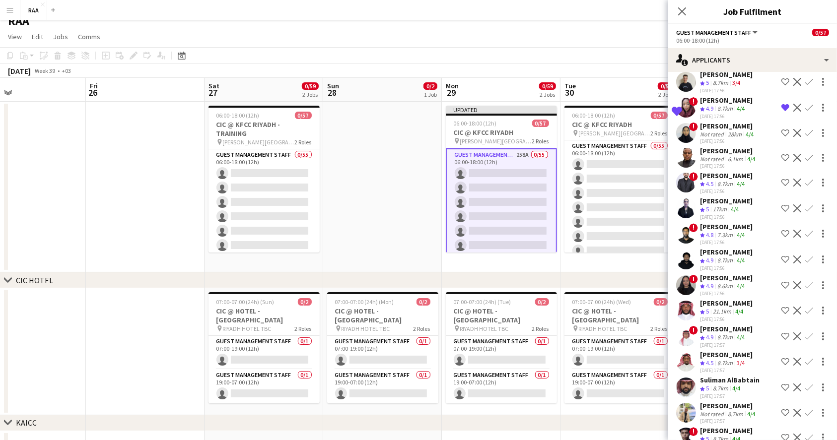
click at [781, 256] on app-icon "Shortlist crew" at bounding box center [785, 260] width 8 height 8
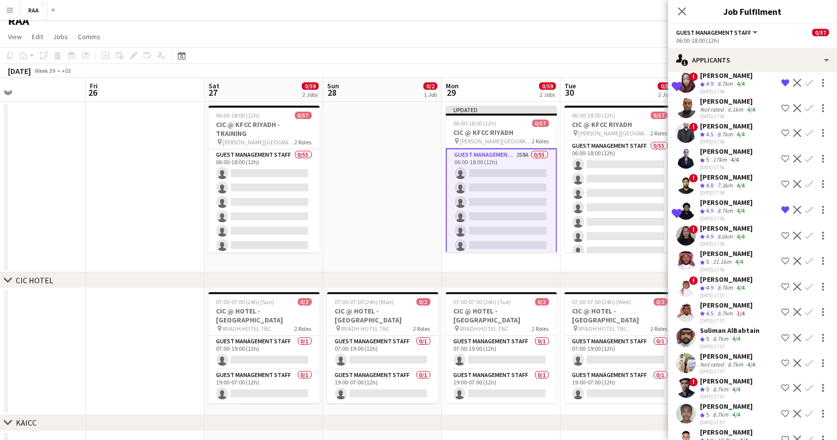
scroll to position [727, 0]
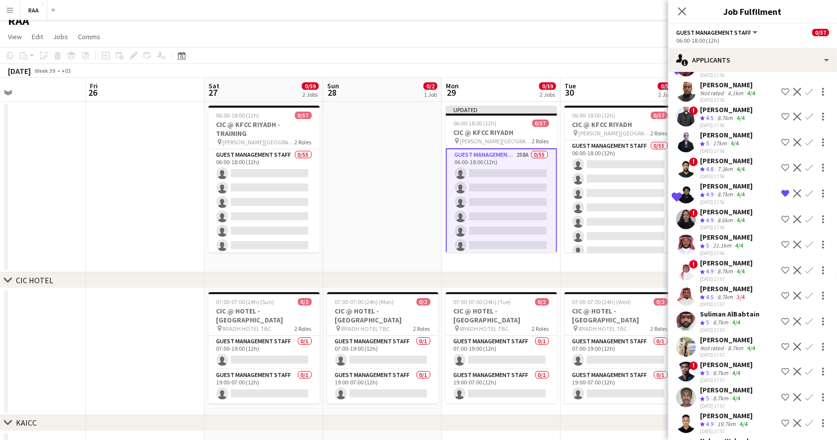
click at [781, 266] on app-icon "Shortlist crew" at bounding box center [785, 270] width 8 height 8
click at [781, 318] on app-icon "Shortlist crew" at bounding box center [785, 322] width 8 height 8
click at [781, 368] on app-icon "Shortlist crew" at bounding box center [785, 372] width 8 height 8
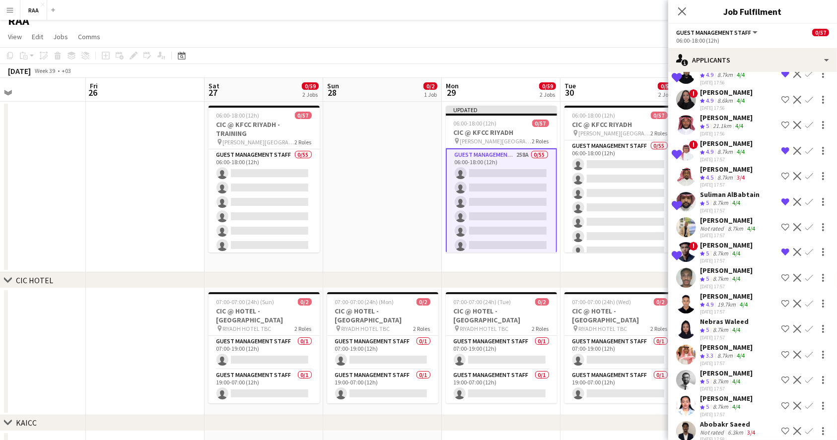
scroll to position [860, 0]
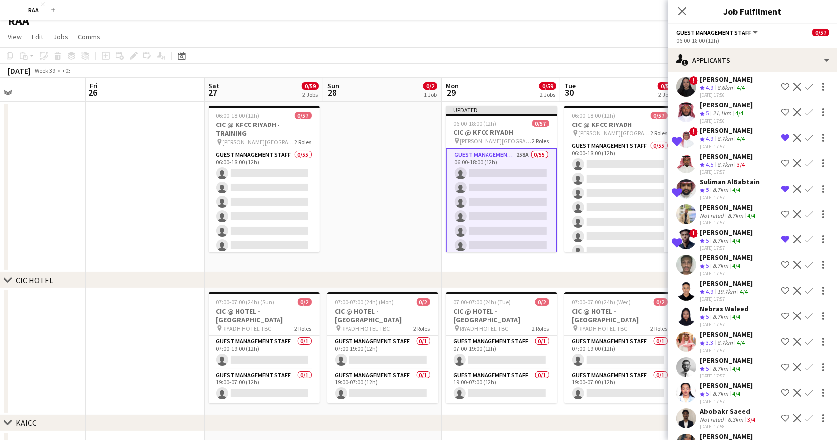
click at [737, 356] on div "[PERSON_NAME]" at bounding box center [726, 360] width 53 height 9
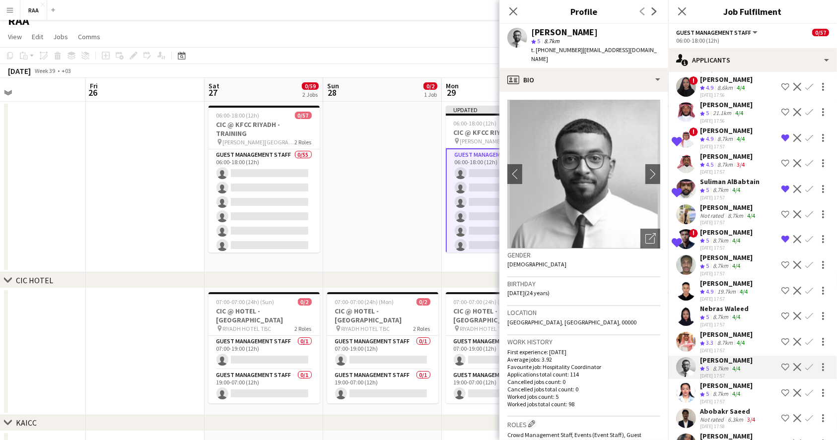
click at [781, 363] on app-icon "Shortlist crew" at bounding box center [785, 367] width 8 height 8
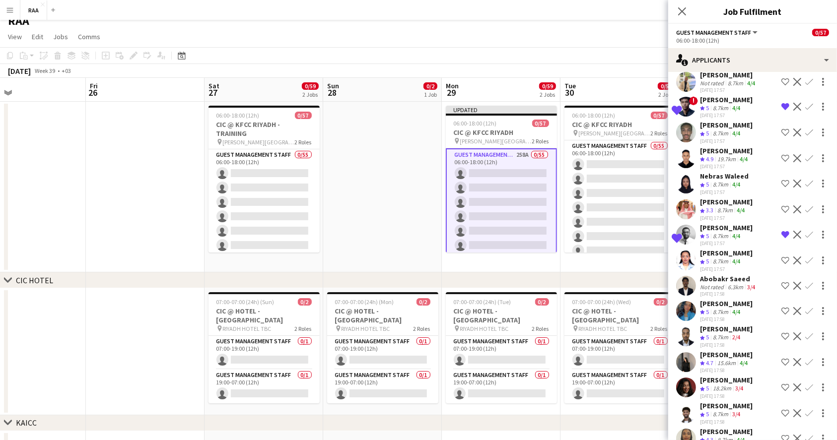
scroll to position [1058, 0]
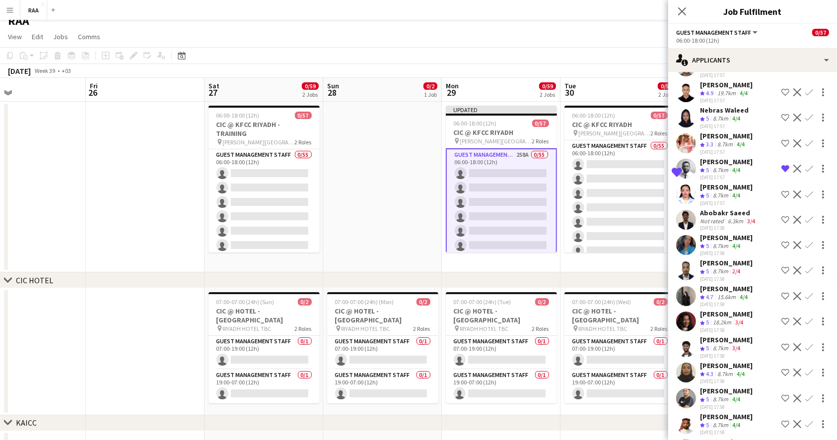
click at [781, 343] on app-icon "Shortlist crew" at bounding box center [785, 347] width 8 height 8
click at [781, 241] on app-icon "Shortlist crew" at bounding box center [785, 245] width 8 height 8
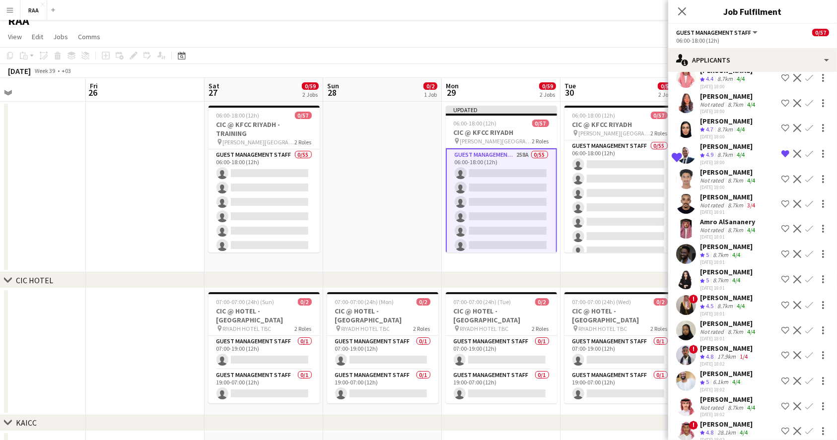
scroll to position [1852, 0]
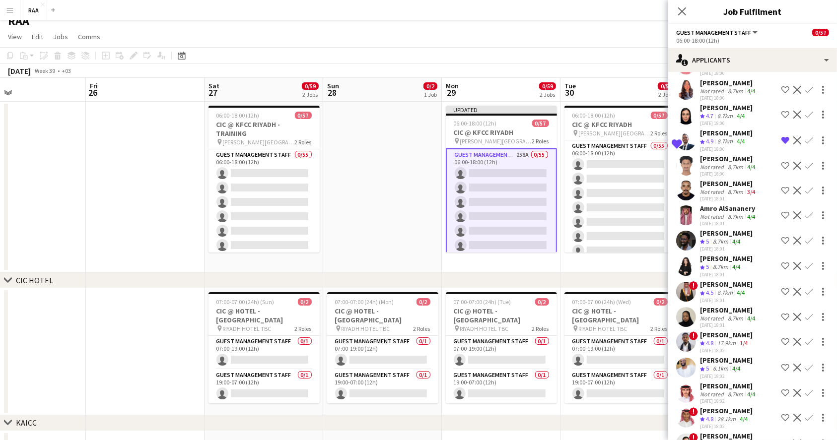
click at [727, 271] on div "[DATE] 18:01" at bounding box center [726, 274] width 53 height 6
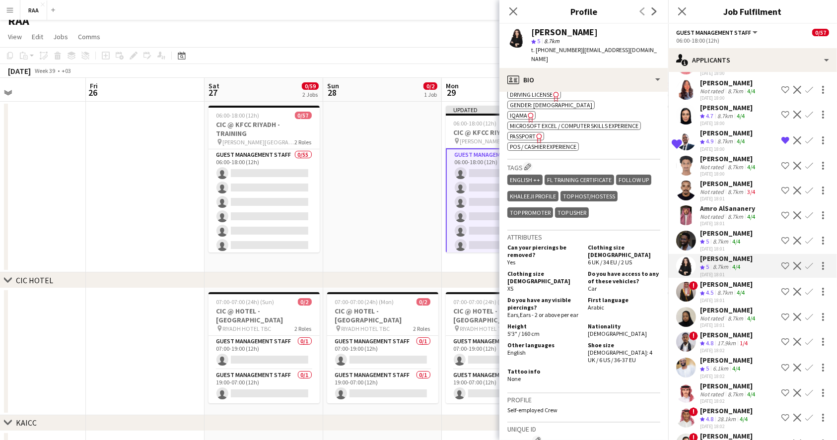
scroll to position [0, 0]
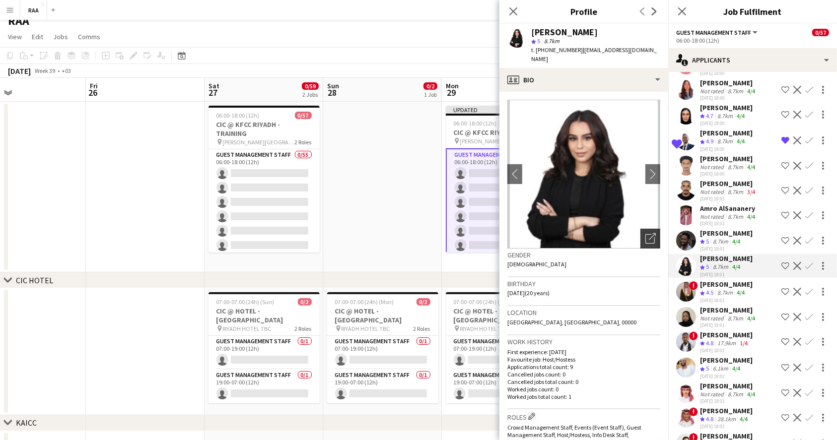
click at [645, 233] on icon "Open photos pop-in" at bounding box center [650, 238] width 10 height 10
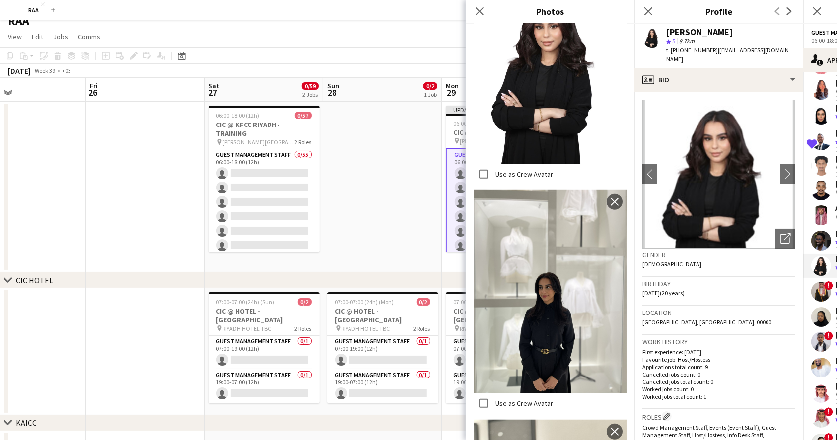
click at [749, 279] on h3 "Birthday" at bounding box center [718, 283] width 153 height 9
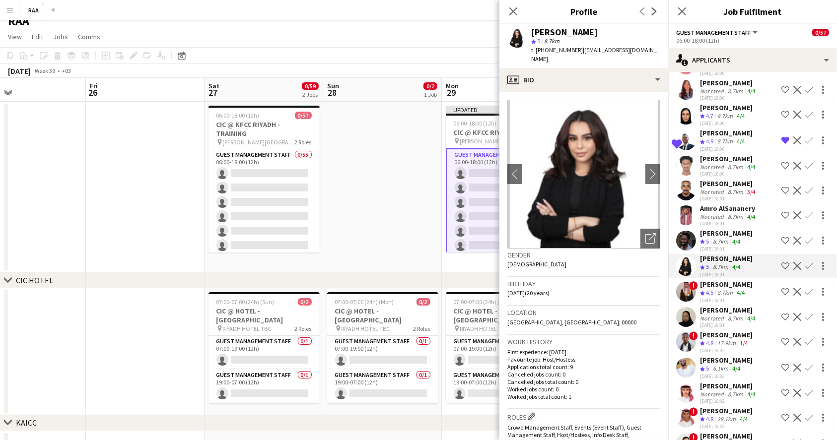
click at [727, 315] on div "8.7km" at bounding box center [734, 318] width 19 height 7
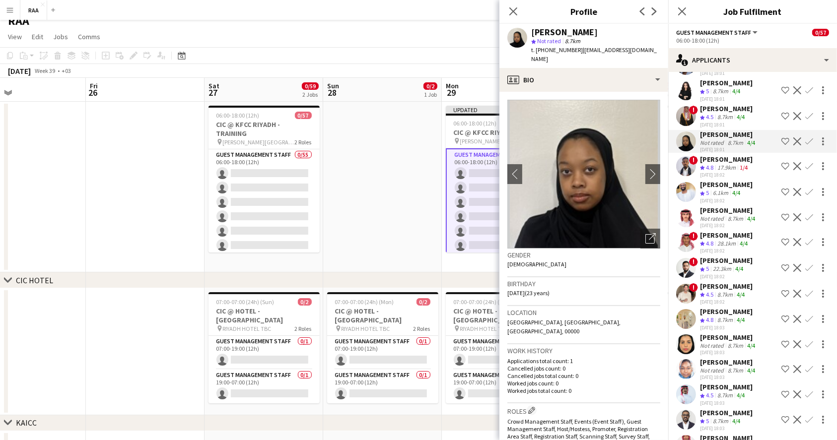
scroll to position [2051, 0]
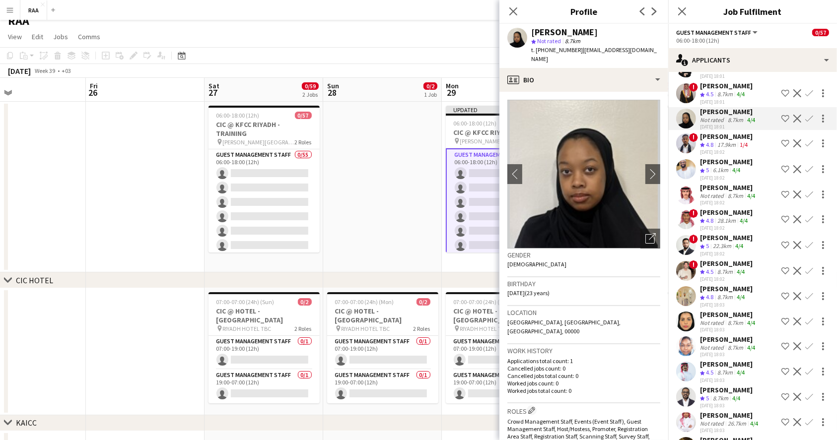
click at [781, 368] on app-icon "Shortlist crew" at bounding box center [785, 372] width 8 height 8
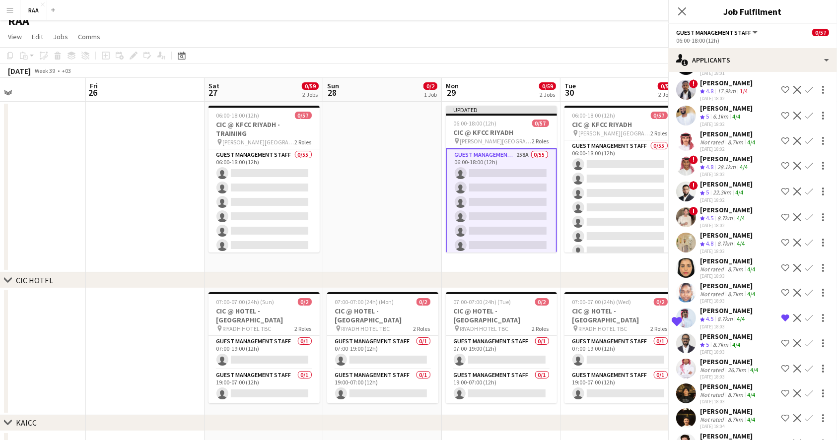
scroll to position [2117, 0]
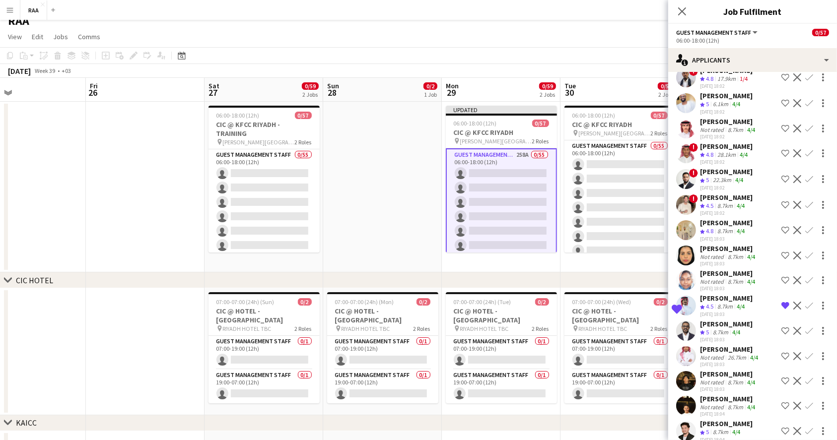
click at [730, 345] on div "[PERSON_NAME]" at bounding box center [730, 349] width 60 height 9
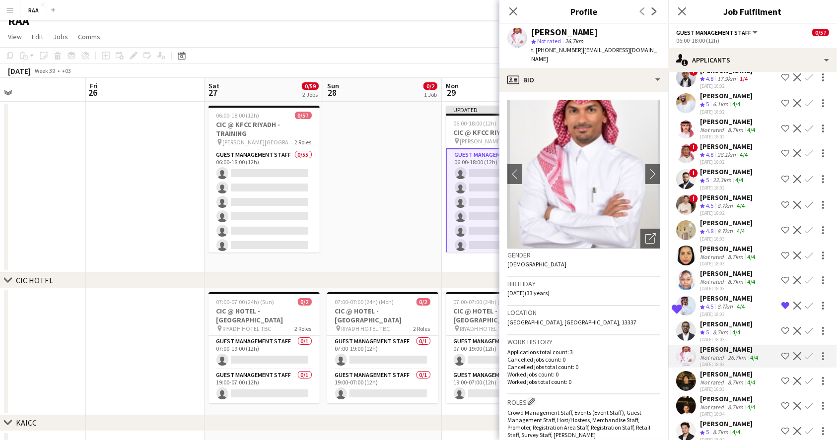
click at [781, 352] on app-icon "Shortlist crew" at bounding box center [785, 356] width 8 height 8
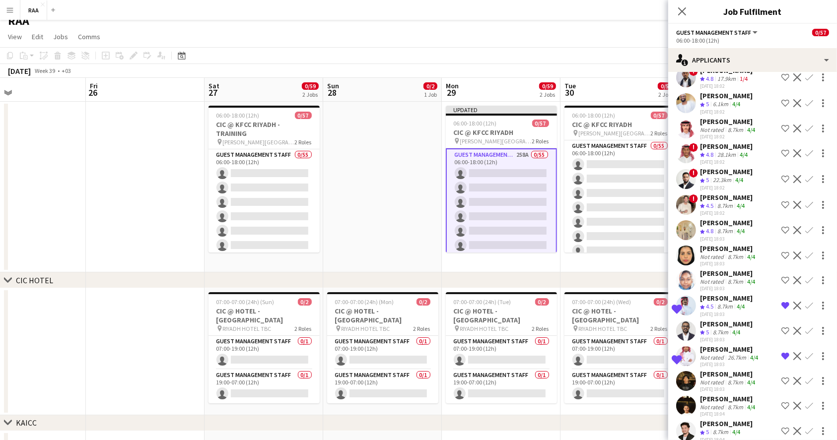
scroll to position [2183, 0]
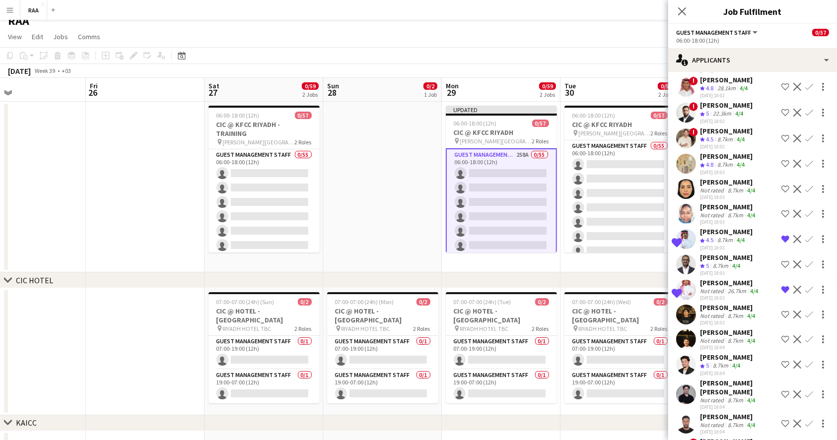
click at [727, 312] on div "8.7km" at bounding box center [734, 315] width 19 height 7
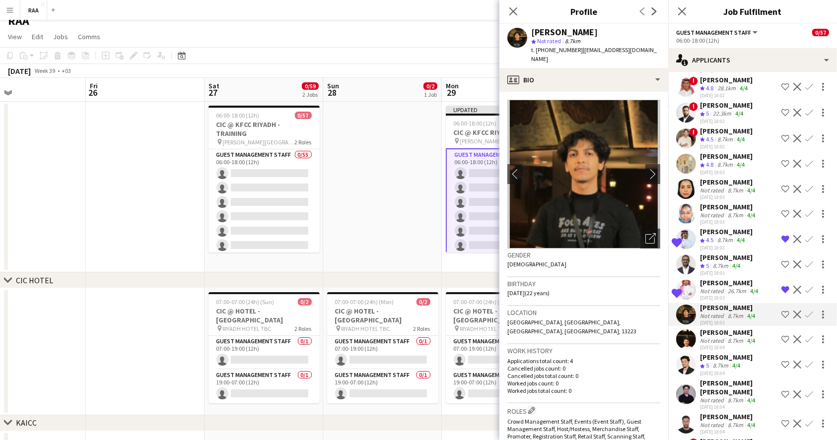
click at [727, 312] on div "8.7km" at bounding box center [734, 315] width 19 height 7
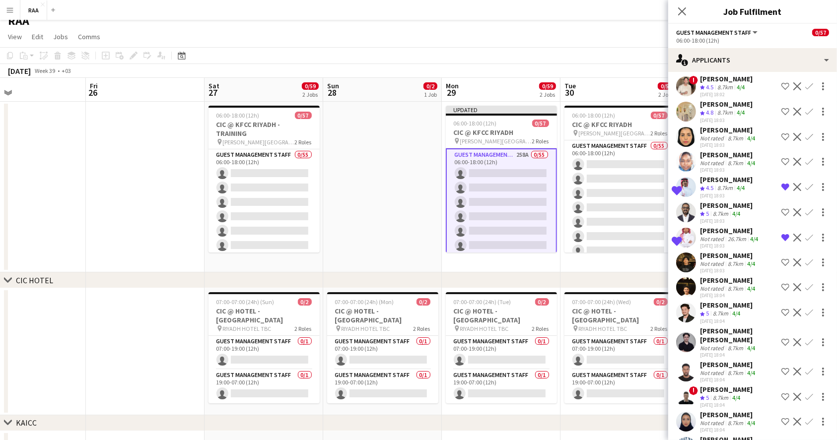
scroll to position [2249, 0]
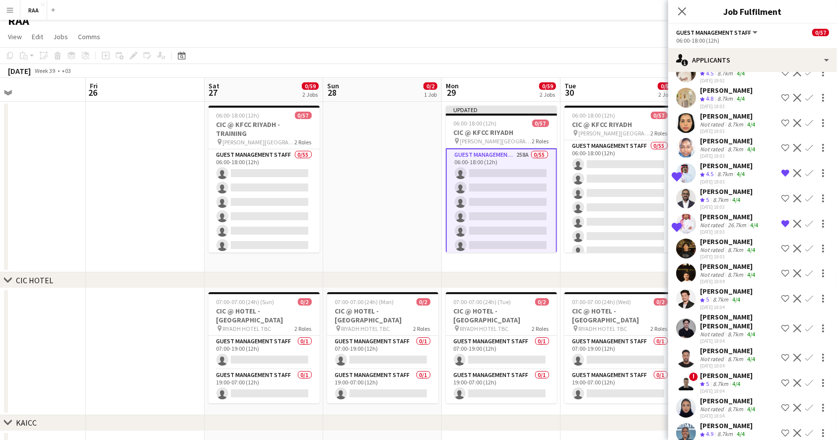
click at [781, 295] on app-icon "Shortlist crew" at bounding box center [785, 299] width 8 height 8
click at [717, 313] on div "[PERSON_NAME] [PERSON_NAME]" at bounding box center [738, 322] width 77 height 18
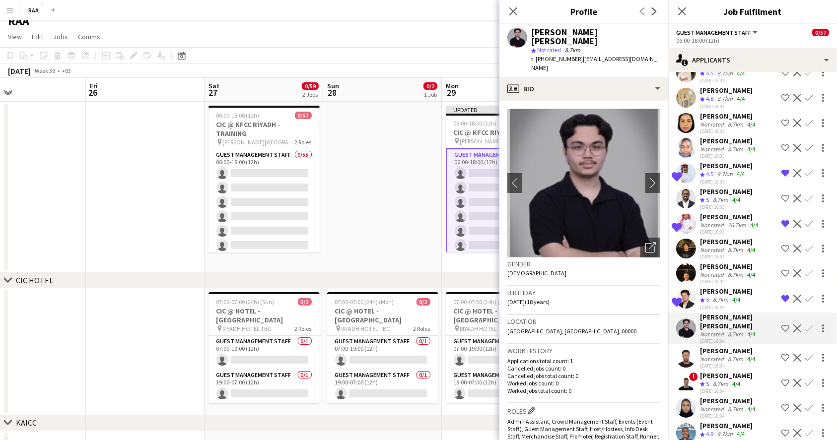
click at [720, 271] on div "Not rated" at bounding box center [713, 274] width 26 height 7
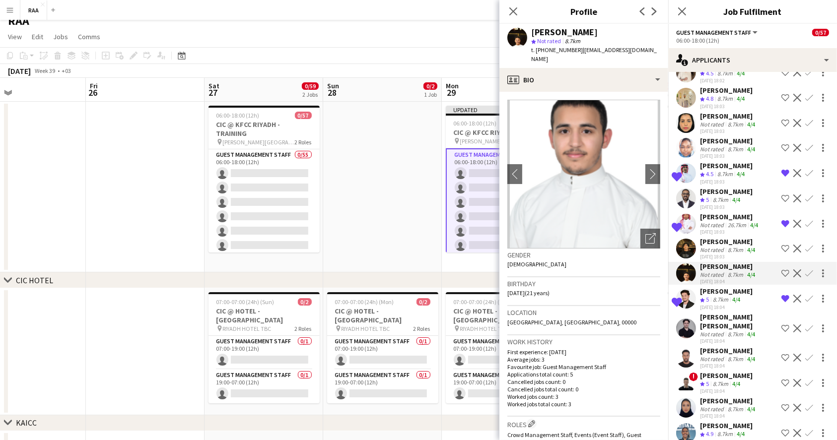
click at [718, 313] on div "[PERSON_NAME] [PERSON_NAME]" at bounding box center [738, 322] width 77 height 18
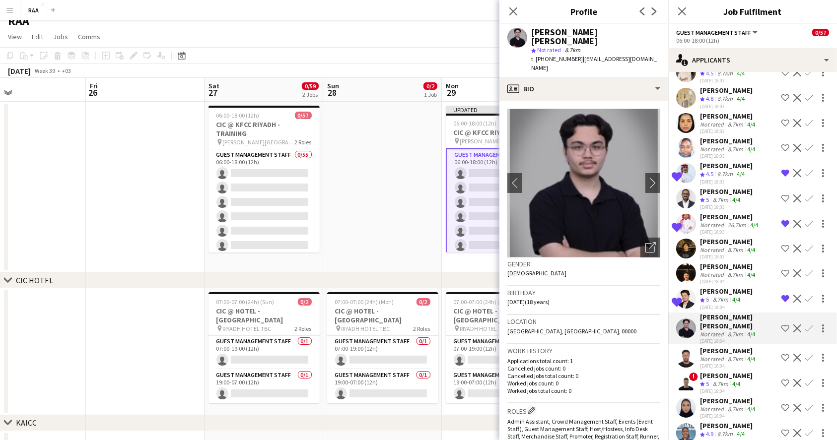
scroll to position [2315, 0]
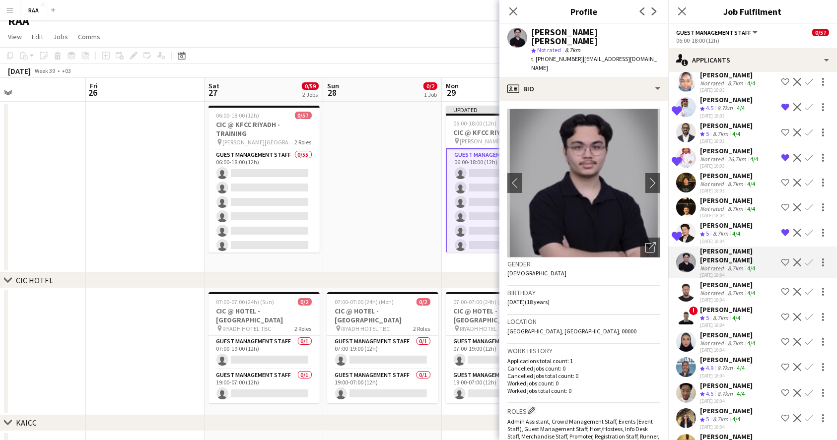
click at [720, 305] on div "[PERSON_NAME]" at bounding box center [726, 309] width 53 height 9
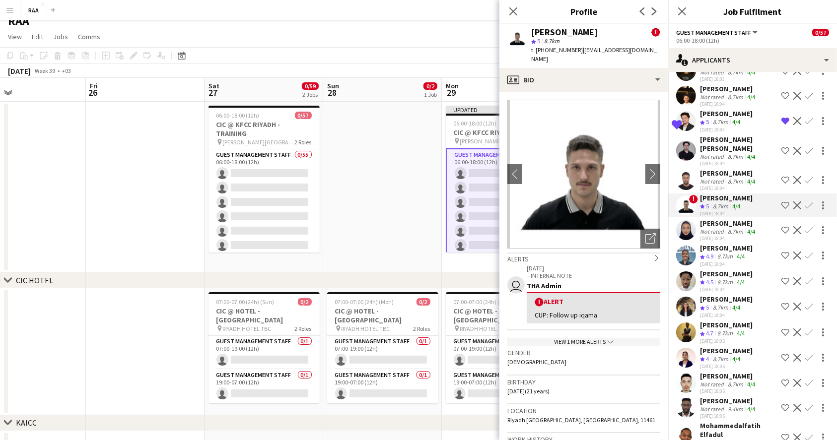
scroll to position [2448, 0]
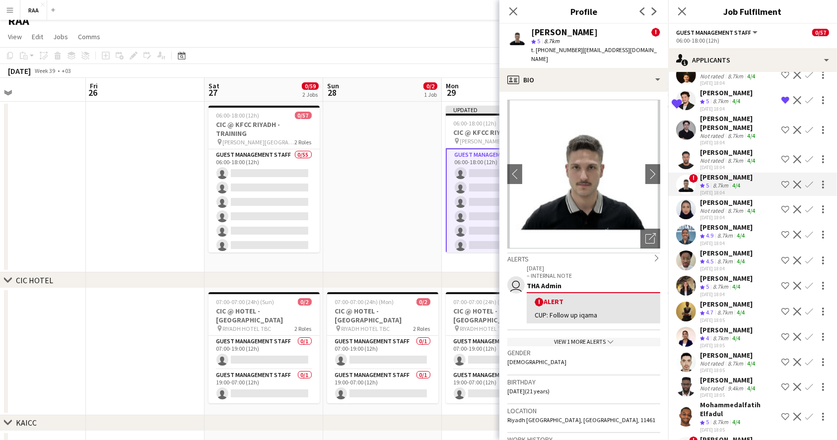
click at [781, 257] on app-icon "Shortlist crew" at bounding box center [785, 261] width 8 height 8
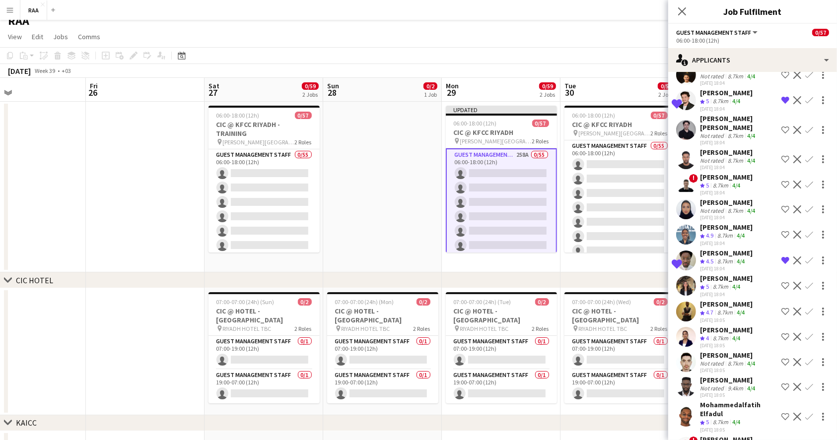
click at [781, 282] on app-icon "Shortlist crew" at bounding box center [785, 286] width 8 height 8
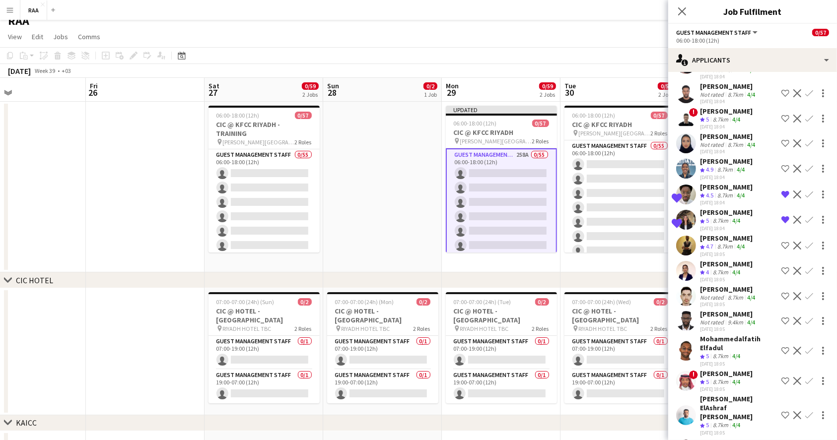
scroll to position [2580, 0]
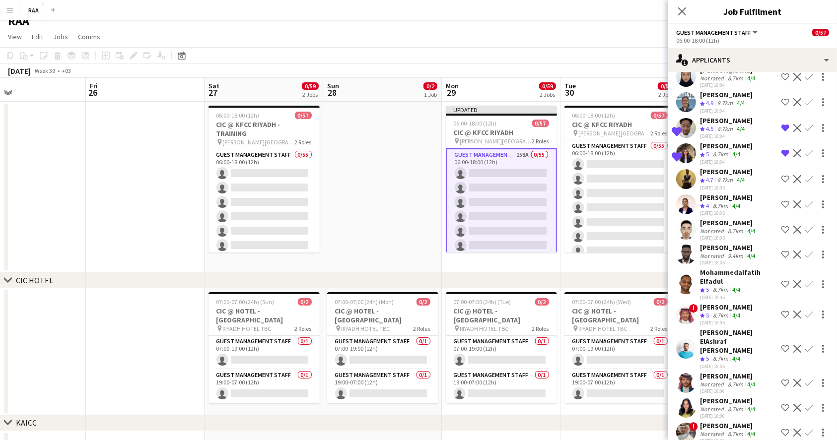
click at [781, 345] on app-icon "Shortlist crew" at bounding box center [785, 349] width 8 height 8
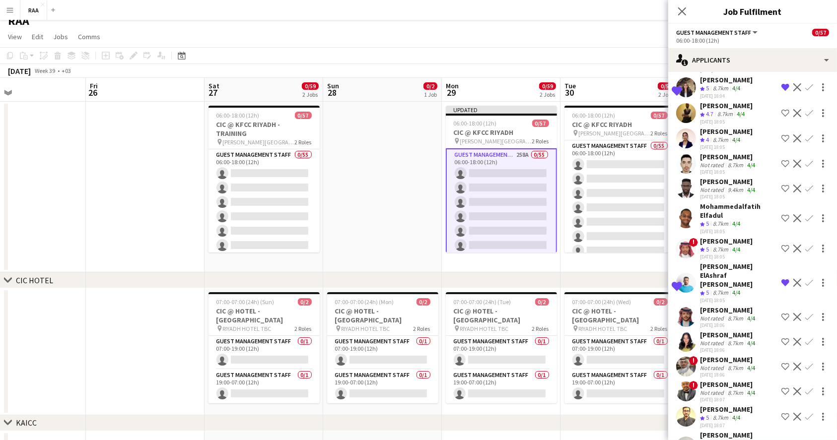
scroll to position [2712, 0]
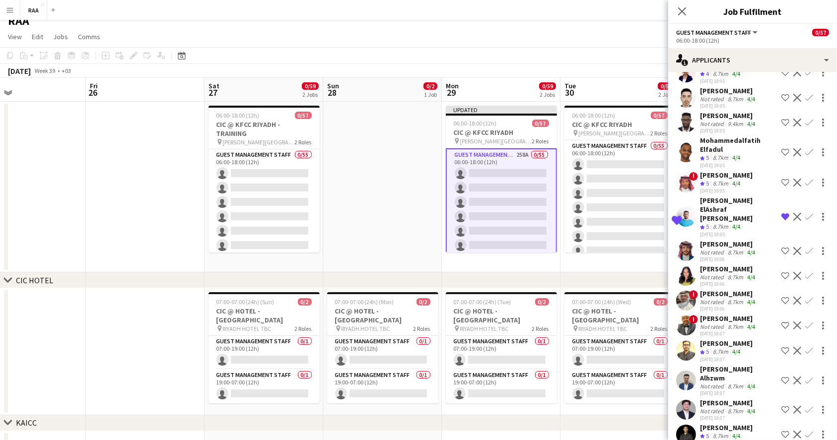
click at [738, 407] on div "8.7km" at bounding box center [734, 410] width 19 height 7
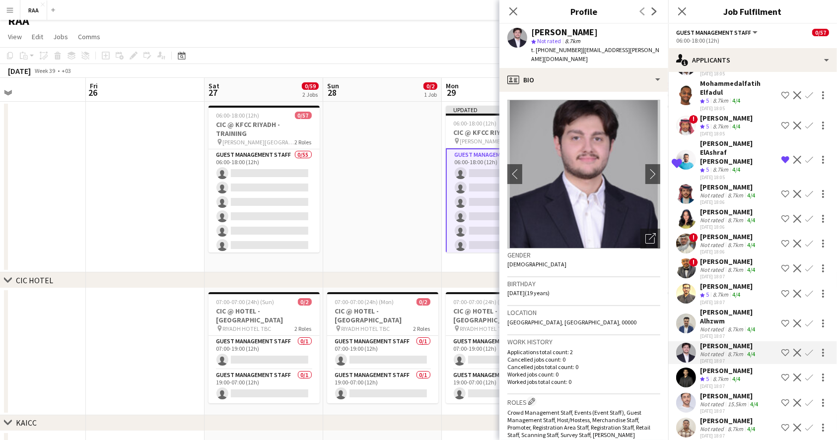
scroll to position [2778, 0]
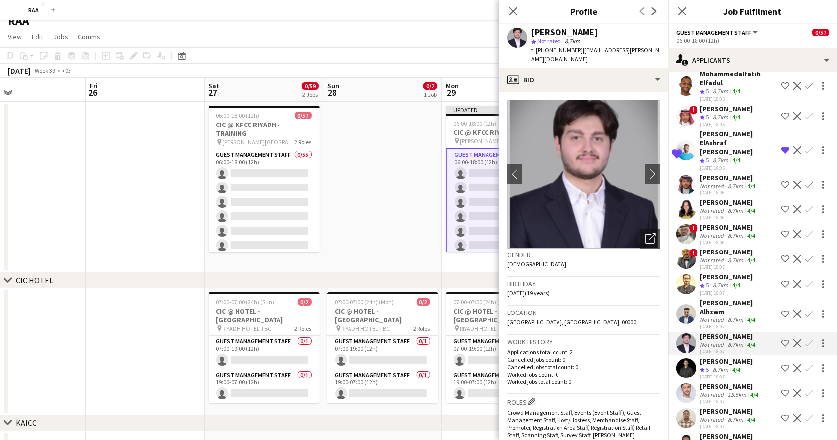
click at [781, 364] on app-icon "Shortlist crew" at bounding box center [785, 368] width 8 height 8
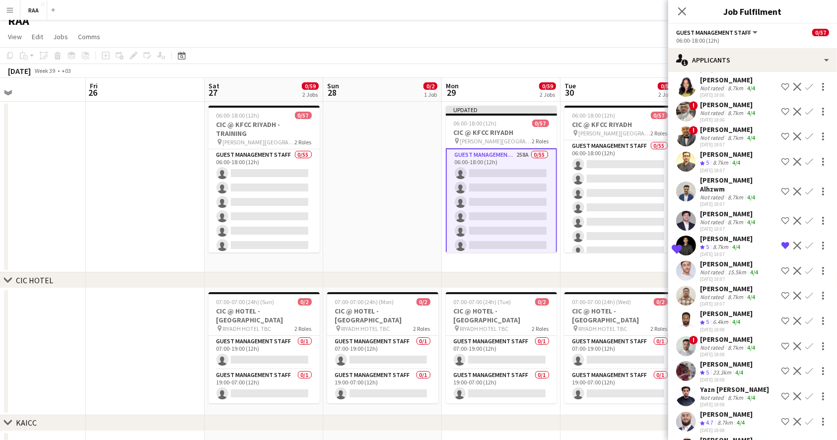
scroll to position [2910, 0]
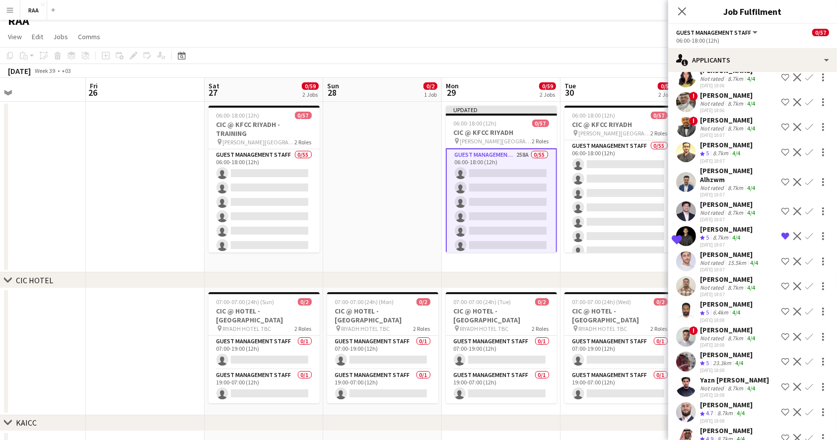
click at [781, 258] on app-icon "Shortlist crew" at bounding box center [785, 262] width 8 height 8
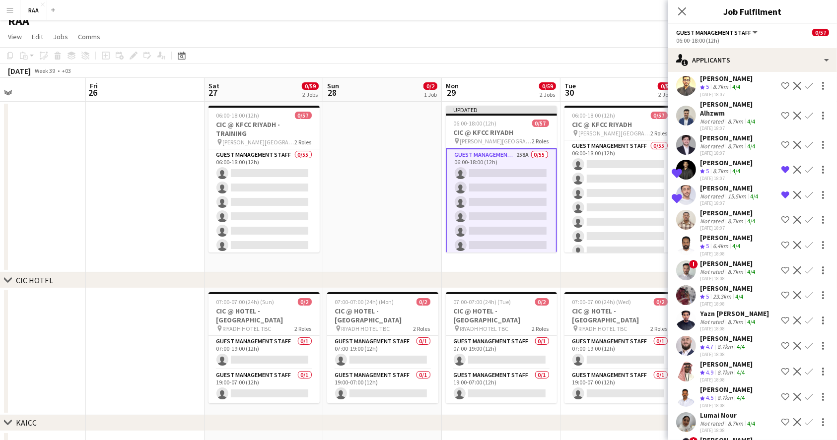
scroll to position [3043, 0]
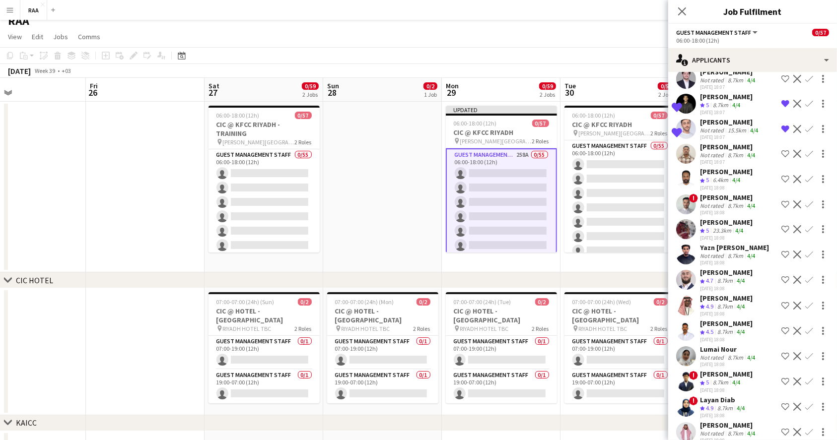
click at [781, 276] on app-icon "Shortlist crew" at bounding box center [785, 280] width 8 height 8
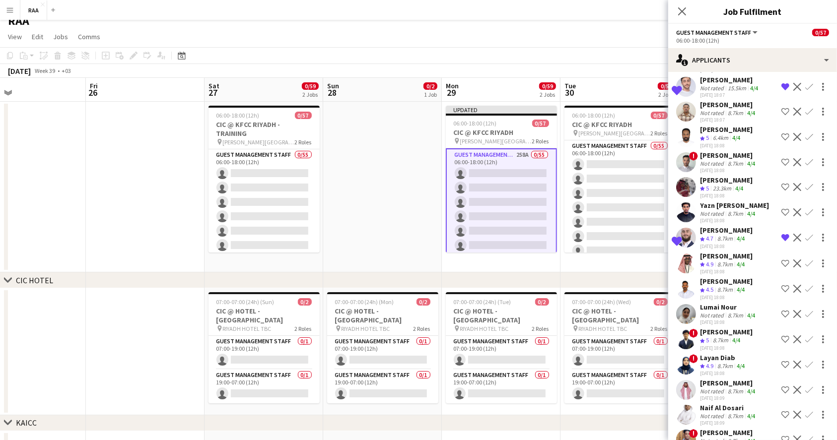
scroll to position [3109, 0]
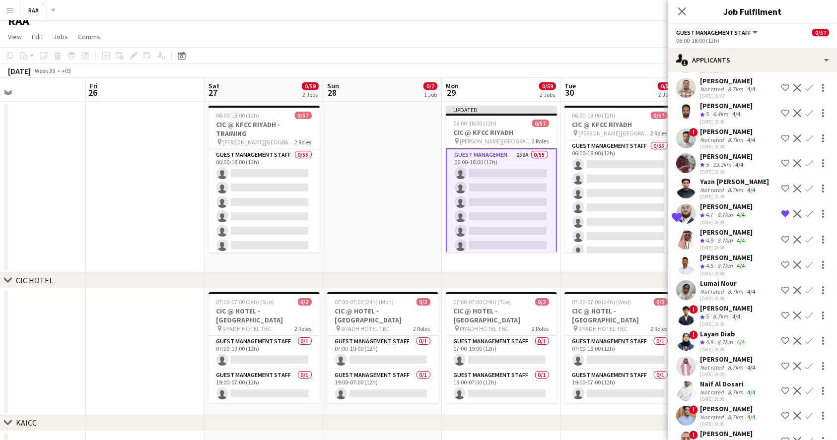
click at [781, 312] on app-icon "Shortlist crew" at bounding box center [785, 316] width 8 height 8
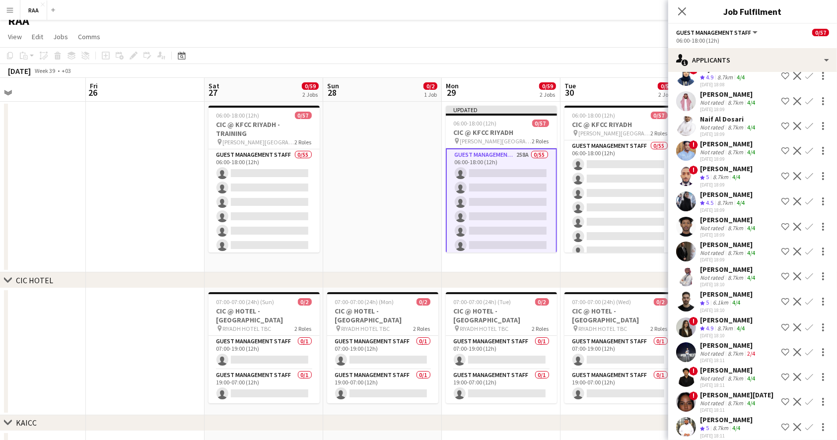
scroll to position [3440, 0]
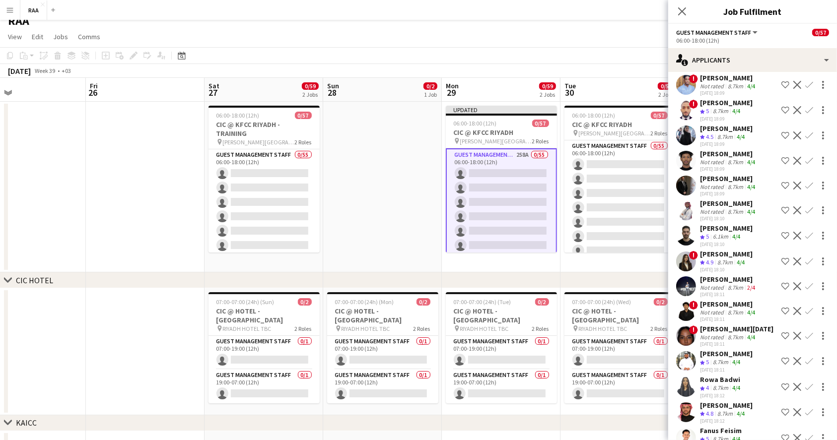
click at [781, 383] on app-icon "Shortlist crew" at bounding box center [785, 387] width 8 height 8
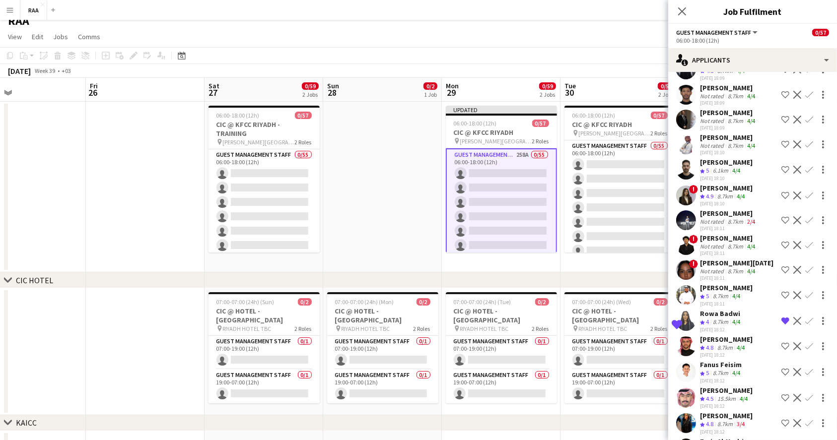
scroll to position [3572, 0]
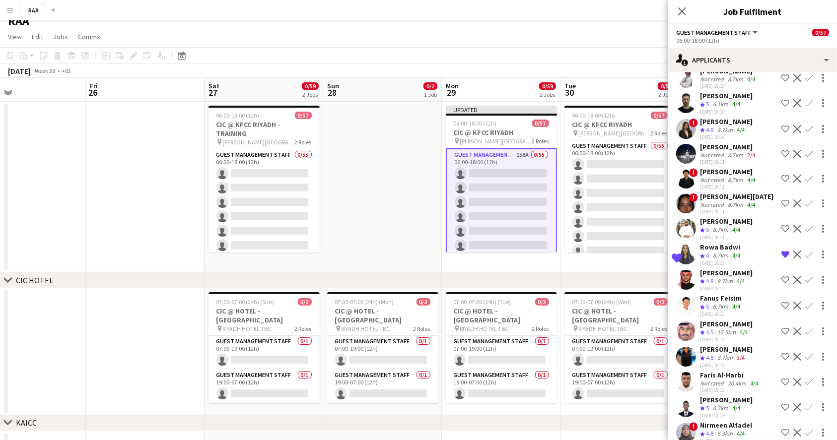
click at [781, 302] on app-icon "Shortlist crew" at bounding box center [785, 306] width 8 height 8
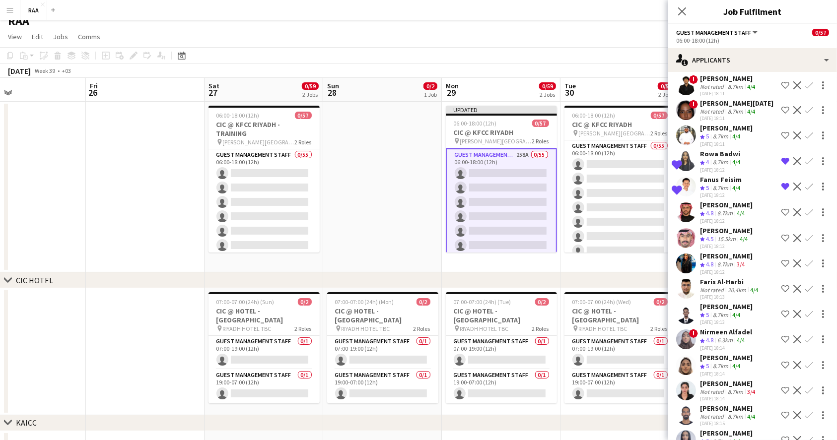
scroll to position [3704, 0]
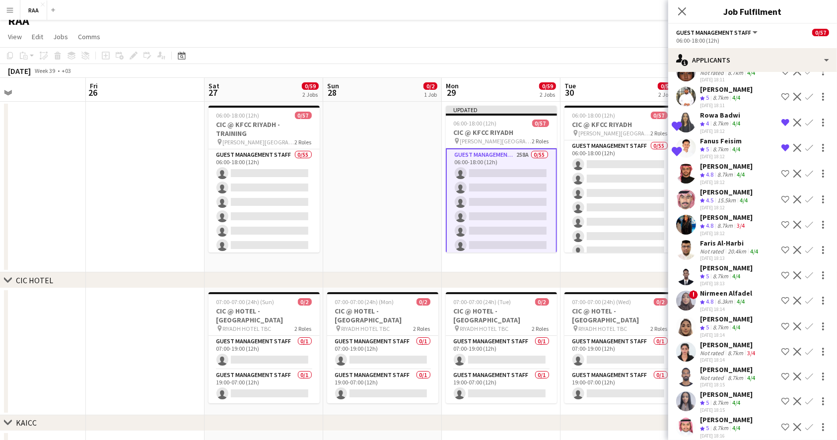
click at [781, 297] on app-icon "Shortlist crew" at bounding box center [785, 301] width 8 height 8
click at [781, 221] on app-icon "Shortlist crew" at bounding box center [785, 225] width 8 height 8
click at [781, 397] on app-icon "Shortlist crew" at bounding box center [785, 401] width 8 height 8
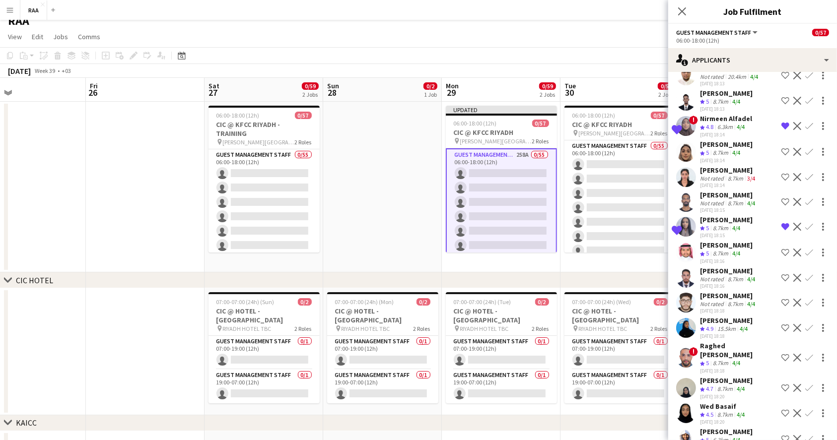
scroll to position [3903, 0]
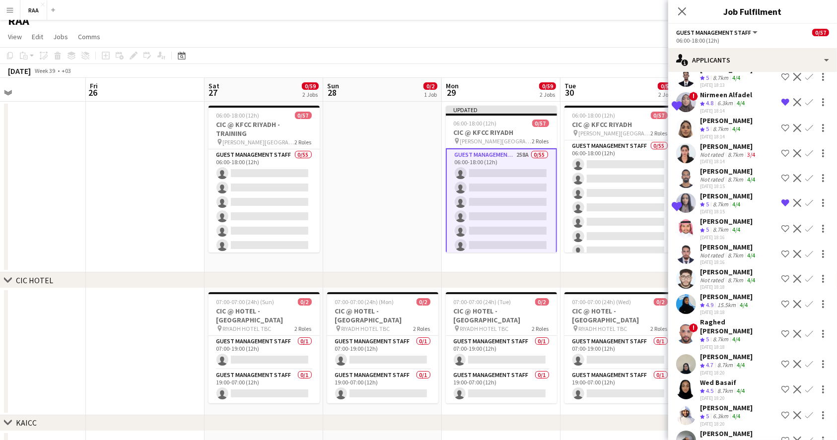
click at [781, 300] on app-icon "Shortlist crew" at bounding box center [785, 304] width 8 height 8
click at [781, 360] on app-icon "Shortlist crew" at bounding box center [785, 364] width 8 height 8
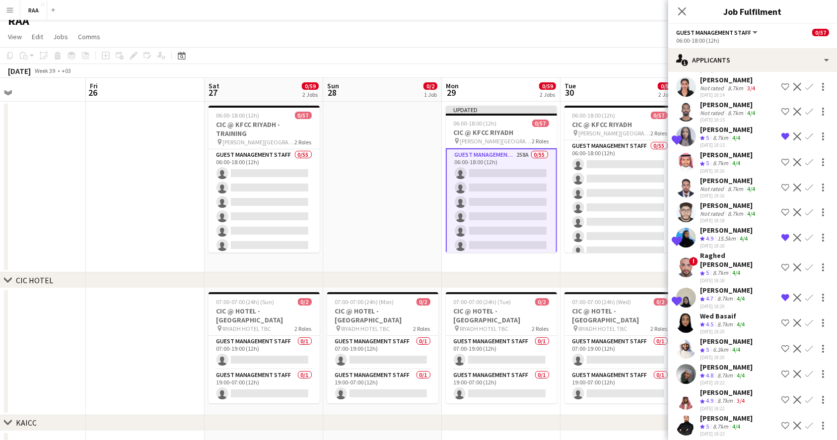
scroll to position [4035, 0]
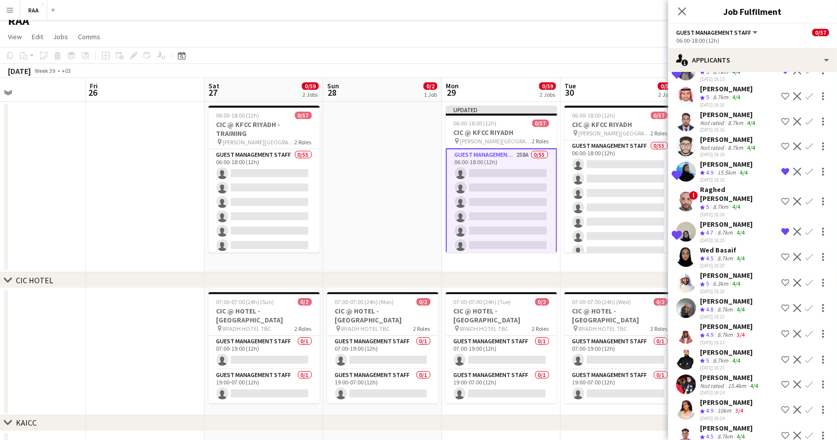
click at [781, 304] on app-icon "Shortlist crew" at bounding box center [785, 308] width 8 height 8
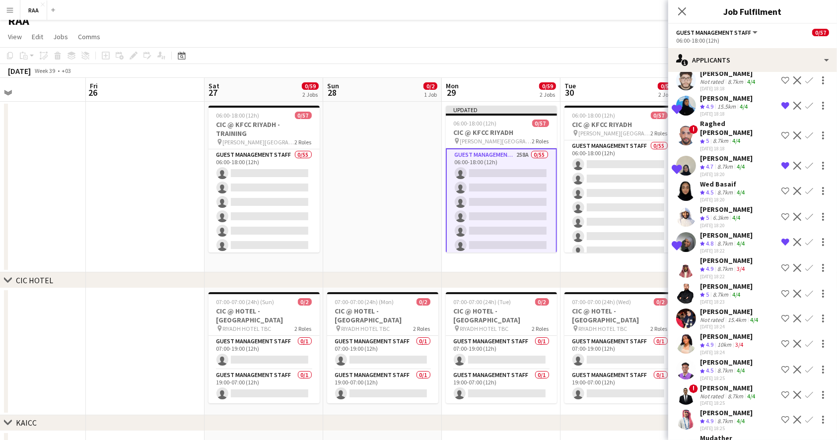
click at [781, 340] on app-icon "Shortlist crew" at bounding box center [785, 344] width 8 height 8
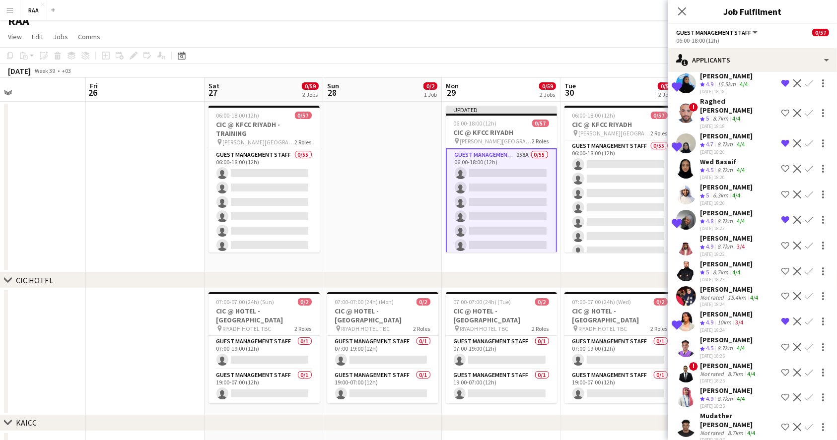
scroll to position [4168, 0]
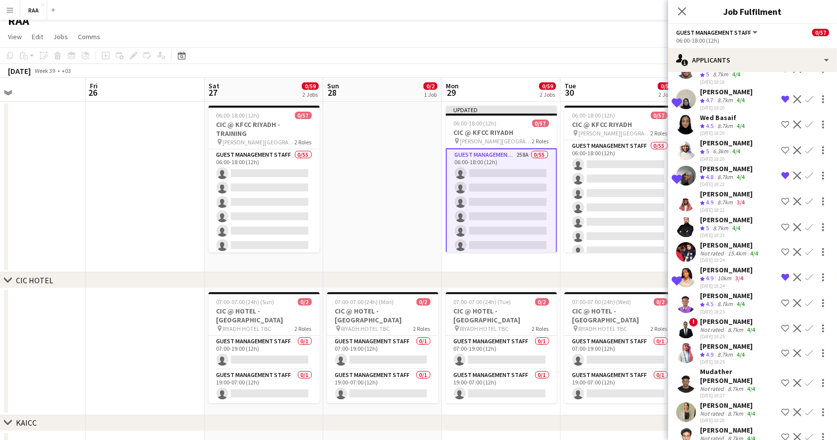
click at [781, 349] on app-icon "Shortlist crew" at bounding box center [785, 353] width 8 height 8
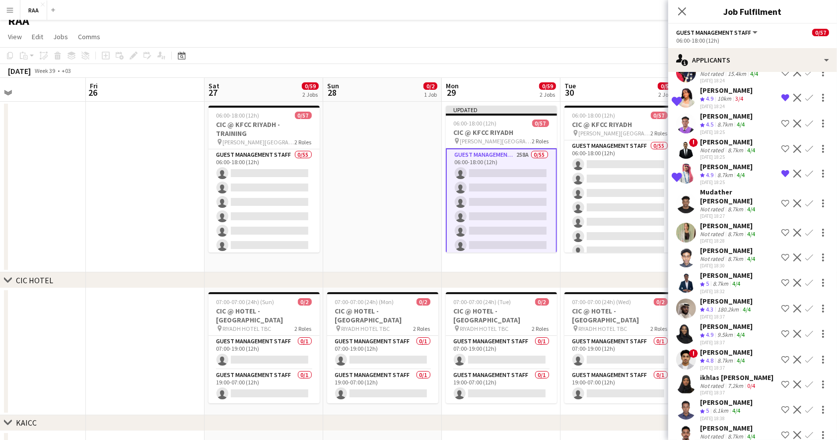
scroll to position [4366, 0]
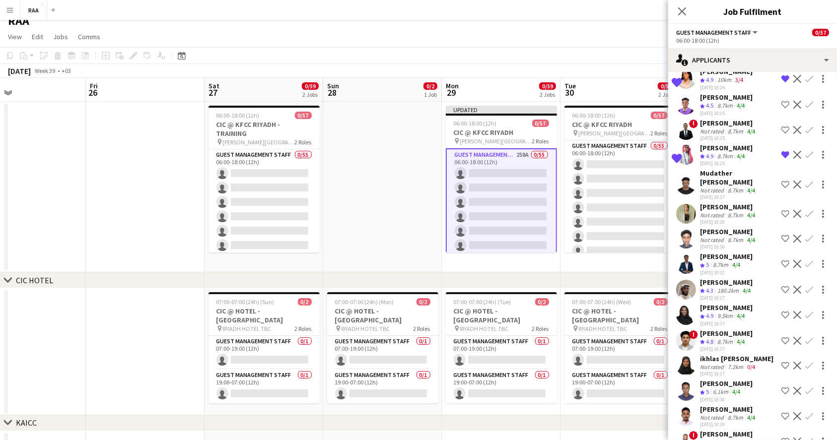
click at [781, 286] on app-icon "Shortlist crew" at bounding box center [785, 290] width 8 height 8
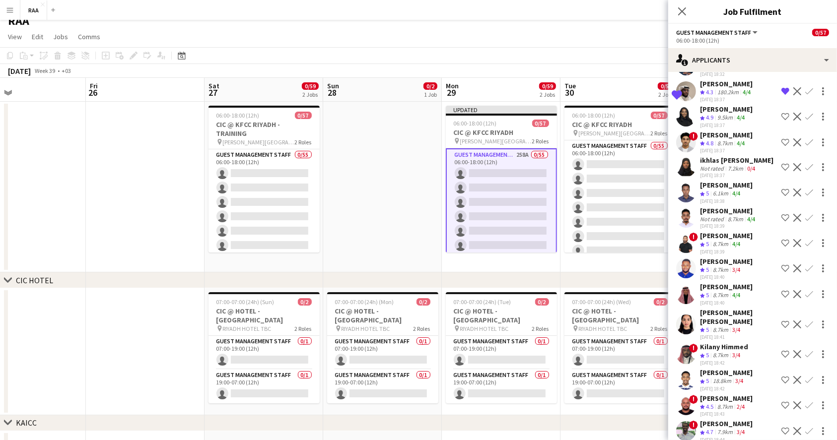
scroll to position [4631, 0]
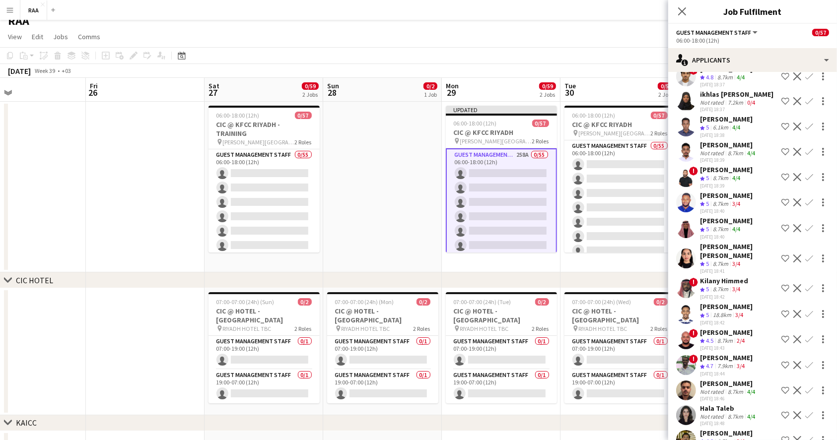
click at [781, 310] on app-icon "Shortlist crew" at bounding box center [785, 314] width 8 height 8
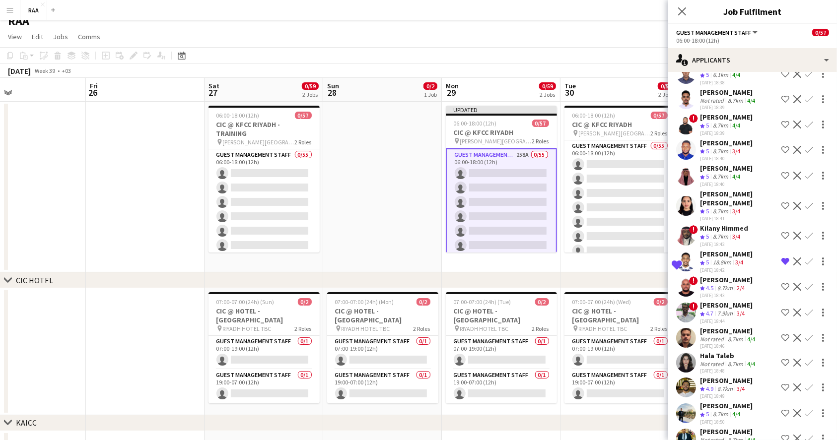
scroll to position [4697, 0]
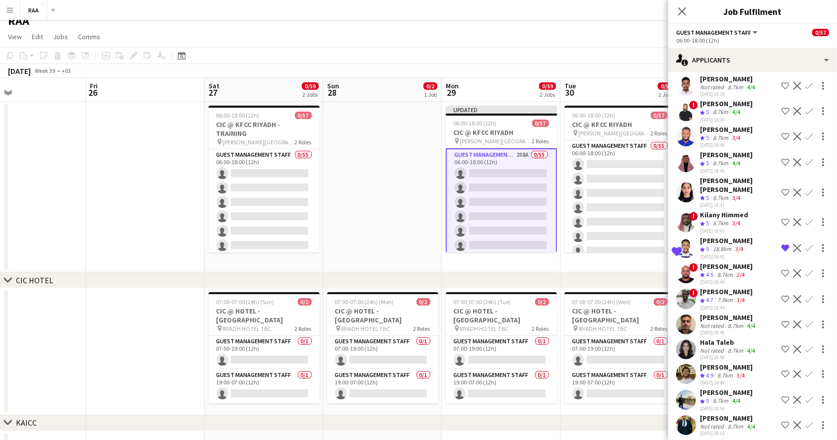
click at [781, 295] on app-icon "Shortlist crew" at bounding box center [785, 299] width 8 height 8
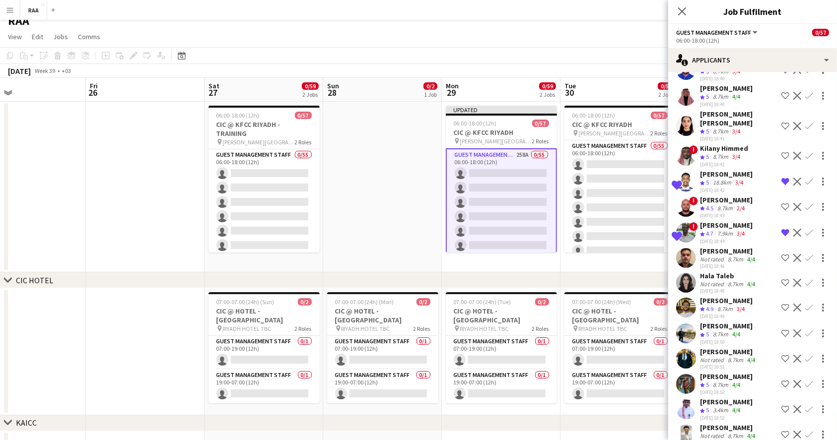
click at [722, 397] on div "[PERSON_NAME]" at bounding box center [726, 401] width 53 height 9
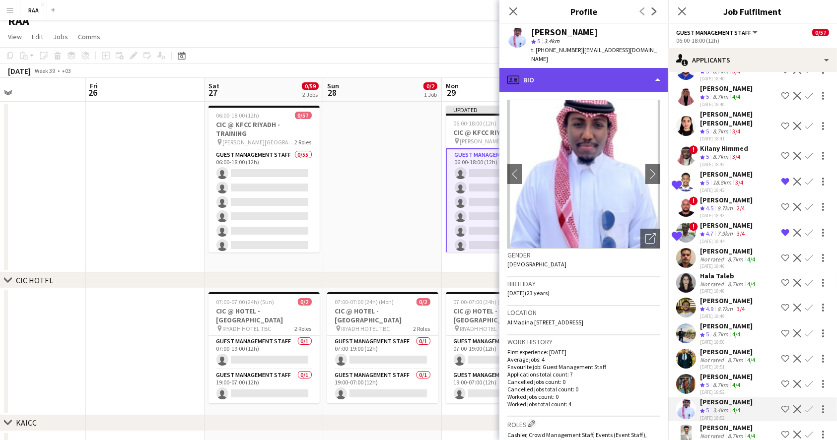
click at [605, 68] on div "profile Bio" at bounding box center [583, 80] width 169 height 24
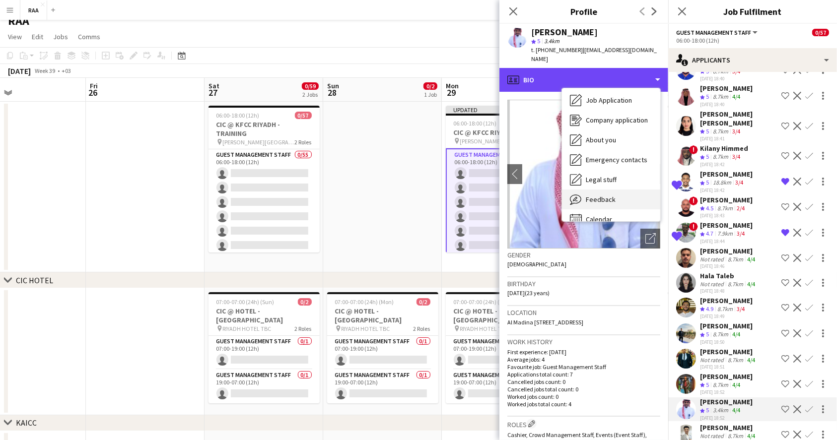
scroll to position [33, 0]
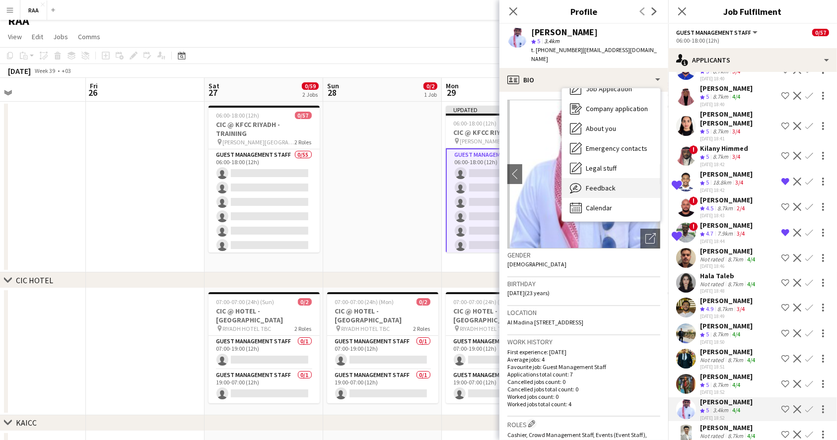
click at [617, 178] on div "Feedback Feedback" at bounding box center [611, 188] width 98 height 20
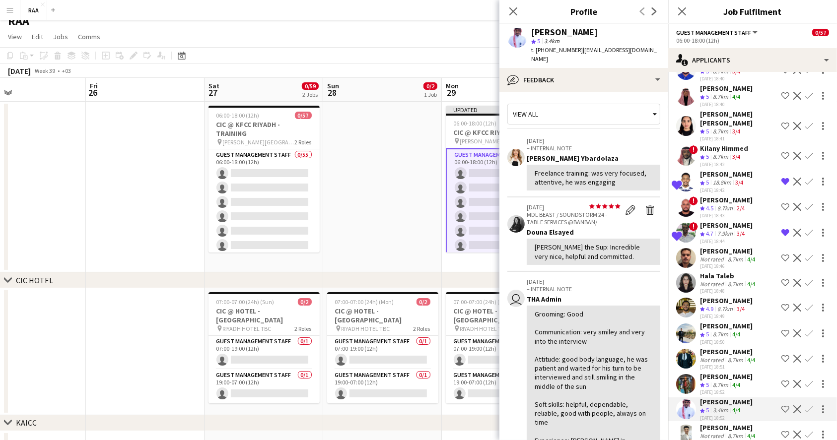
click at [781, 405] on app-icon "Shortlist crew" at bounding box center [785, 409] width 8 height 8
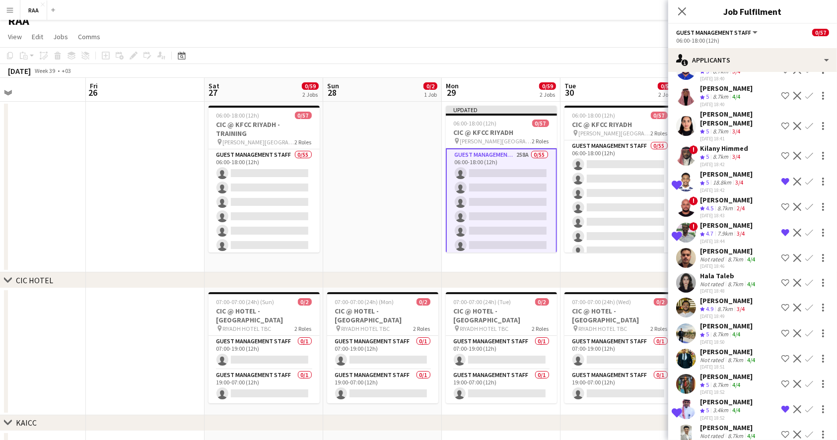
click at [735, 372] on div "[PERSON_NAME]" at bounding box center [726, 376] width 53 height 9
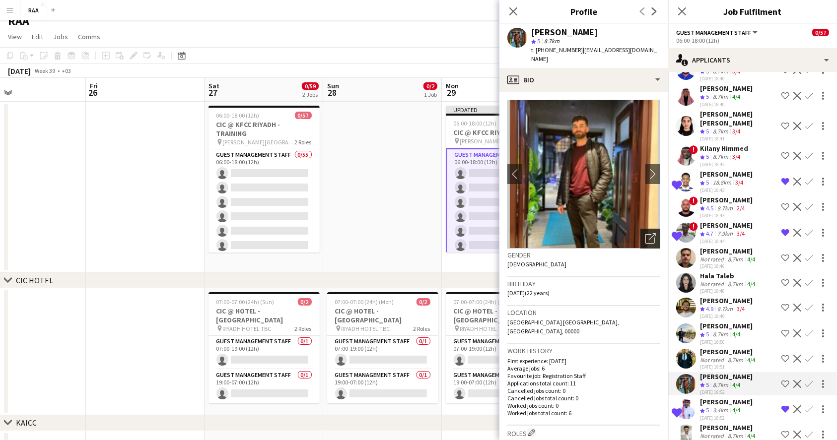
click at [647, 232] on div "Open photos pop-in" at bounding box center [650, 239] width 20 height 20
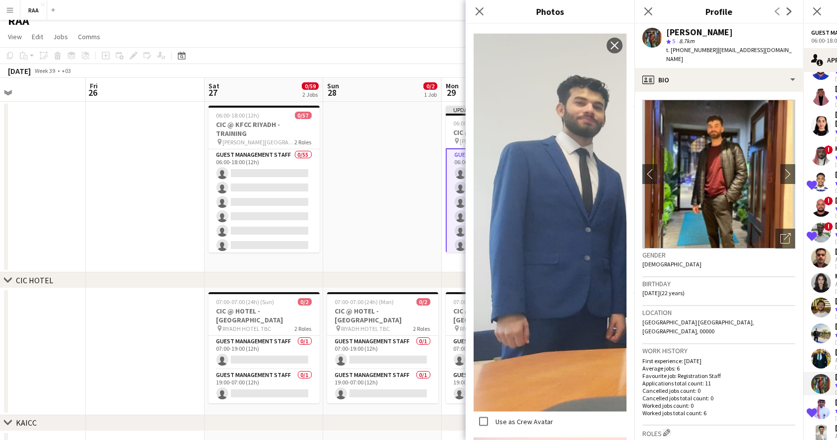
scroll to position [1563, 0]
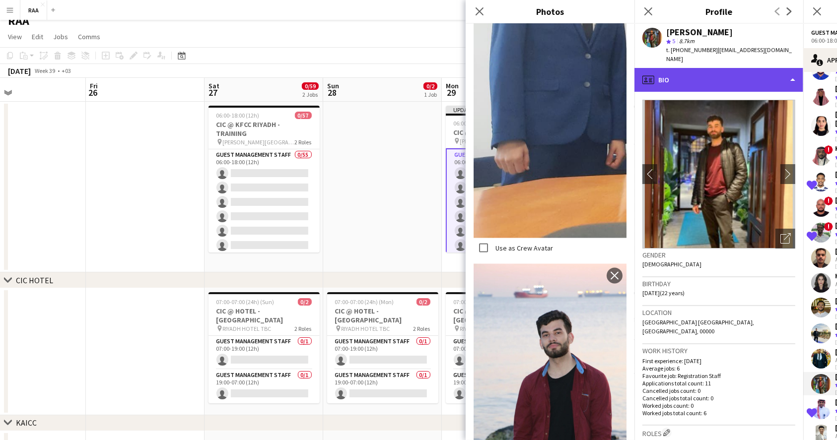
click at [695, 68] on div "profile Bio" at bounding box center [718, 80] width 169 height 24
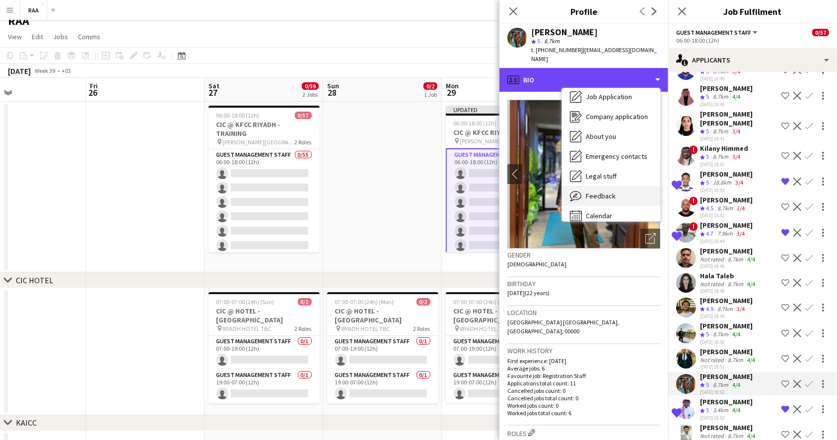
scroll to position [33, 0]
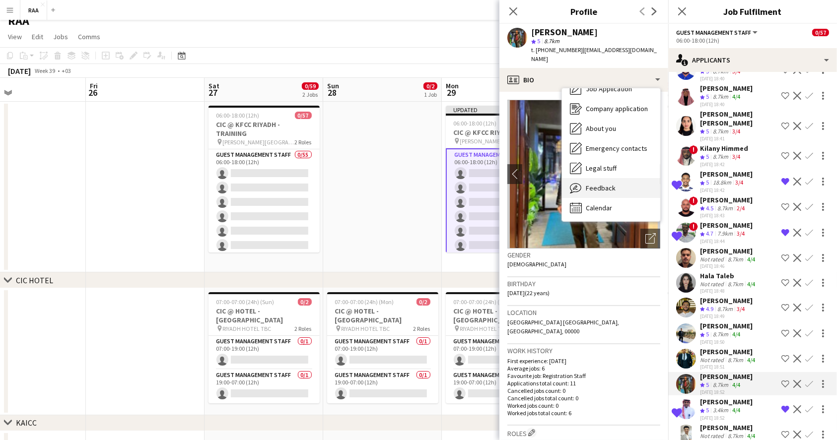
click at [629, 178] on div "Feedback Feedback" at bounding box center [611, 188] width 98 height 20
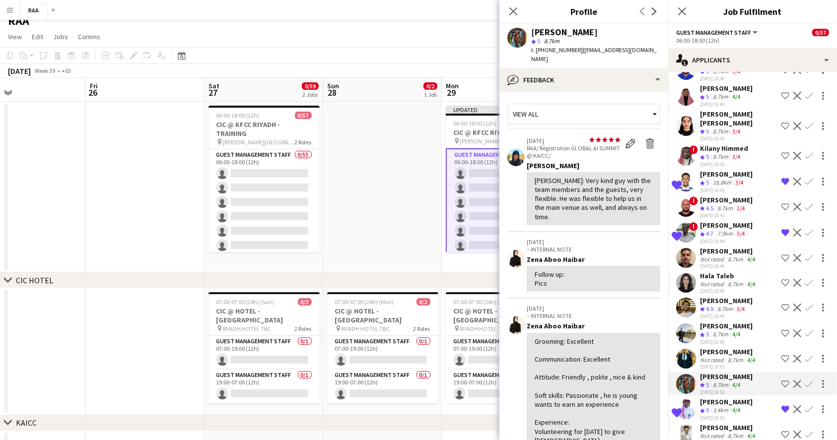
scroll to position [66, 0]
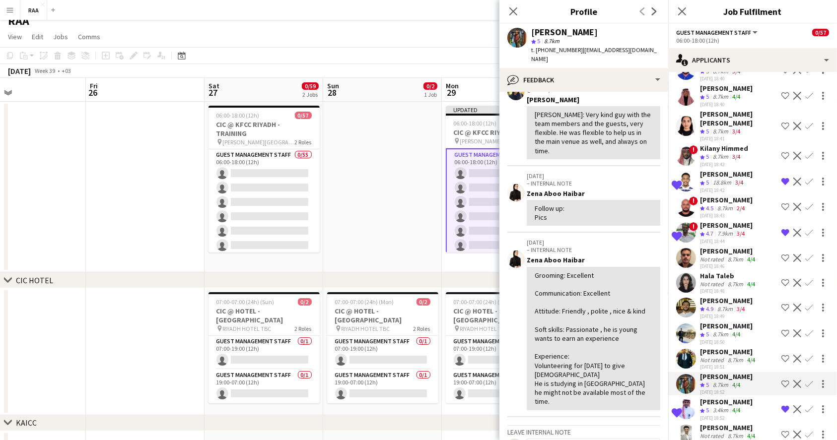
click at [781, 380] on app-icon "Shortlist crew" at bounding box center [785, 384] width 8 height 8
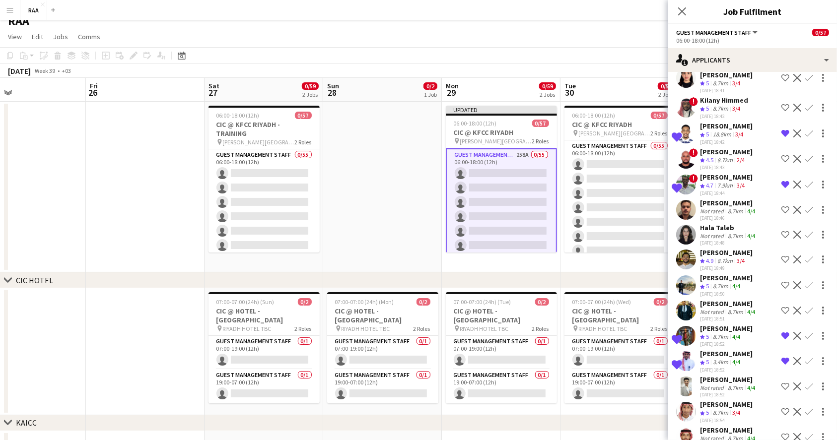
scroll to position [4829, 0]
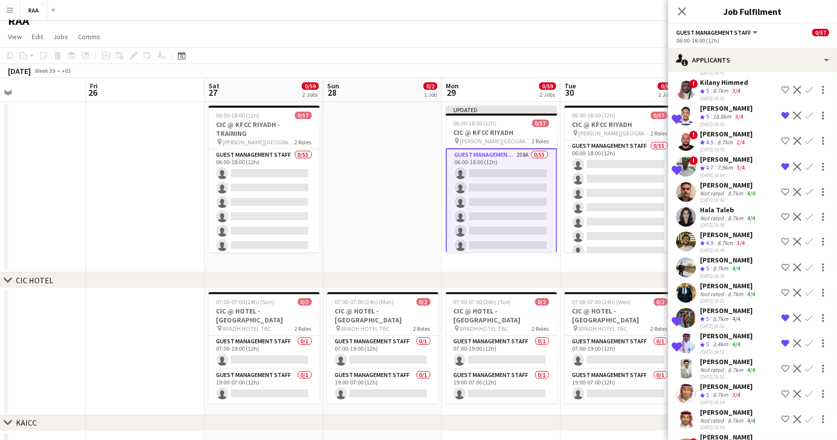
click at [726, 357] on div "[PERSON_NAME]" at bounding box center [728, 361] width 57 height 9
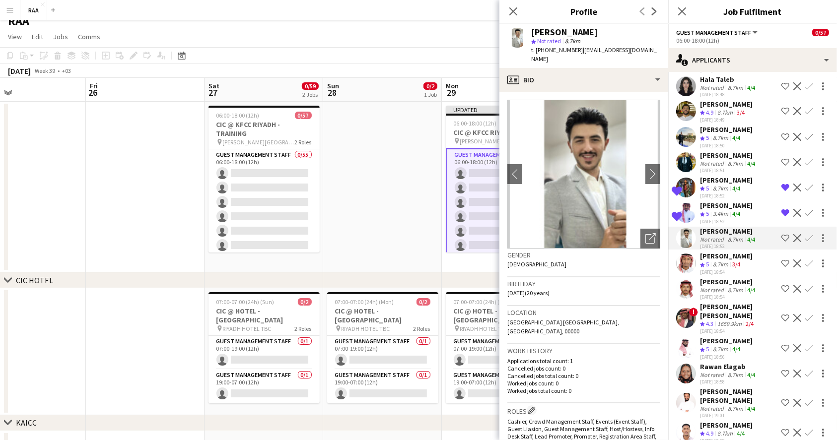
scroll to position [4962, 0]
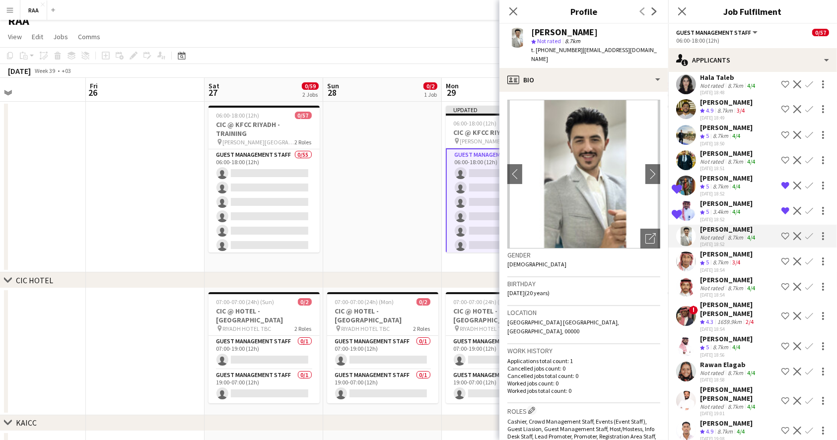
click at [728, 318] on div "1659.9km" at bounding box center [729, 322] width 28 height 8
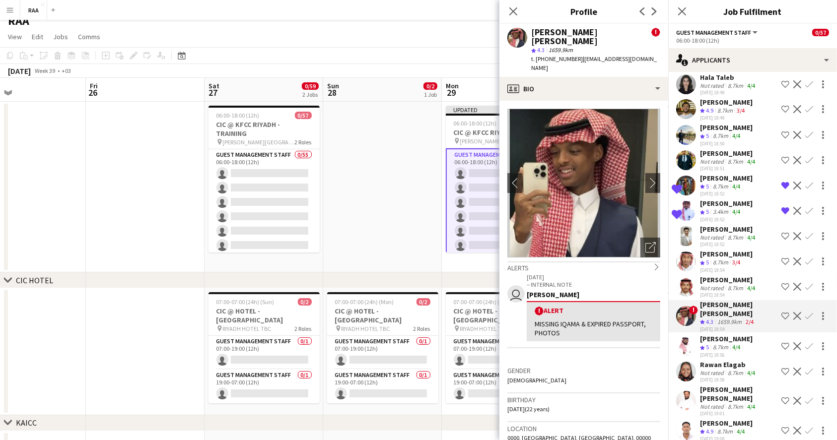
click at [726, 343] on div "8.7km" at bounding box center [719, 347] width 19 height 8
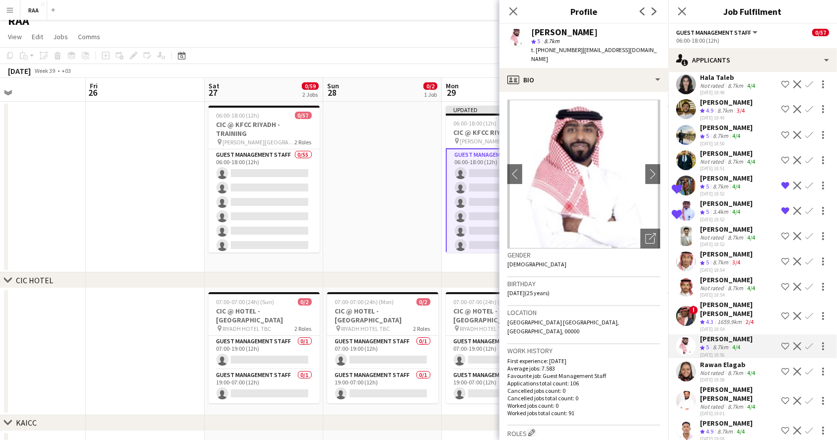
click at [781, 342] on app-icon "Shortlist crew" at bounding box center [785, 346] width 8 height 8
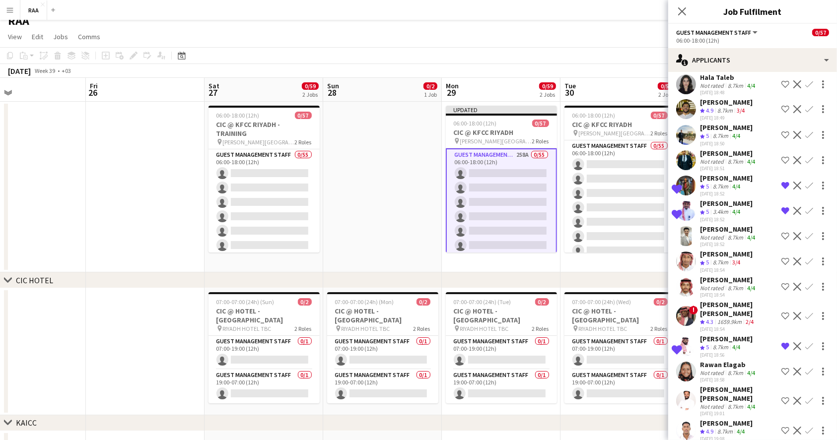
click at [738, 369] on div "8.7km" at bounding box center [734, 372] width 19 height 7
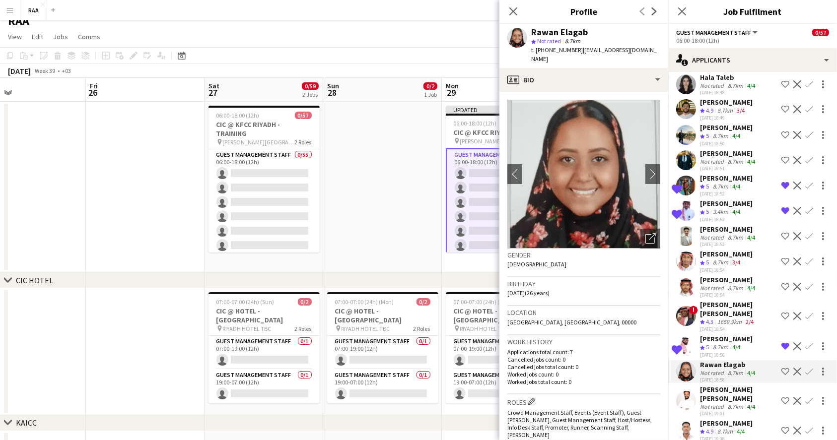
click at [737, 385] on div "[PERSON_NAME] [PERSON_NAME]" at bounding box center [738, 394] width 77 height 18
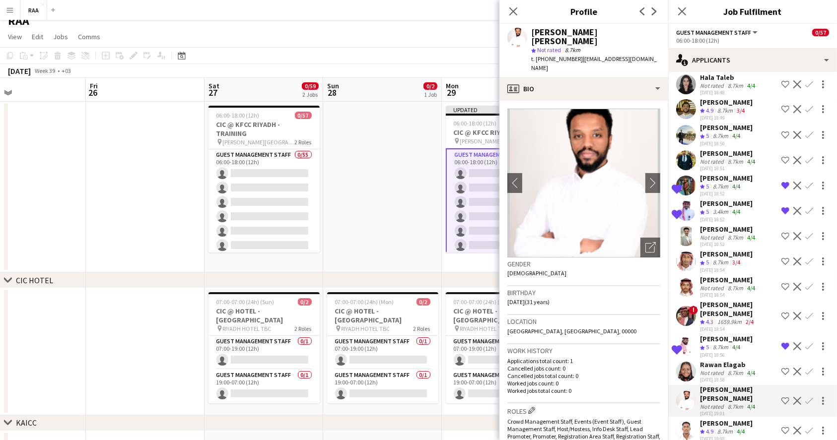
click at [781, 397] on app-icon "Shortlist crew" at bounding box center [785, 401] width 8 height 8
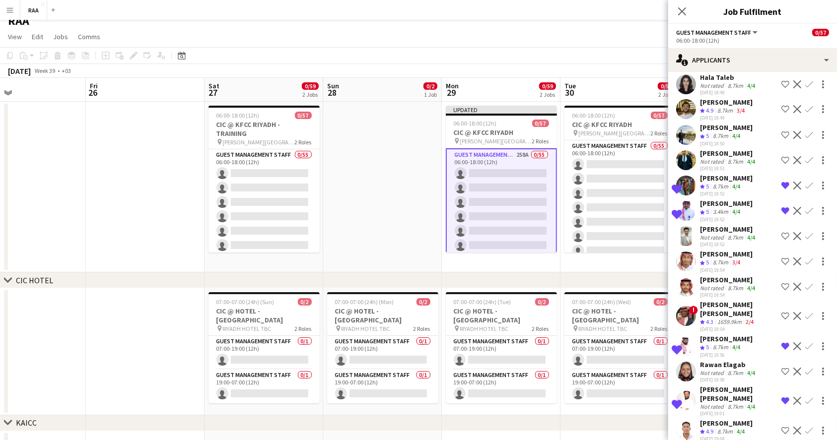
click at [731, 419] on div "[PERSON_NAME]" at bounding box center [726, 423] width 53 height 9
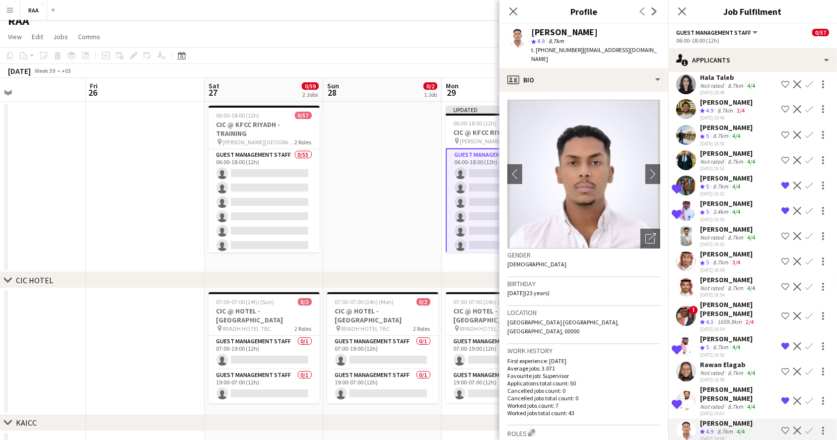
click at [781, 427] on app-icon "Shortlist crew" at bounding box center [785, 431] width 8 height 8
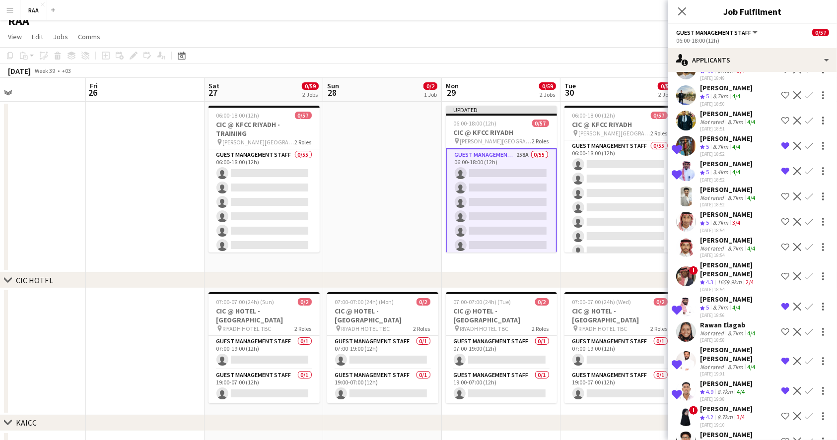
scroll to position [5028, 0]
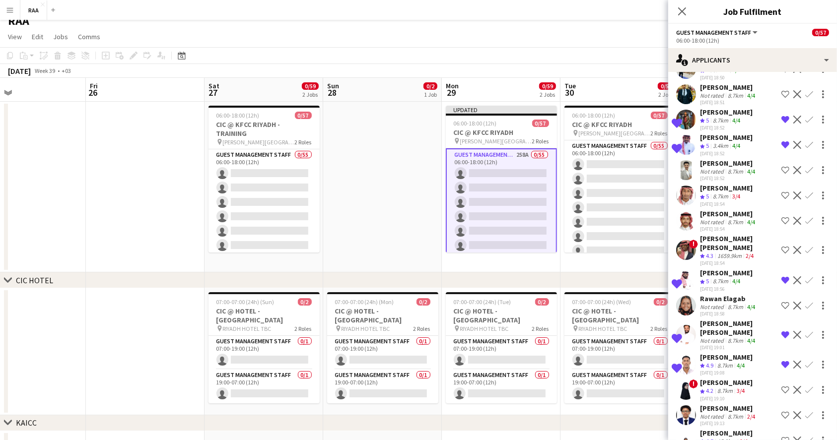
click at [781, 386] on app-icon "Shortlist crew" at bounding box center [785, 390] width 8 height 8
click at [730, 413] on div "8.7km" at bounding box center [734, 416] width 19 height 7
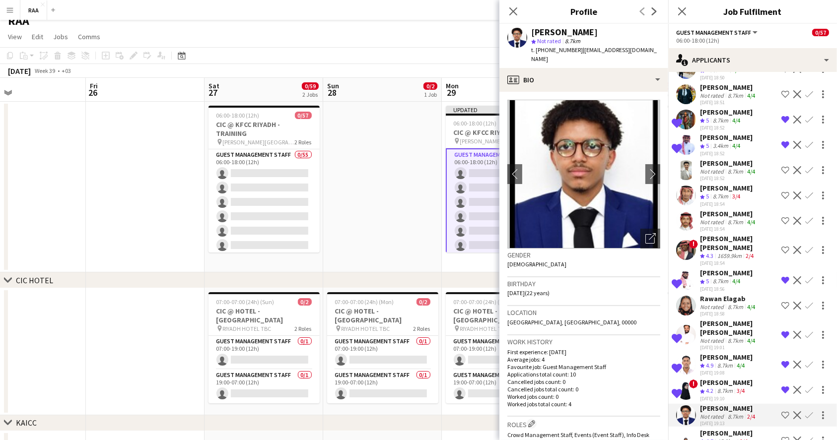
click at [736, 438] on div "15.3km" at bounding box center [726, 442] width 22 height 8
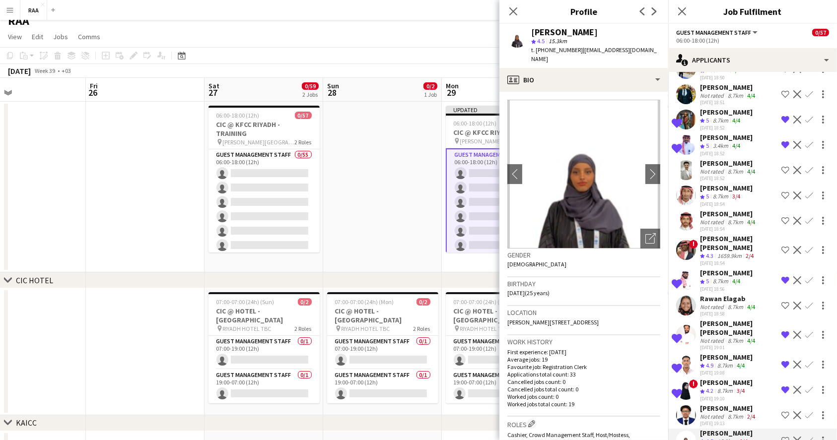
scroll to position [5094, 0]
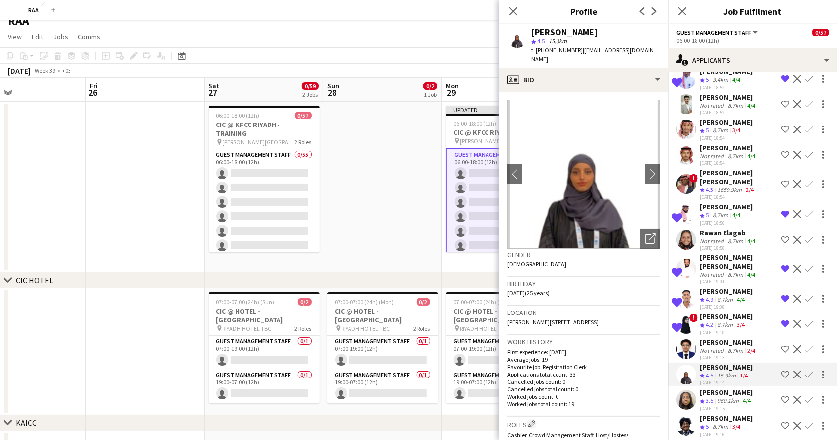
click at [781, 320] on app-icon "Remove crew from shortlist" at bounding box center [785, 324] width 8 height 8
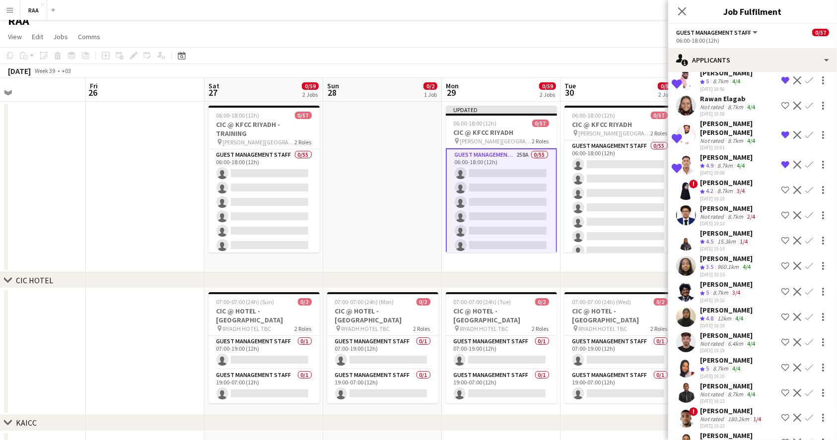
scroll to position [5292, 0]
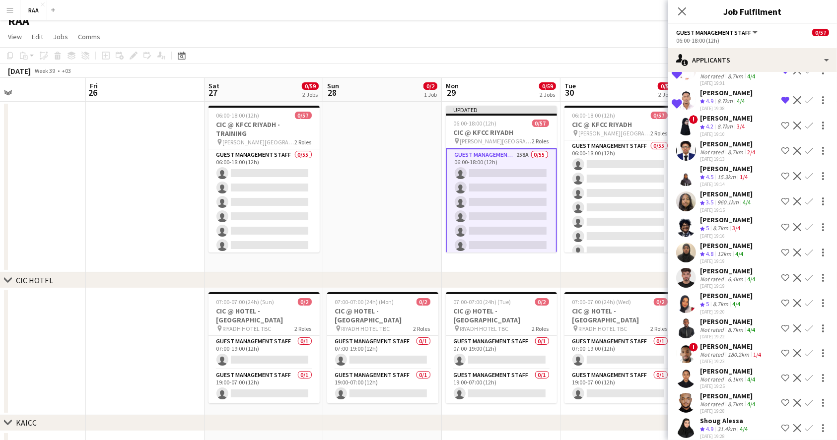
click at [781, 424] on app-icon "Shortlist crew" at bounding box center [785, 428] width 8 height 8
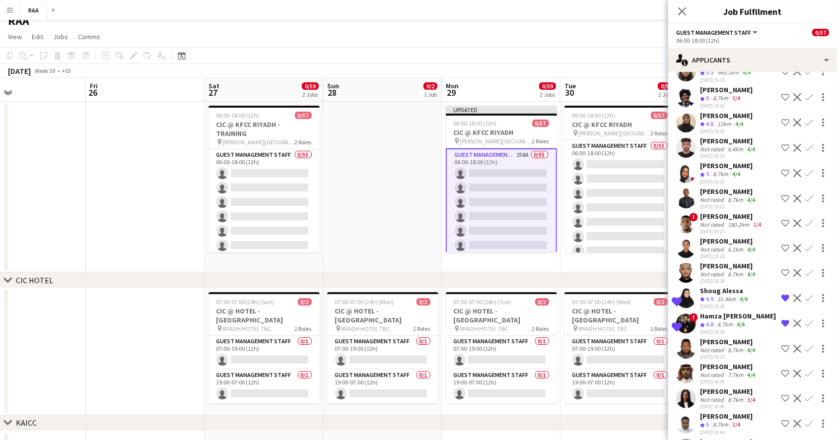
scroll to position [5490, 0]
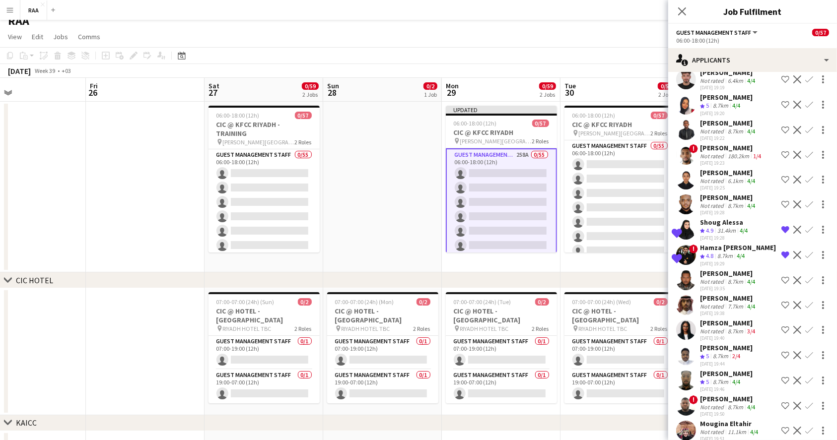
click at [754, 303] on app-skills-label "4/4" at bounding box center [751, 306] width 8 height 7
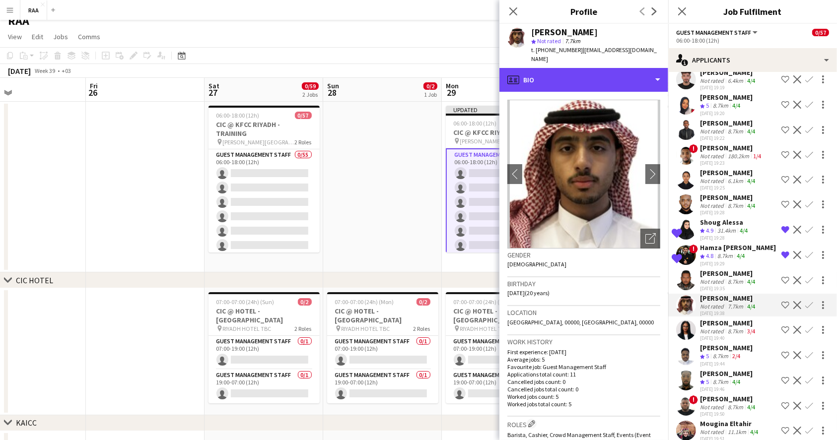
drag, startPoint x: 567, startPoint y: 68, endPoint x: 581, endPoint y: 82, distance: 20.3
click at [567, 69] on div "profile Bio" at bounding box center [583, 80] width 169 height 24
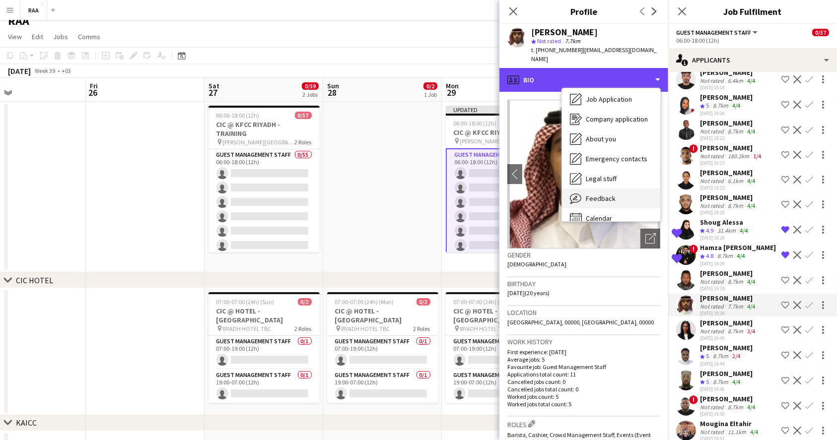
scroll to position [33, 0]
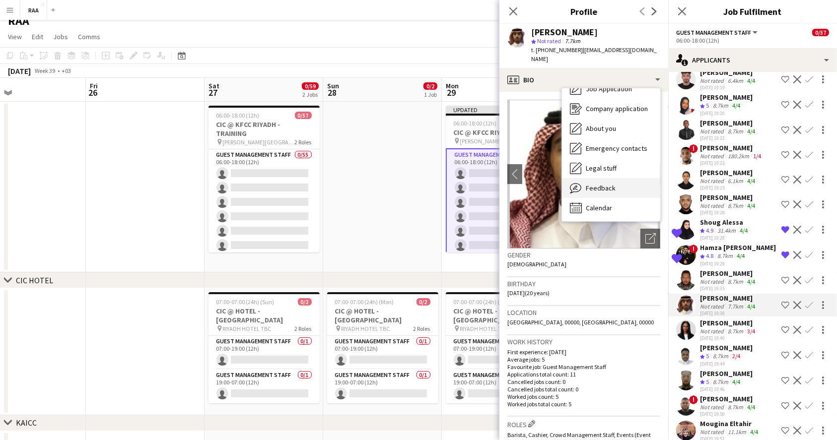
click at [611, 178] on div "Feedback Feedback" at bounding box center [611, 188] width 98 height 20
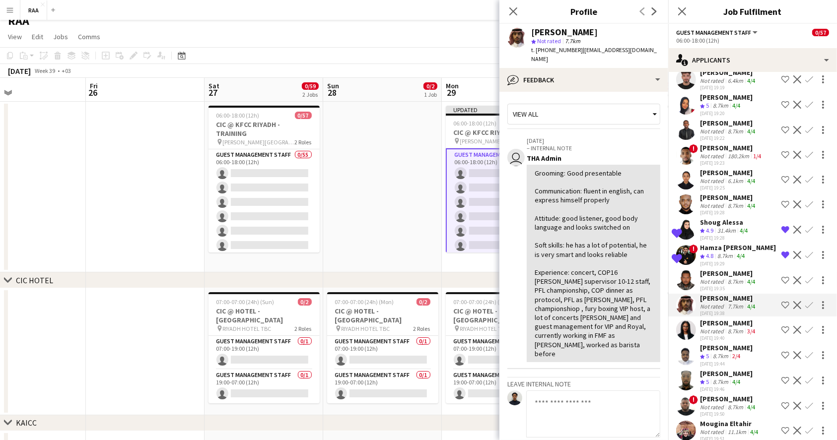
click at [781, 301] on app-icon "Shortlist crew" at bounding box center [785, 305] width 8 height 8
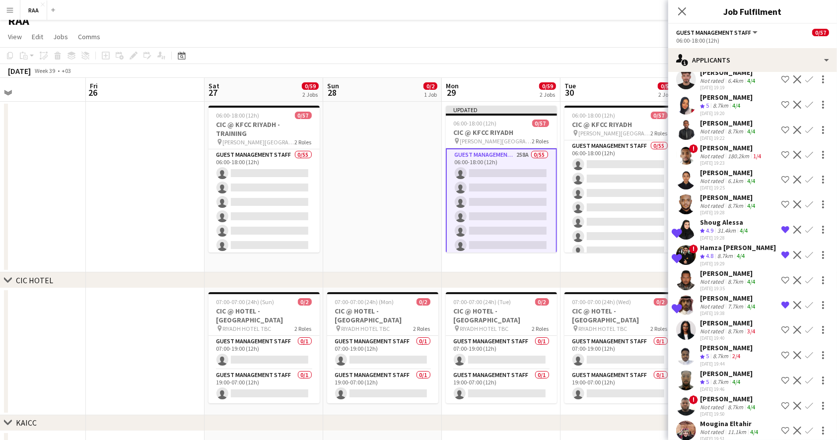
click at [781, 377] on app-icon "Shortlist crew" at bounding box center [785, 381] width 8 height 8
click at [781, 402] on app-icon "Shortlist crew" at bounding box center [785, 406] width 8 height 8
click at [738, 403] on div "8.7km" at bounding box center [734, 406] width 19 height 7
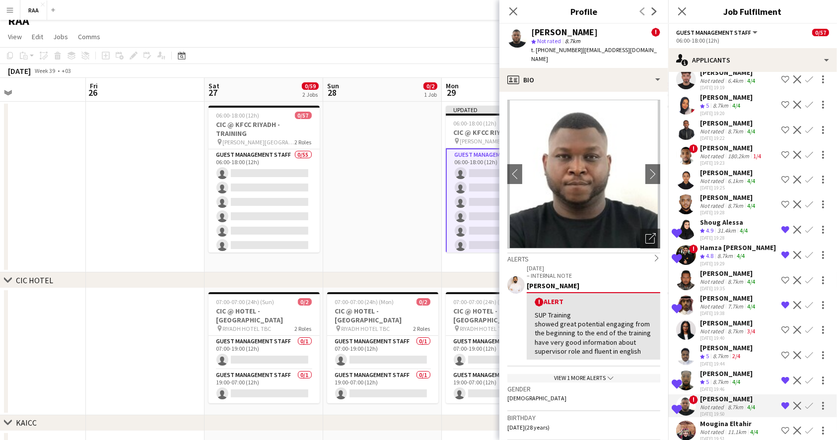
click at [613, 374] on div "View 1 more alerts chevron-down" at bounding box center [583, 378] width 153 height 8
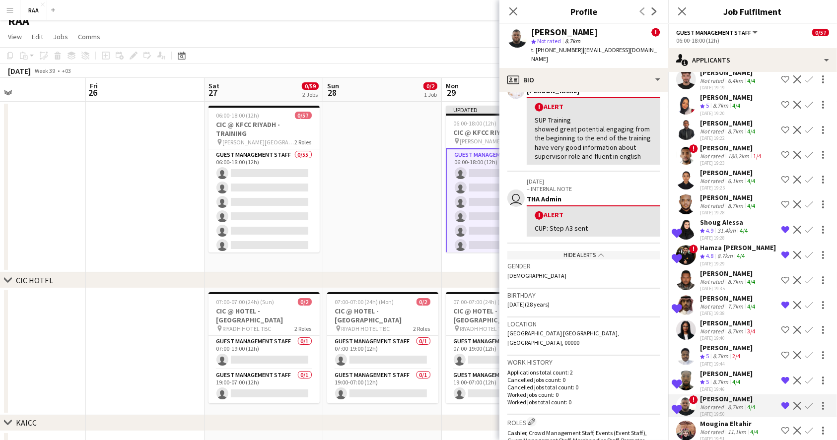
scroll to position [198, 0]
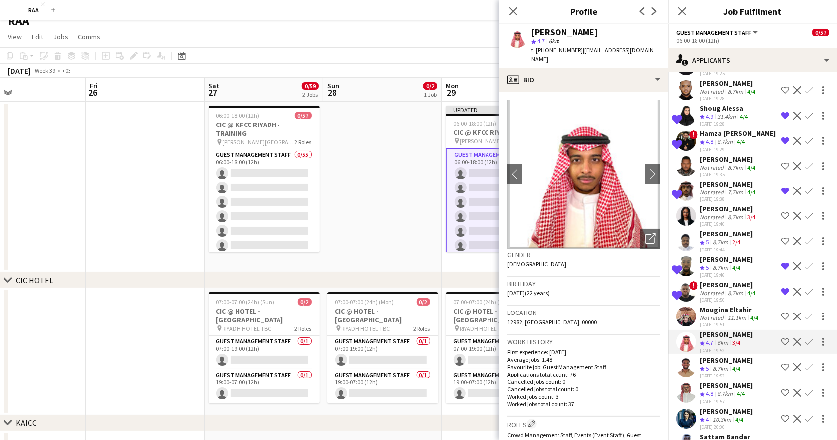
scroll to position [5623, 0]
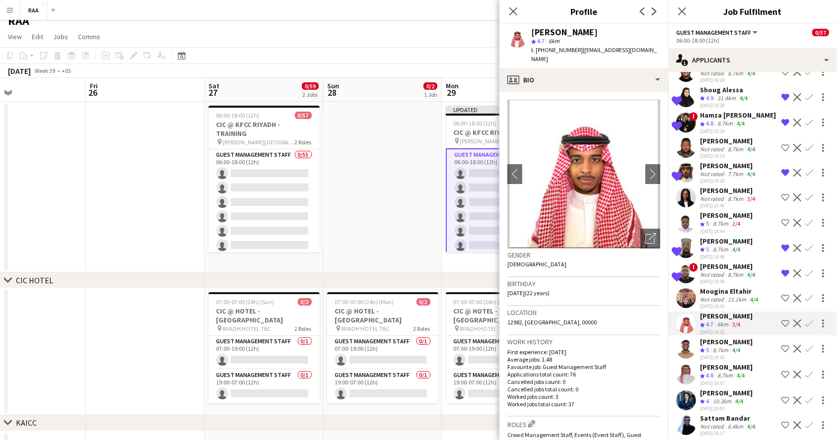
click at [781, 371] on app-icon "Shortlist crew" at bounding box center [785, 375] width 8 height 8
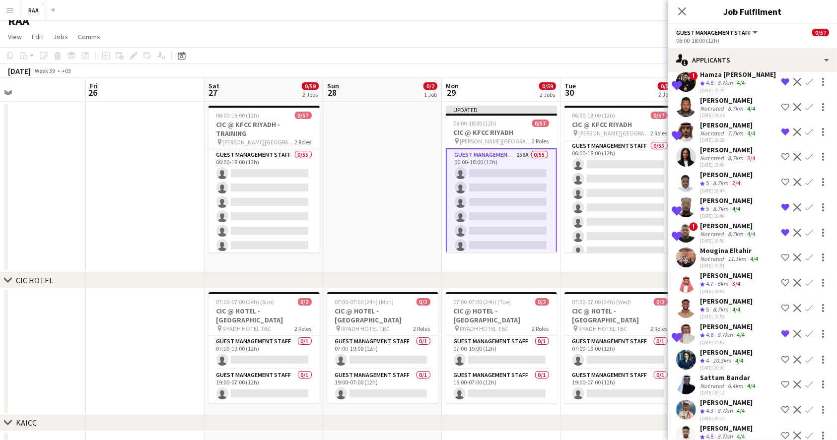
scroll to position [5689, 0]
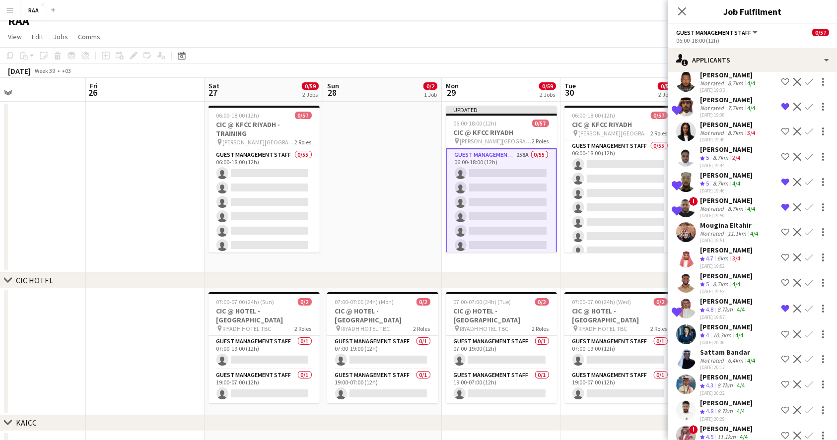
click at [726, 407] on div "8.7km" at bounding box center [724, 411] width 19 height 8
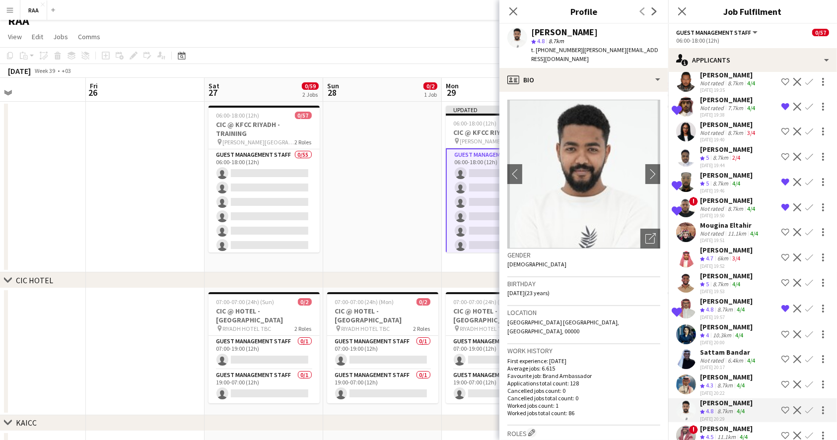
click at [781, 406] on app-icon "Shortlist crew" at bounding box center [785, 410] width 8 height 8
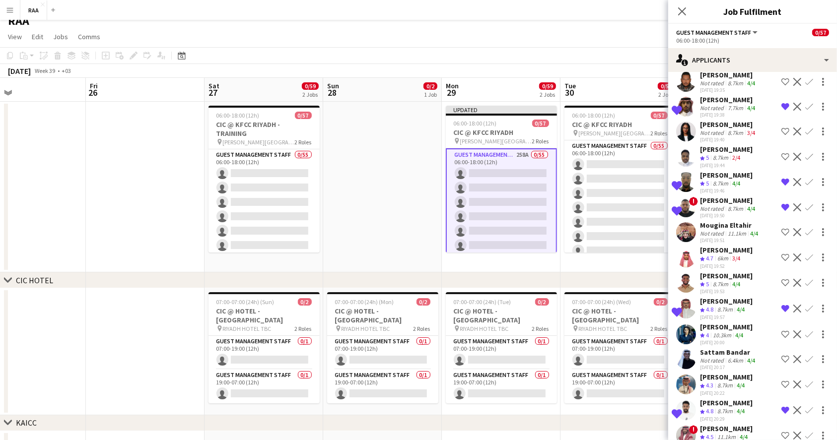
click at [781, 432] on app-icon "Shortlist crew" at bounding box center [785, 436] width 8 height 8
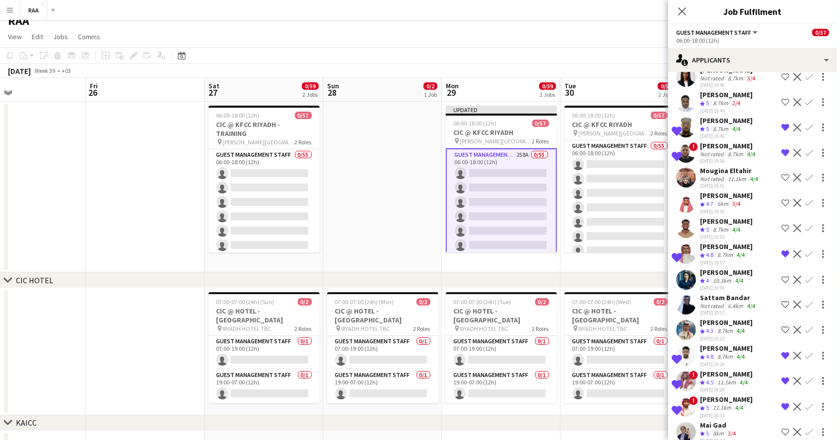
scroll to position [5755, 0]
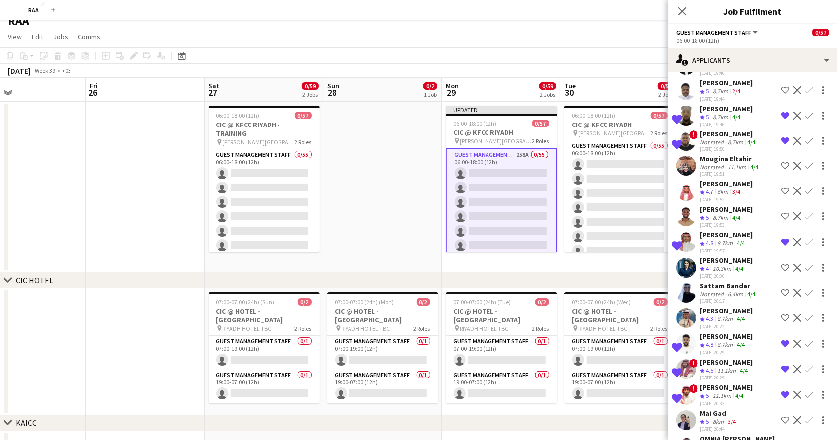
click at [717, 418] on div "8km" at bounding box center [717, 422] width 15 height 8
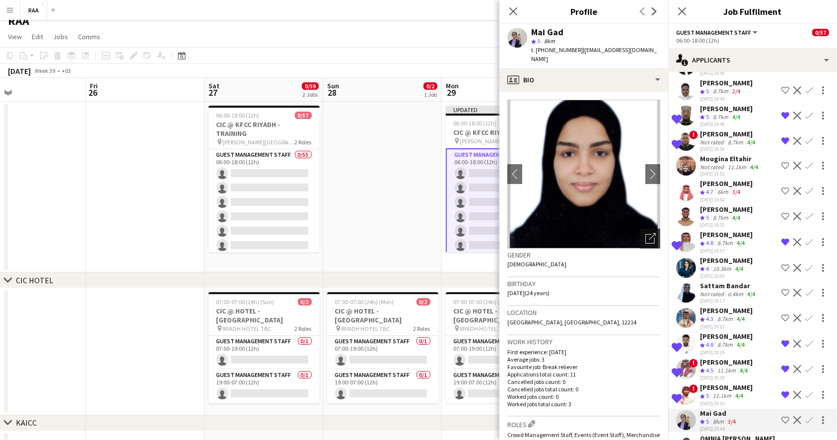
click at [640, 235] on div "Open photos pop-in" at bounding box center [650, 239] width 20 height 20
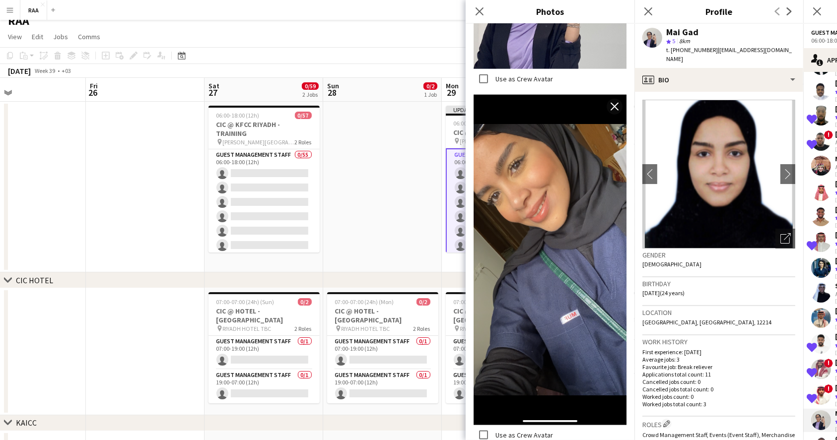
scroll to position [1414, 0]
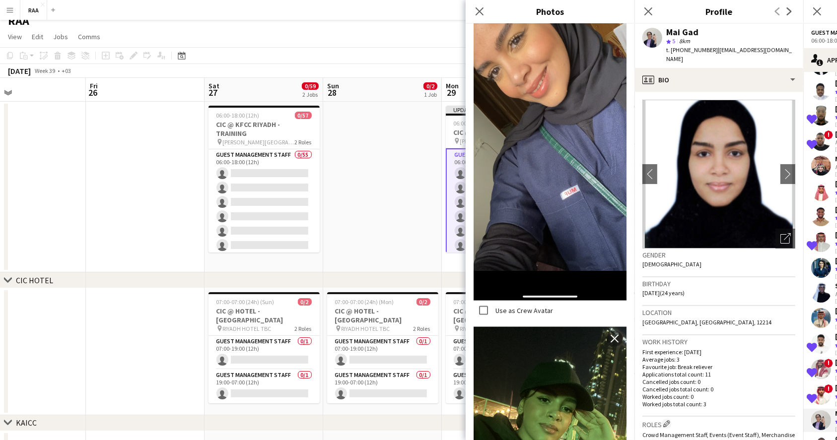
click at [691, 348] on p "First experience: [DATE]" at bounding box center [718, 351] width 153 height 7
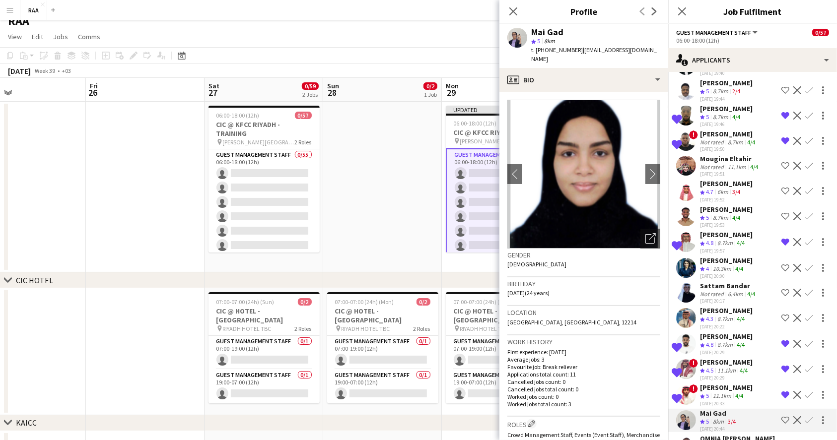
click at [781, 416] on app-icon "Shortlist crew" at bounding box center [785, 420] width 8 height 8
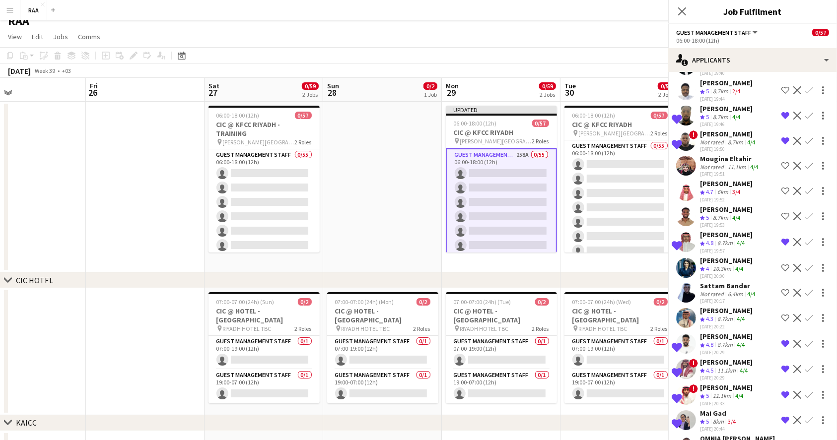
click at [731, 440] on div "4/4" at bounding box center [736, 447] width 12 height 8
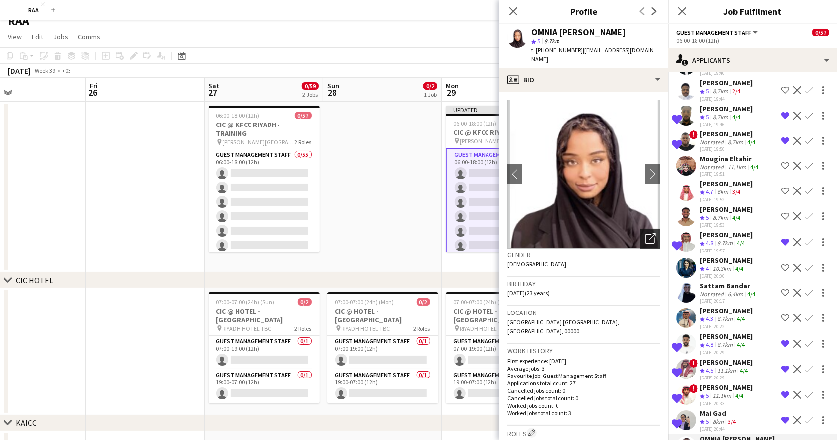
click at [645, 233] on icon "Open photos pop-in" at bounding box center [650, 238] width 10 height 10
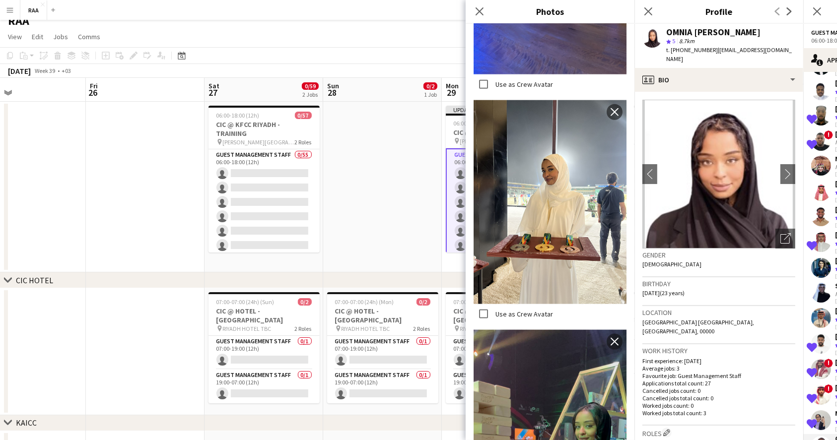
scroll to position [1340, 0]
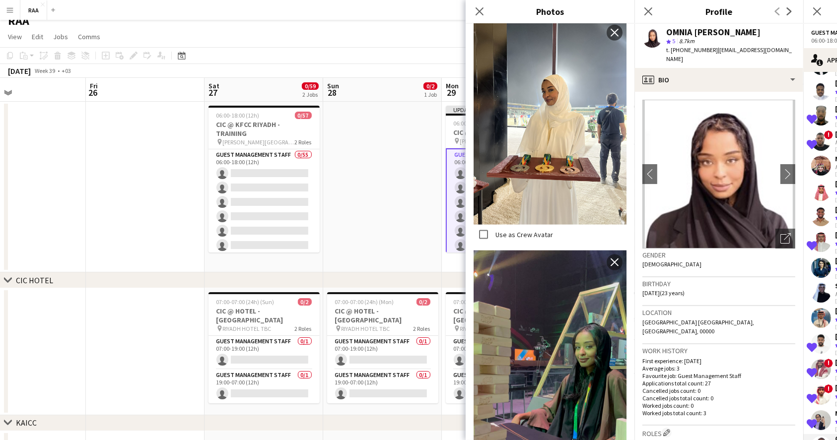
click at [758, 380] on p "Applications total count: 27" at bounding box center [718, 383] width 153 height 7
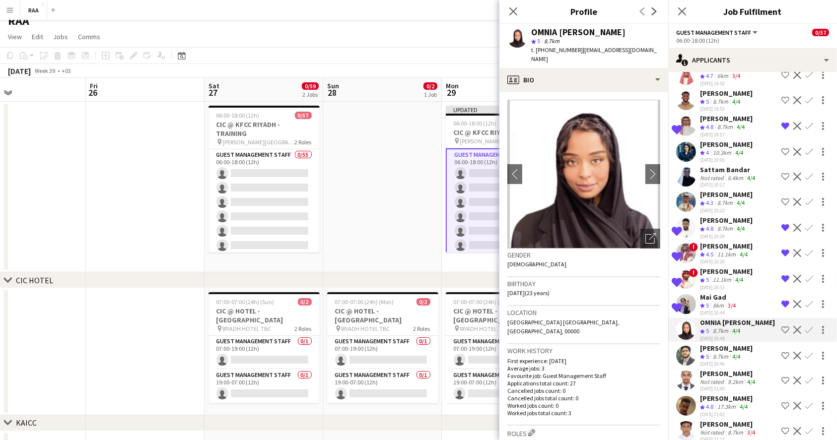
scroll to position [5887, 0]
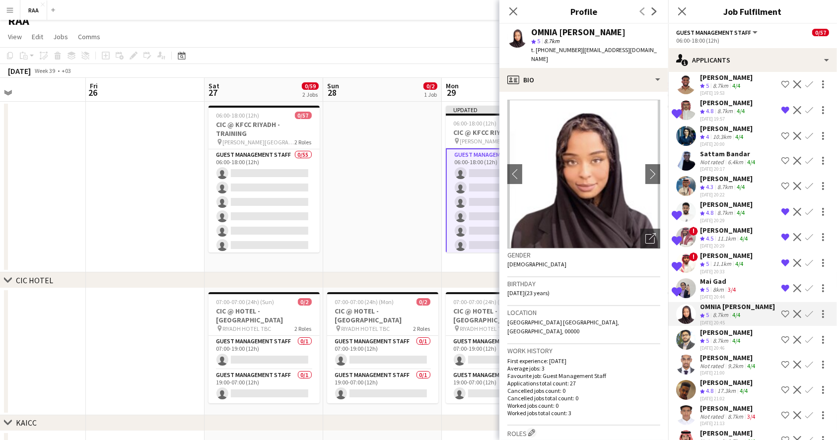
click at [781, 336] on app-icon "Shortlist crew" at bounding box center [785, 340] width 8 height 8
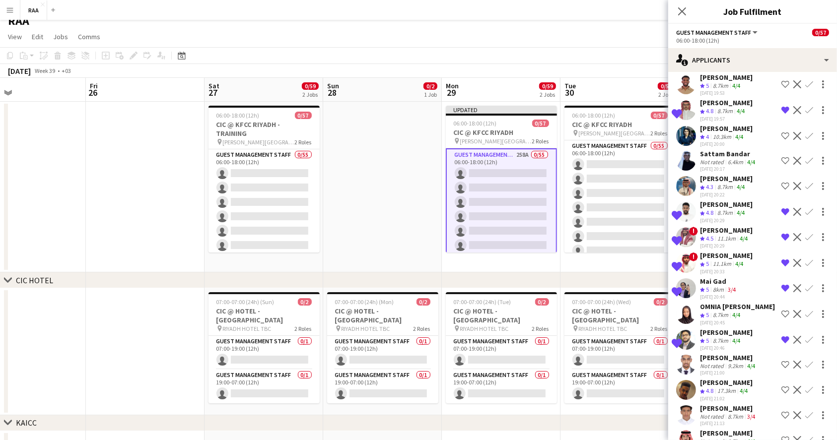
click at [781, 386] on app-icon "Shortlist crew" at bounding box center [785, 390] width 8 height 8
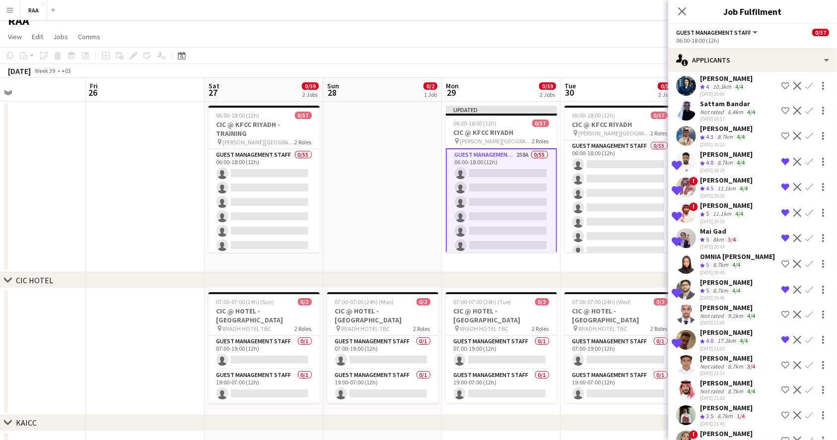
scroll to position [5954, 0]
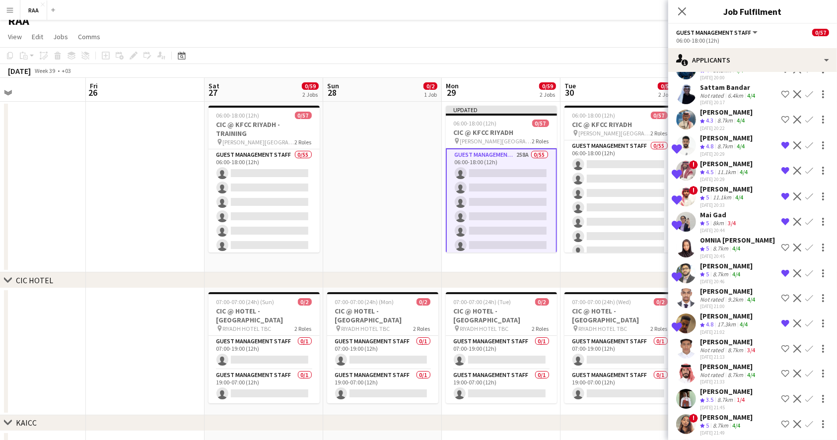
click at [727, 396] on div "8.7km" at bounding box center [724, 400] width 19 height 8
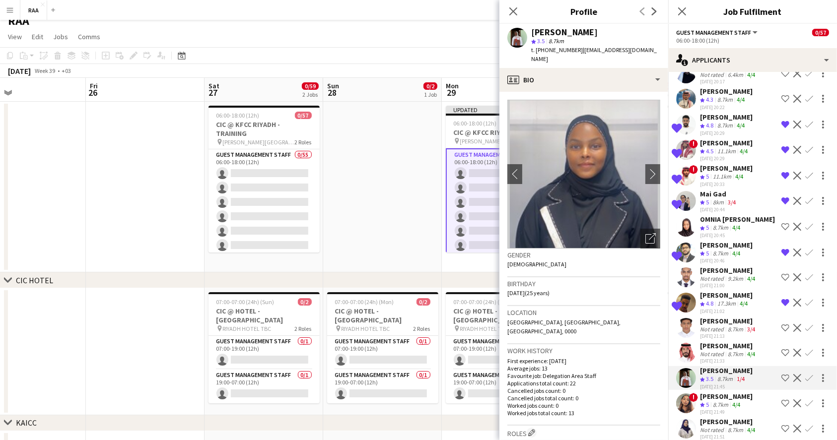
scroll to position [6020, 0]
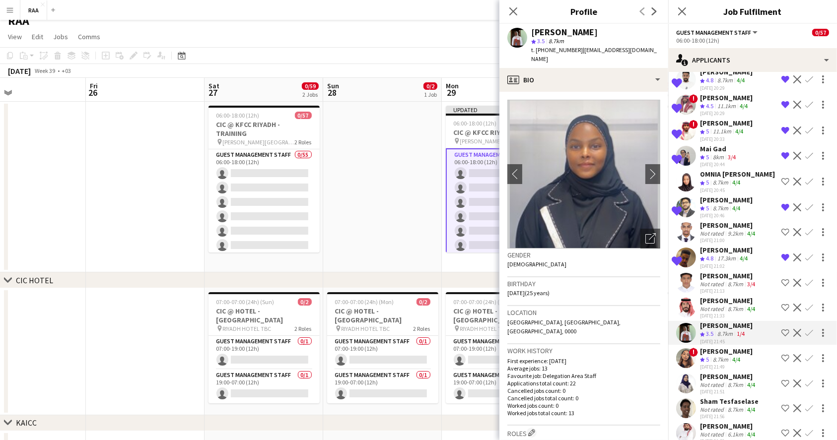
click at [781, 354] on app-icon "Shortlist crew" at bounding box center [785, 358] width 8 height 8
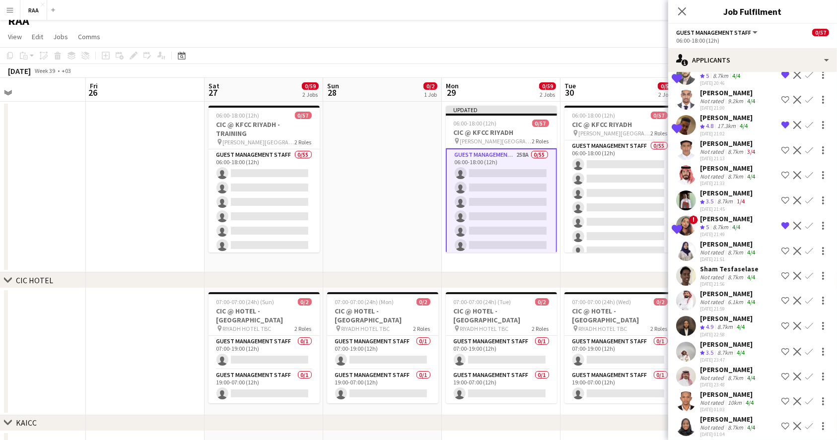
scroll to position [6218, 0]
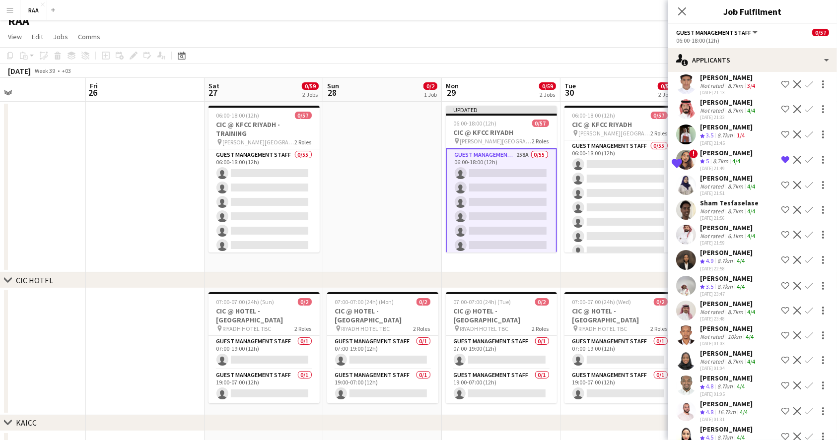
click at [732, 207] on div "8.7km" at bounding box center [734, 210] width 19 height 7
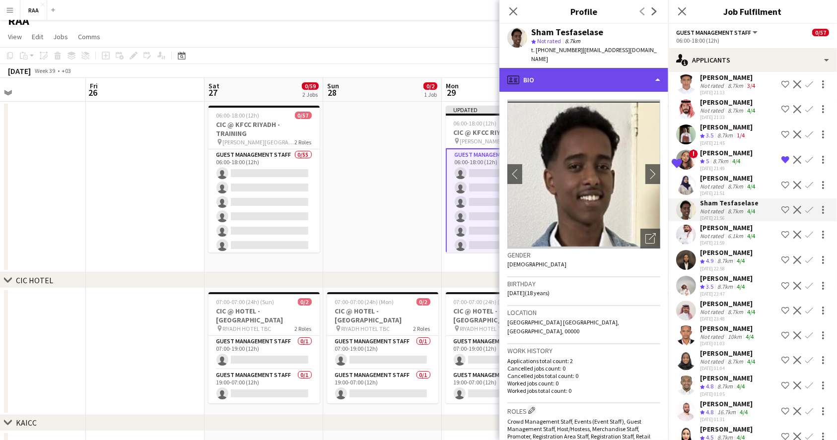
click at [587, 70] on div "profile Bio" at bounding box center [583, 80] width 169 height 24
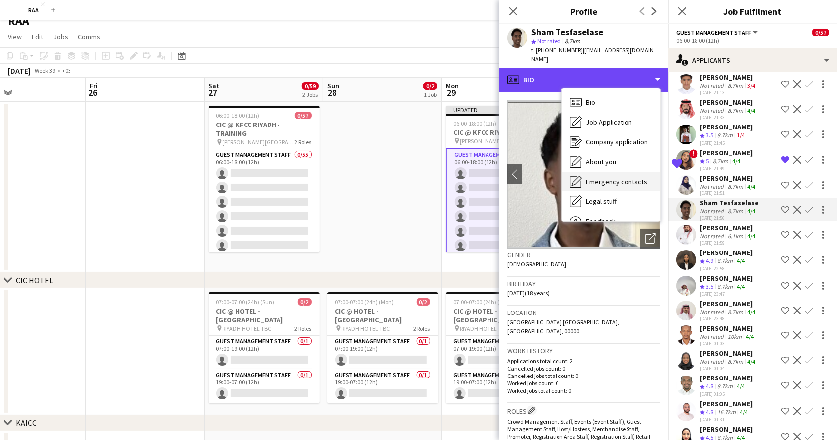
scroll to position [33, 0]
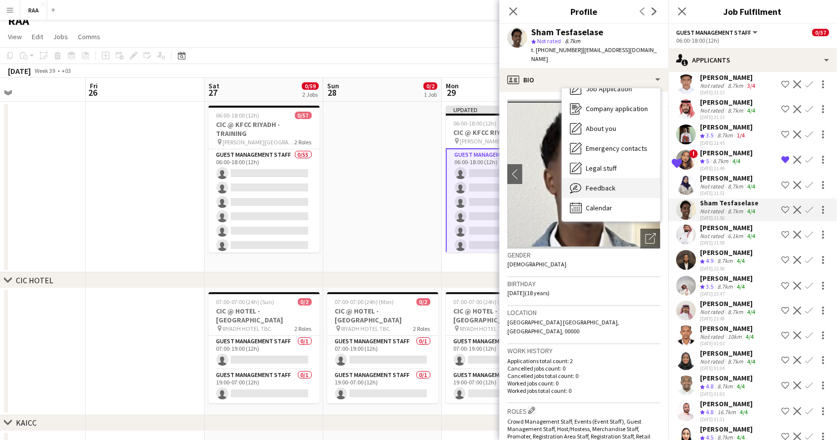
click at [636, 179] on div "Feedback Feedback" at bounding box center [611, 188] width 98 height 20
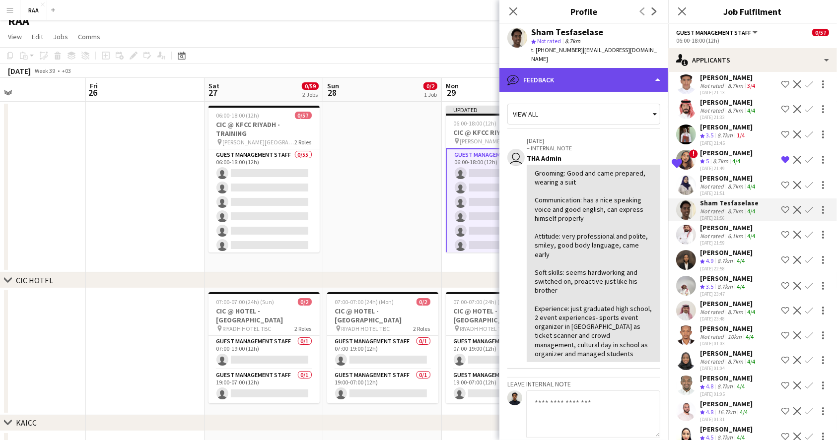
click at [609, 68] on div "bubble-pencil Feedback" at bounding box center [583, 80] width 169 height 24
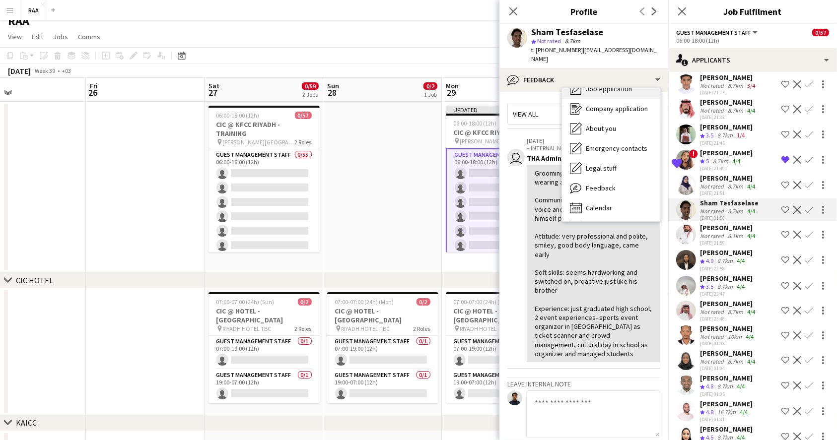
click at [610, 84] on span "Job Application" at bounding box center [608, 88] width 46 height 9
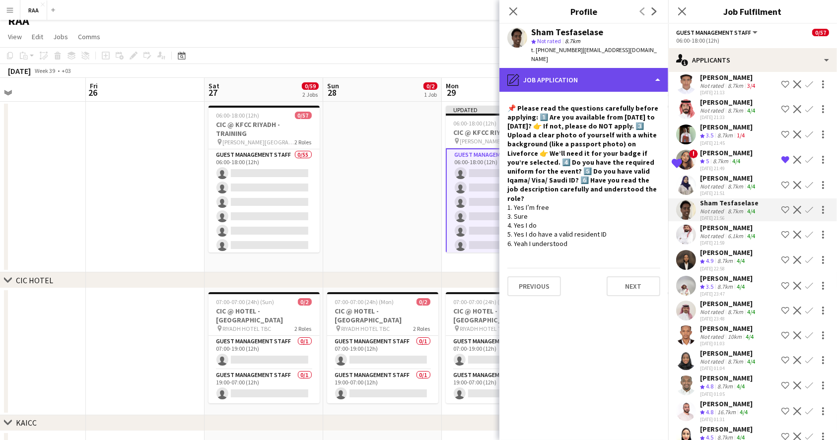
click at [606, 71] on div "pencil4 Job Application" at bounding box center [583, 80] width 169 height 24
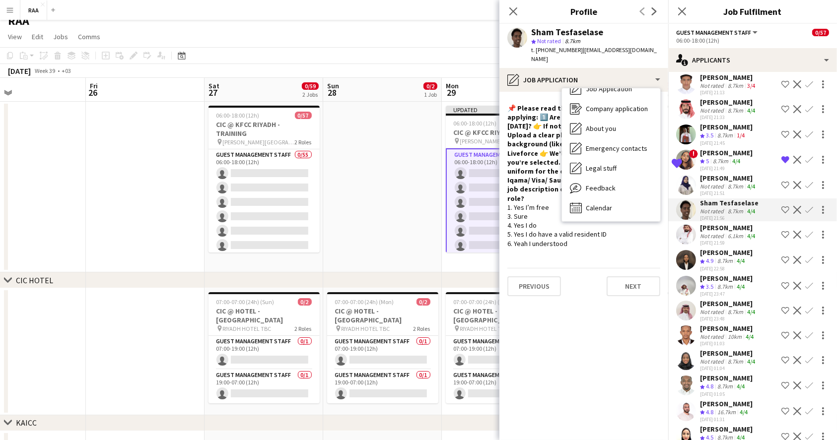
click at [525, 161] on h4 "📌 Please read the questions carefully before applying: 1️⃣ Are you available fr…" at bounding box center [583, 153] width 153 height 99
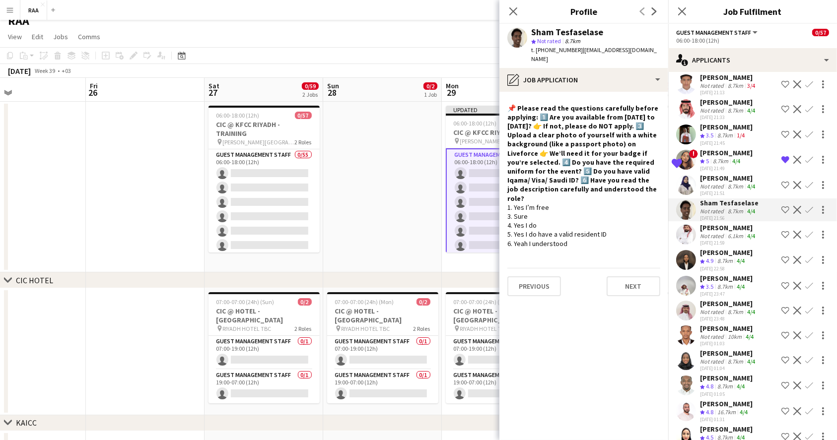
click at [617, 55] on div "Sham Tesfaselase star Not rated 8.7km t. [PHONE_NUMBER] | [EMAIL_ADDRESS][DOMAI…" at bounding box center [583, 46] width 169 height 44
click at [621, 92] on app-crew-profile-role-application "📌 Please read the questions carefully before applying: 1️⃣ Are you available fr…" at bounding box center [583, 266] width 169 height 348
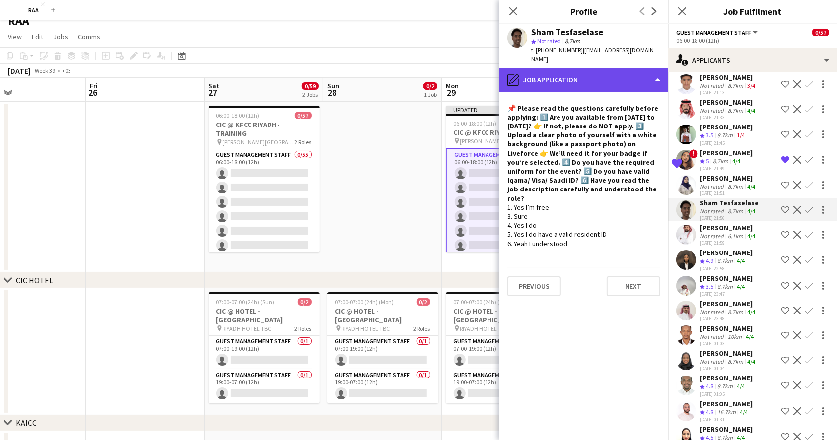
click at [621, 72] on div "pencil4 Job Application" at bounding box center [583, 80] width 169 height 24
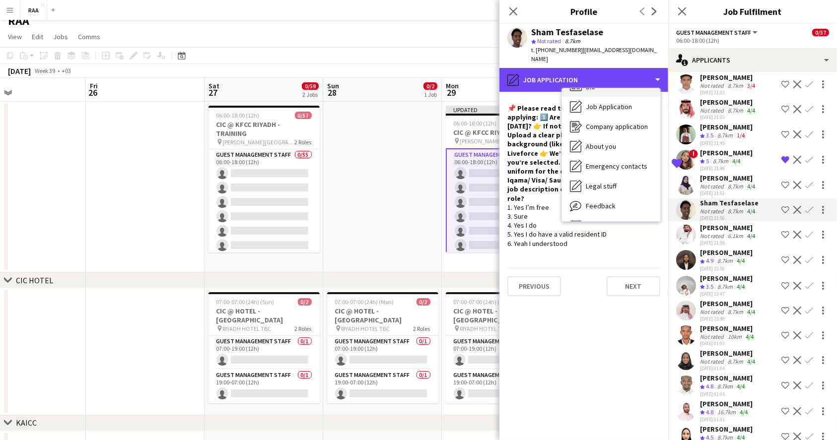
scroll to position [0, 0]
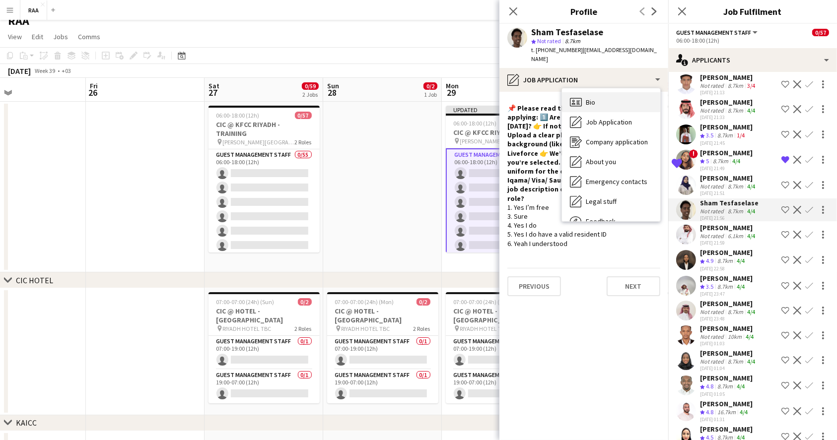
click at [613, 92] on div "Bio Bio" at bounding box center [611, 102] width 98 height 20
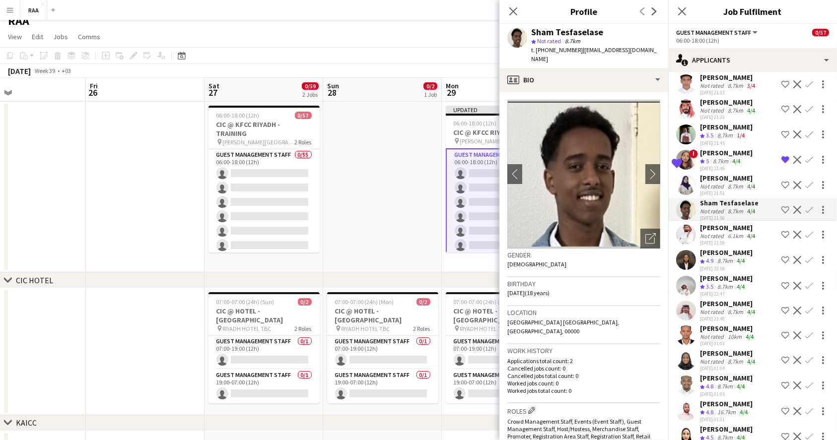
click at [720, 174] on div "[PERSON_NAME]" at bounding box center [728, 178] width 57 height 9
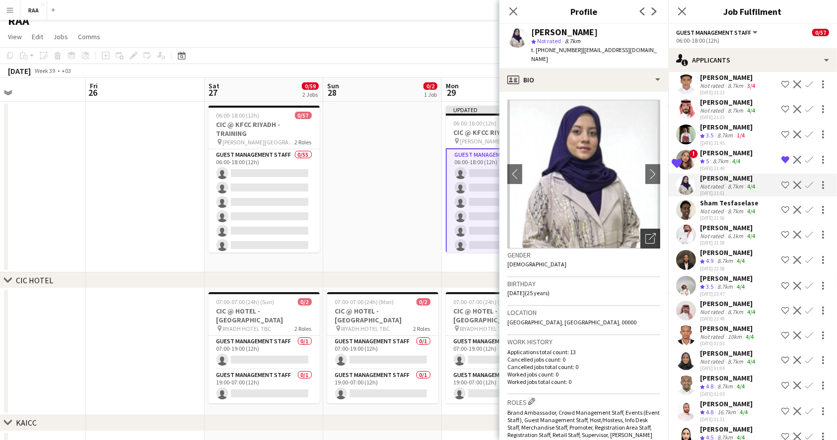
click at [645, 233] on icon "Open photos pop-in" at bounding box center [650, 238] width 10 height 10
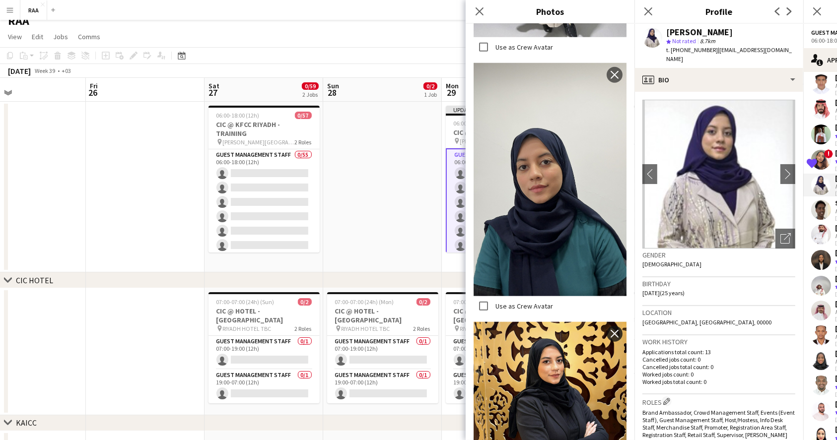
scroll to position [392, 0]
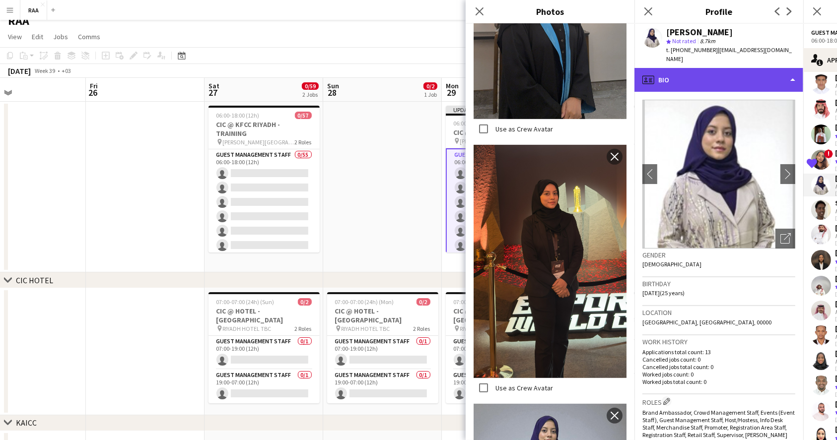
click at [689, 72] on div "profile Bio" at bounding box center [718, 80] width 169 height 24
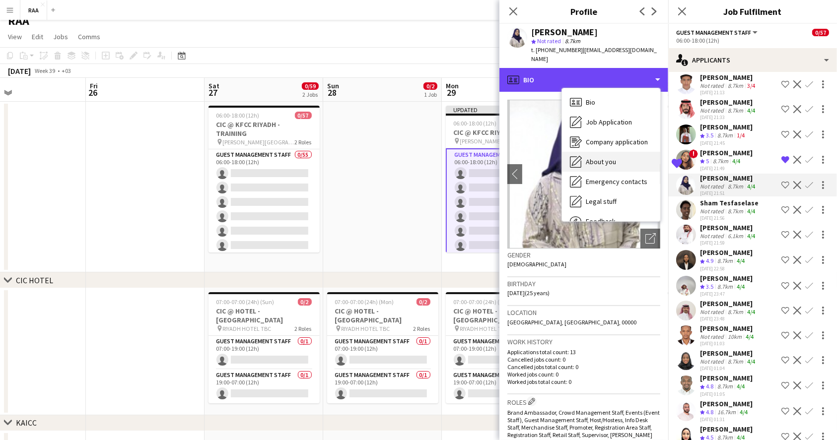
scroll to position [33, 0]
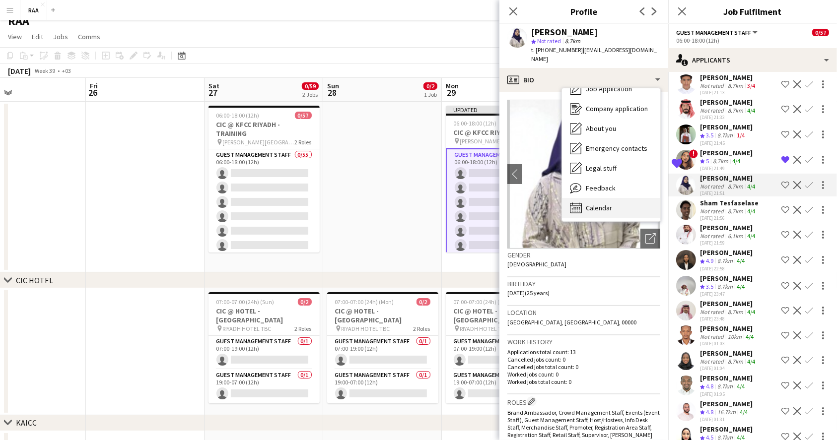
click at [608, 203] on span "Calendar" at bounding box center [598, 207] width 26 height 9
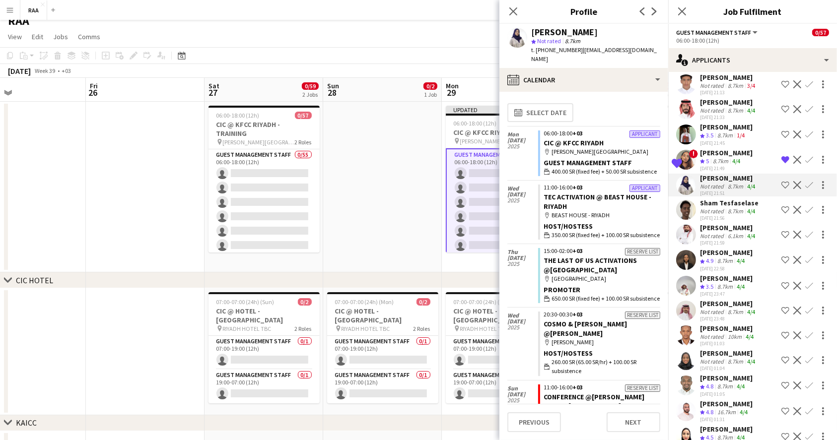
scroll to position [0, 0]
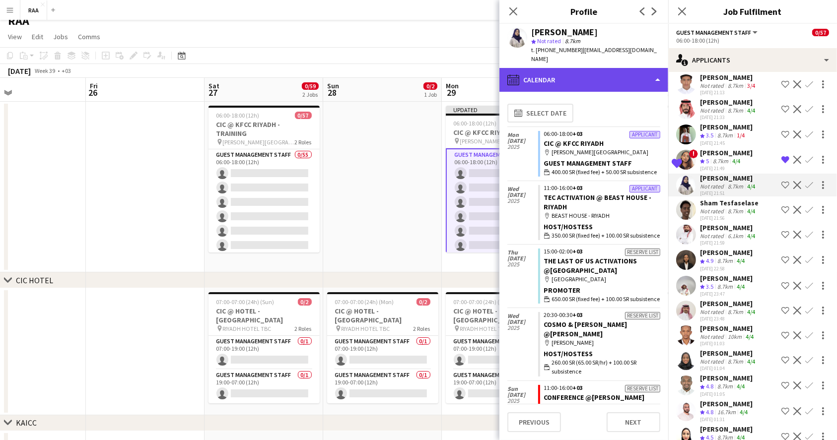
drag, startPoint x: 540, startPoint y: 66, endPoint x: 553, endPoint y: 75, distance: 15.7
click at [540, 68] on div "calendar-full Calendar" at bounding box center [583, 80] width 169 height 24
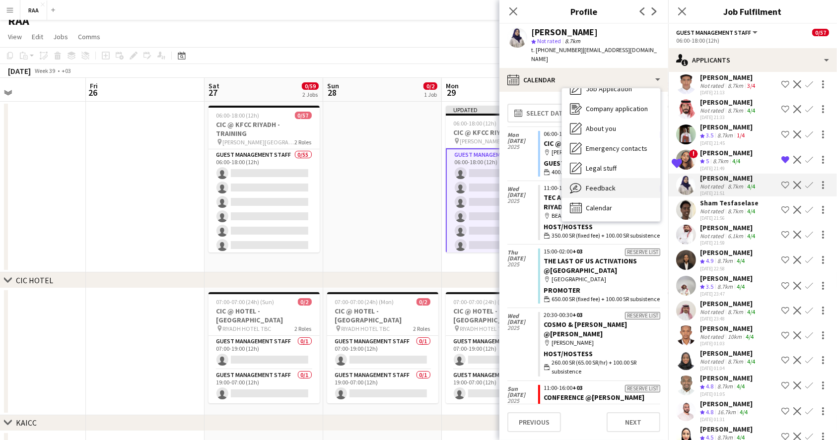
click at [614, 180] on div "Feedback Feedback" at bounding box center [611, 188] width 98 height 20
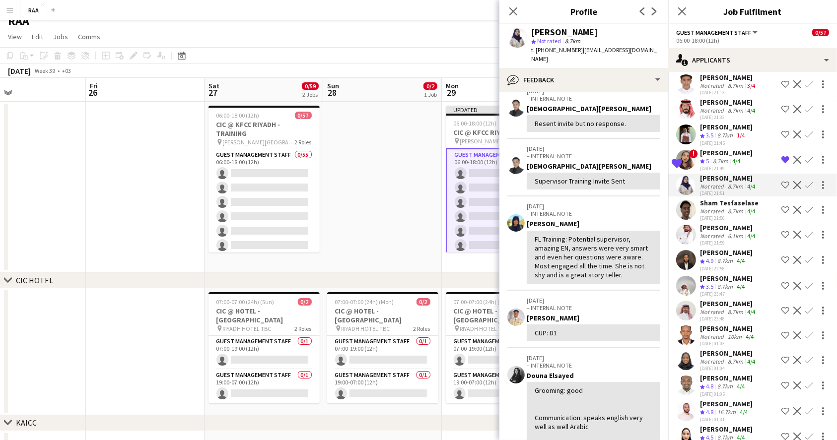
scroll to position [66, 0]
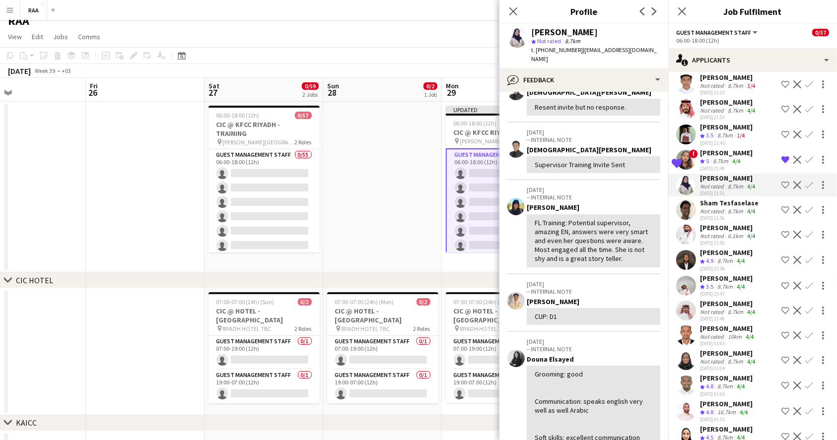
click at [781, 181] on app-icon "Shortlist crew" at bounding box center [785, 185] width 8 height 8
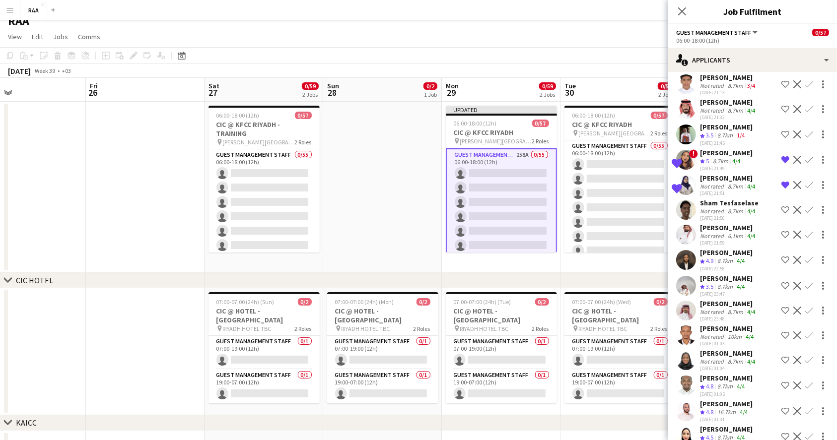
click at [707, 248] on div "[PERSON_NAME]" at bounding box center [726, 252] width 53 height 9
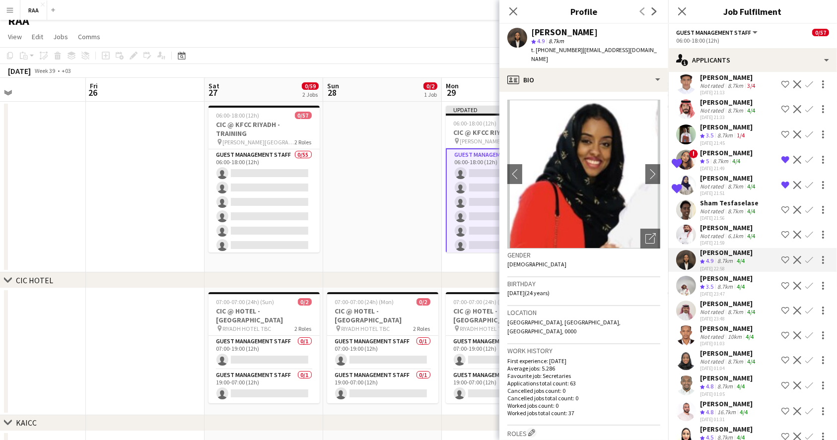
click at [781, 256] on app-icon "Shortlist crew" at bounding box center [785, 260] width 8 height 8
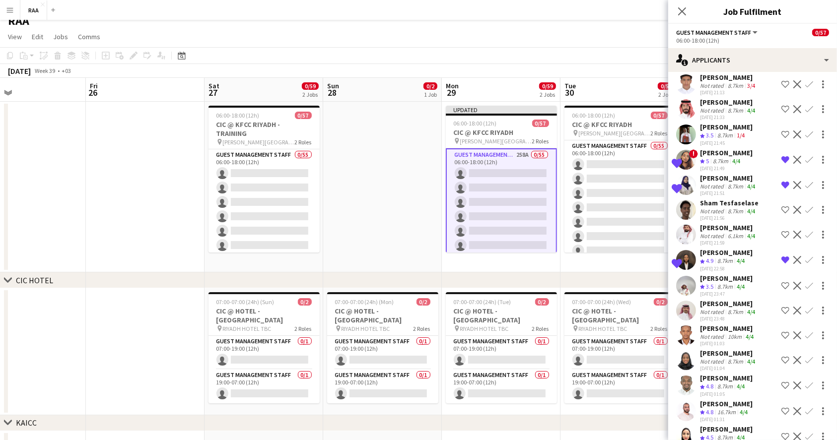
click at [730, 308] on div "8.7km" at bounding box center [734, 311] width 19 height 7
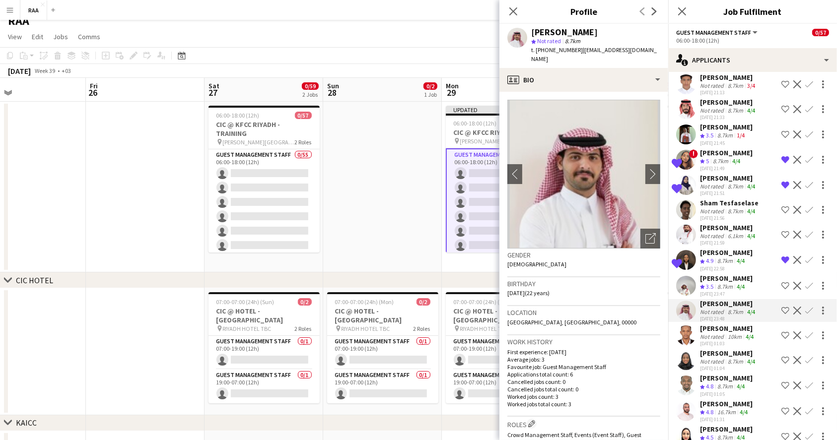
click at [781, 382] on app-icon "Shortlist crew" at bounding box center [785, 386] width 8 height 8
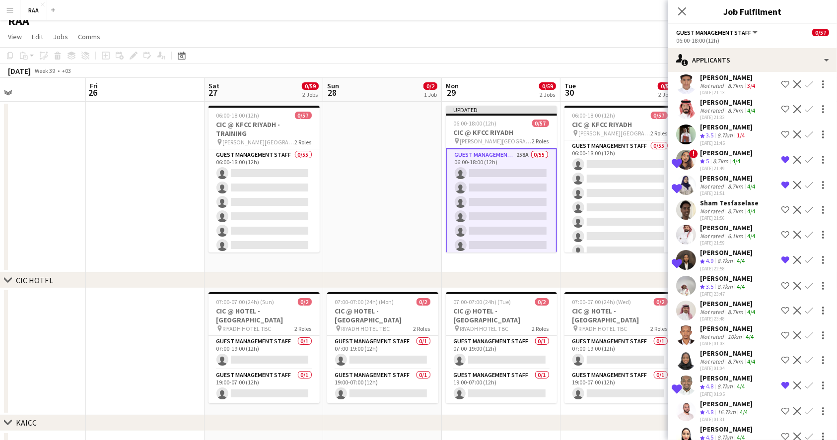
click at [729, 408] on div "16.7km" at bounding box center [726, 412] width 22 height 8
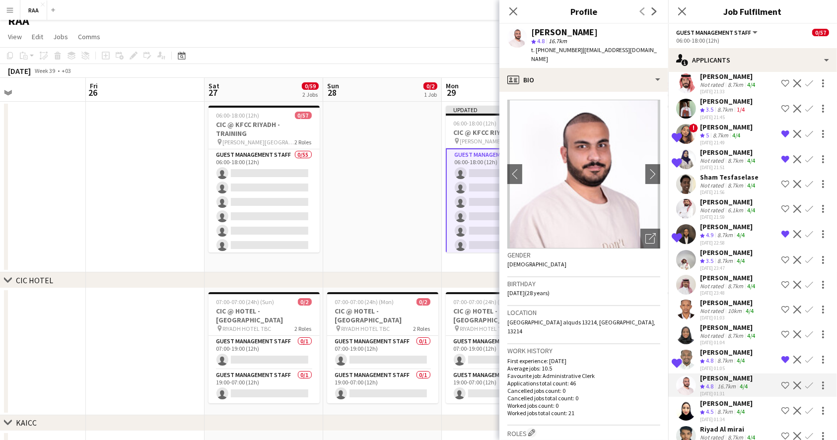
scroll to position [6252, 0]
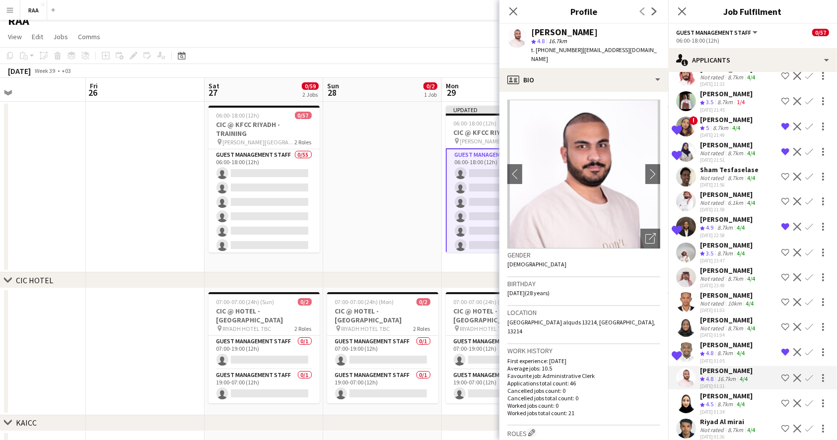
click at [734, 400] on div "8.7km" at bounding box center [724, 404] width 19 height 8
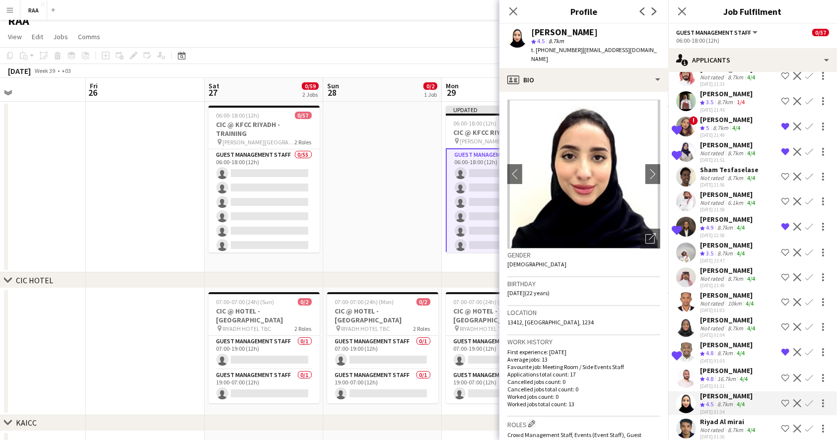
click at [714, 417] on div "Riyad Al mirai" at bounding box center [728, 421] width 57 height 9
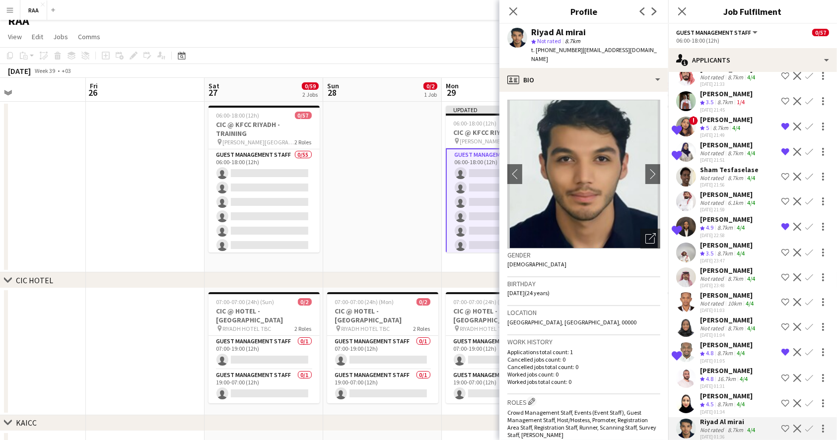
click at [724, 440] on div "[PERSON_NAME]" at bounding box center [728, 446] width 57 height 9
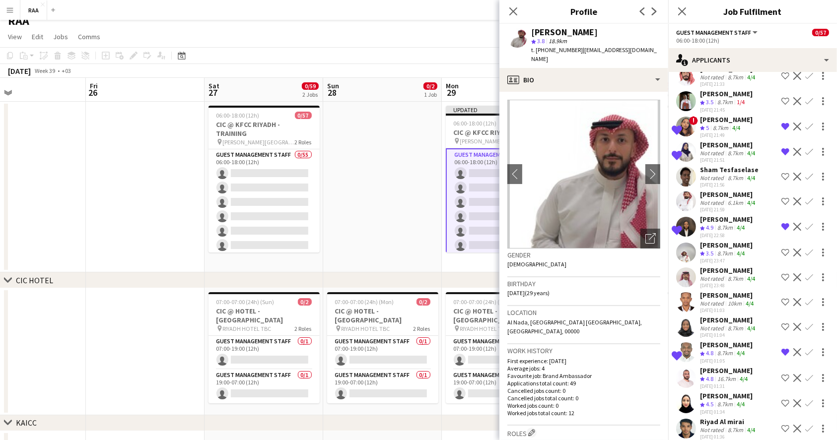
click at [716, 440] on div "[PERSON_NAME]" at bounding box center [728, 446] width 57 height 9
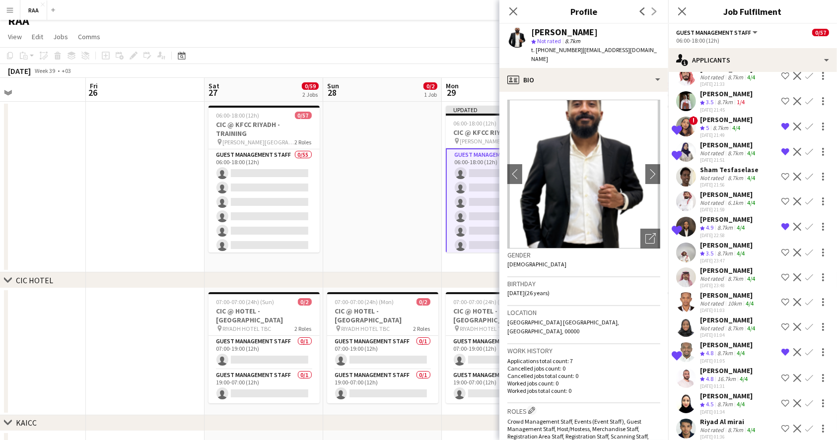
click at [385, 198] on app-date-cell at bounding box center [382, 187] width 119 height 171
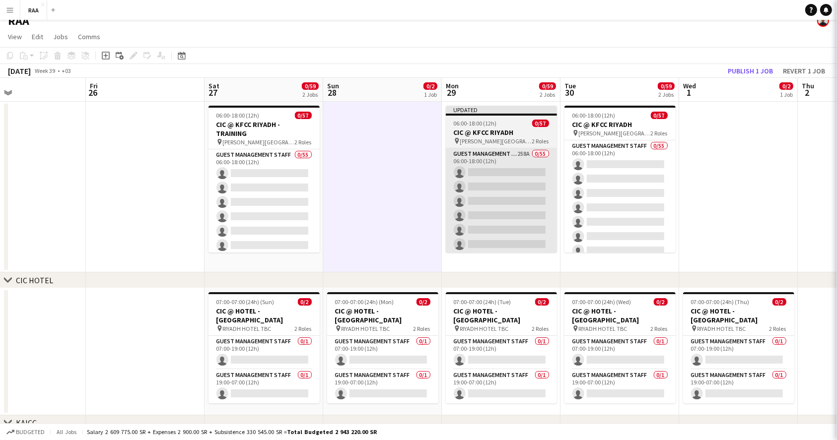
scroll to position [0, 0]
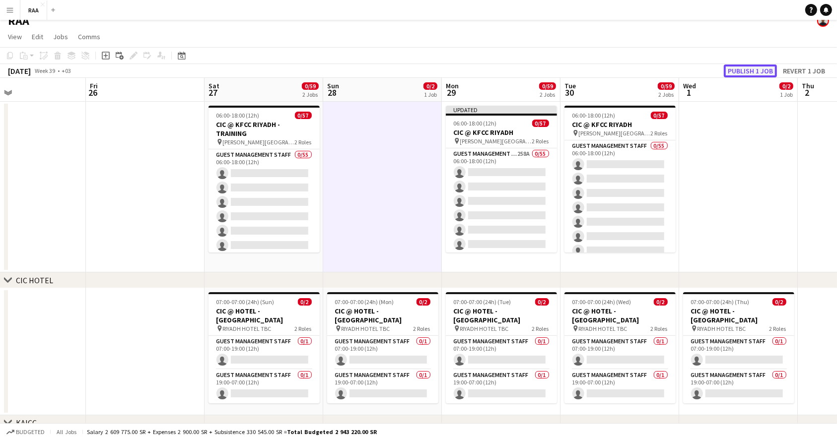
click at [733, 72] on button "Publish 1 job" at bounding box center [749, 71] width 53 height 13
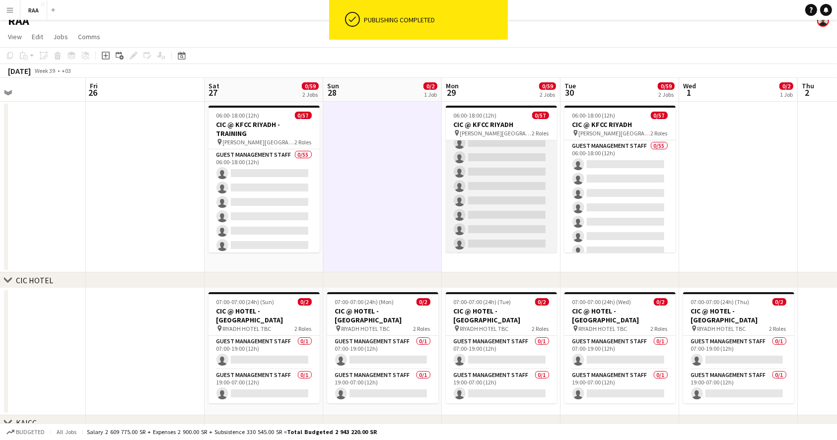
scroll to position [746, 0]
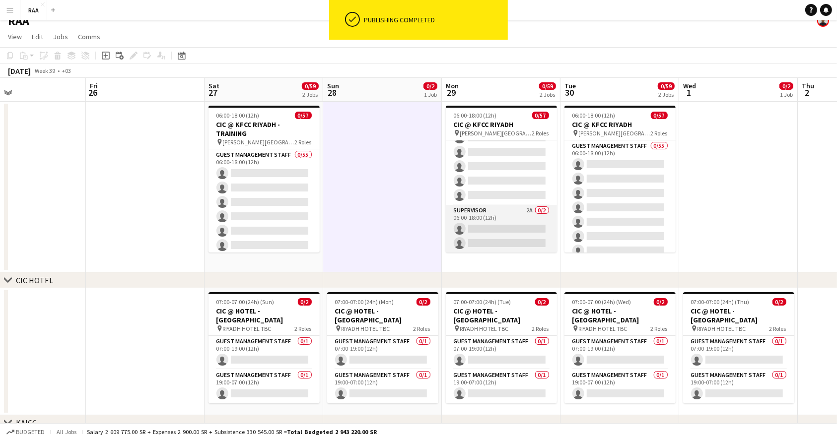
click at [487, 228] on app-card-role "Supervisor 2A 0/2 06:00-18:00 (12h) single-neutral-actions single-neutral-actio…" at bounding box center [501, 229] width 111 height 48
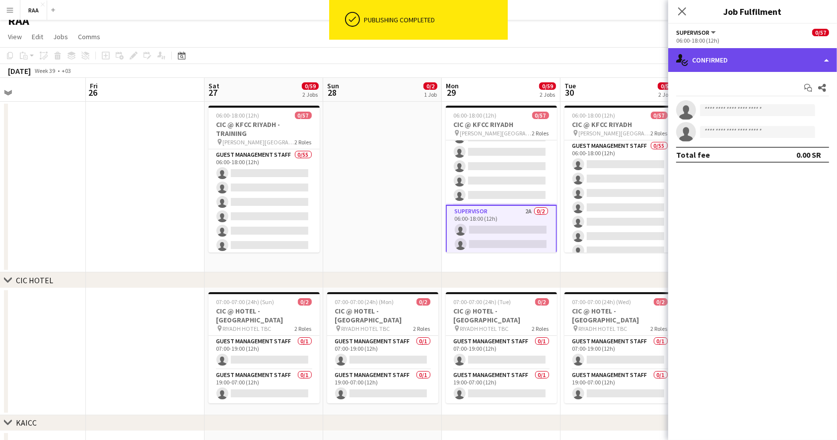
click at [755, 58] on div "single-neutral-actions-check-2 Confirmed" at bounding box center [752, 60] width 169 height 24
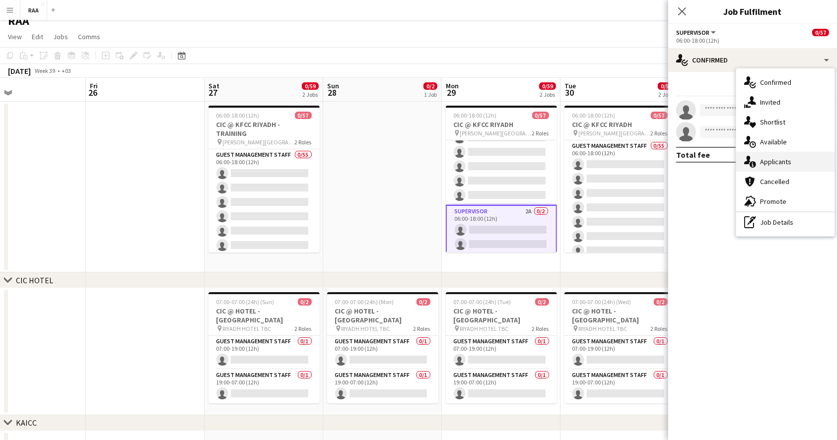
click at [792, 168] on div "single-neutral-actions-information Applicants" at bounding box center [785, 162] width 98 height 20
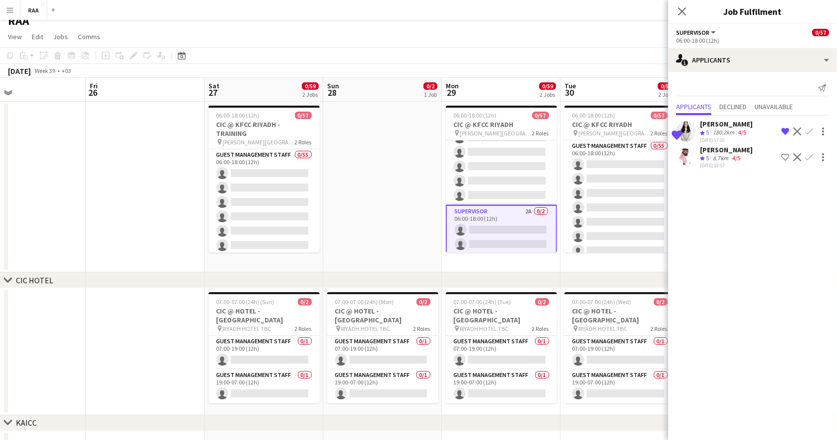
click at [725, 154] on div "8.7km" at bounding box center [719, 158] width 19 height 8
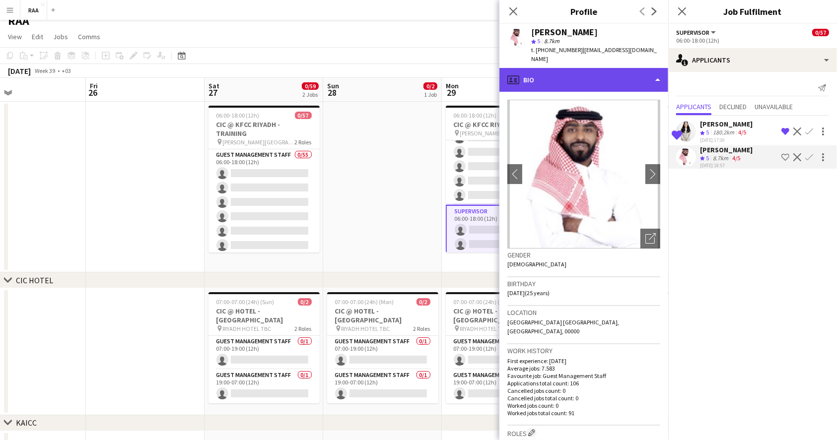
click at [548, 74] on div "profile Bio" at bounding box center [583, 80] width 169 height 24
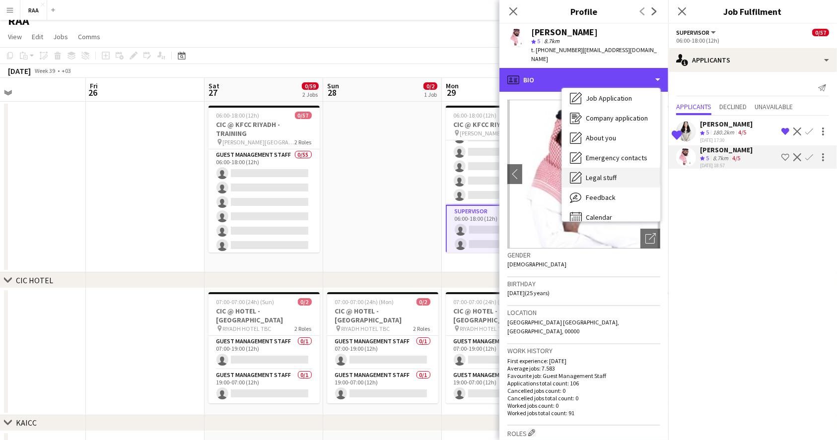
scroll to position [33, 0]
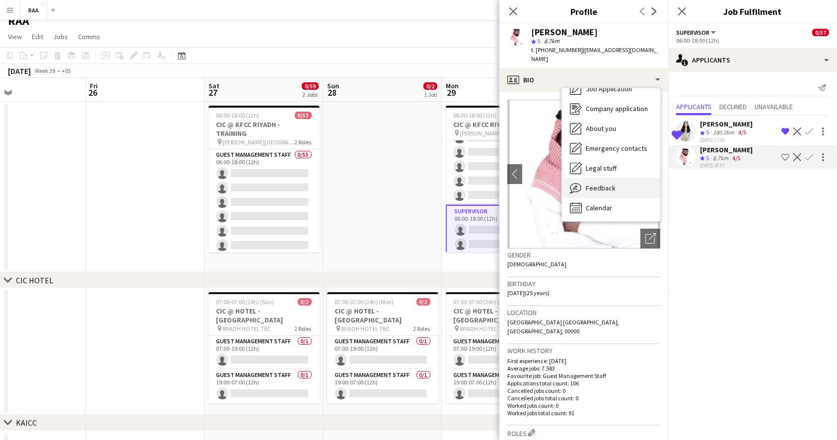
click at [591, 184] on span "Feedback" at bounding box center [600, 188] width 30 height 9
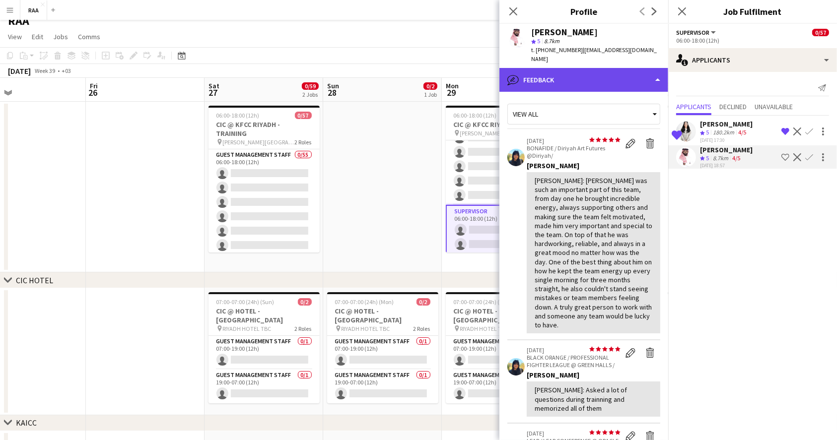
click at [581, 72] on div "bubble-pencil Feedback" at bounding box center [583, 80] width 169 height 24
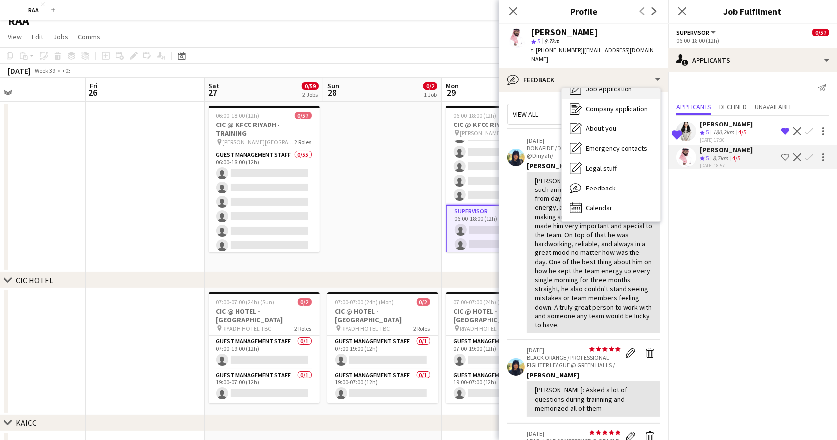
click at [593, 85] on div "Job Application Job Application" at bounding box center [611, 89] width 98 height 20
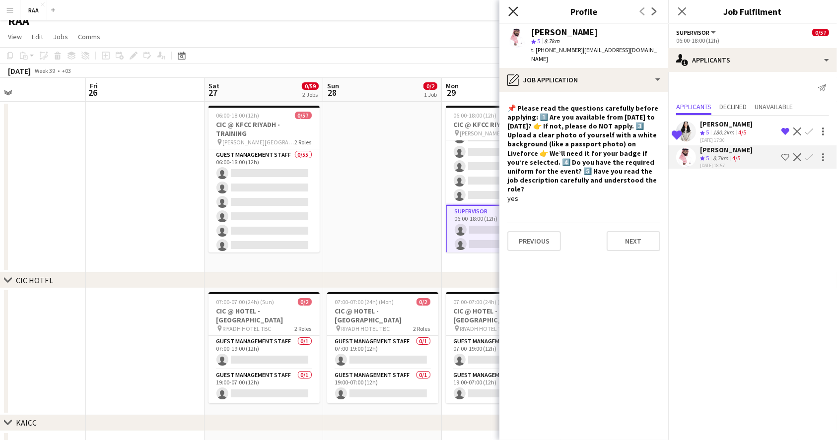
click at [515, 12] on icon "Close pop-in" at bounding box center [512, 10] width 9 height 9
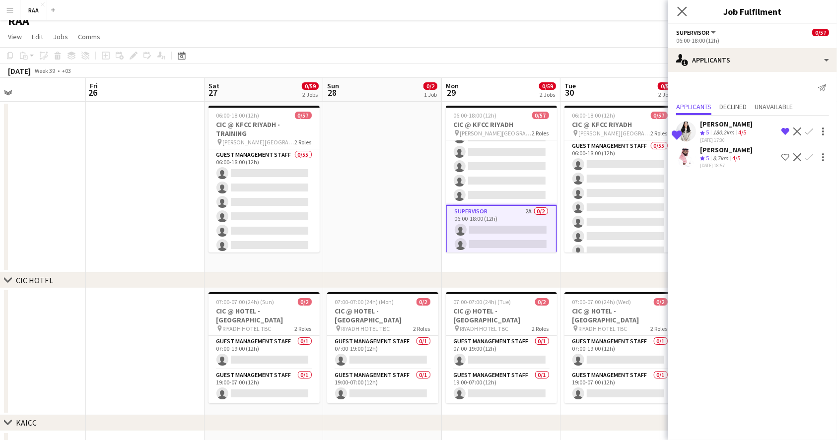
click at [688, 14] on app-icon "Close pop-in" at bounding box center [682, 11] width 14 height 14
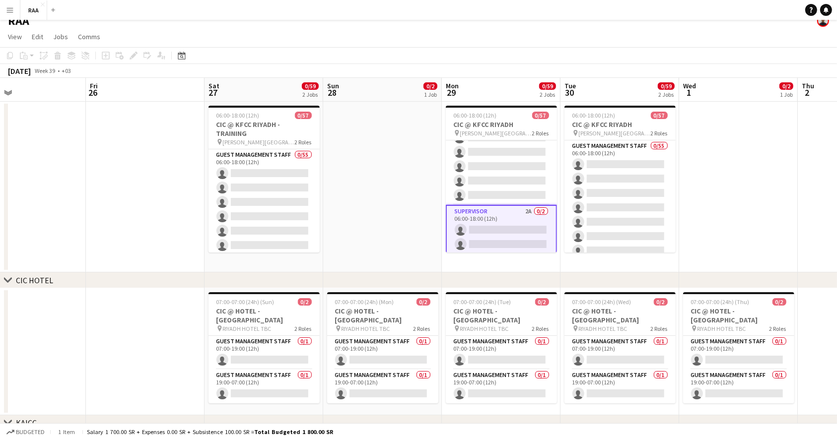
click at [706, 131] on app-date-cell at bounding box center [738, 187] width 119 height 171
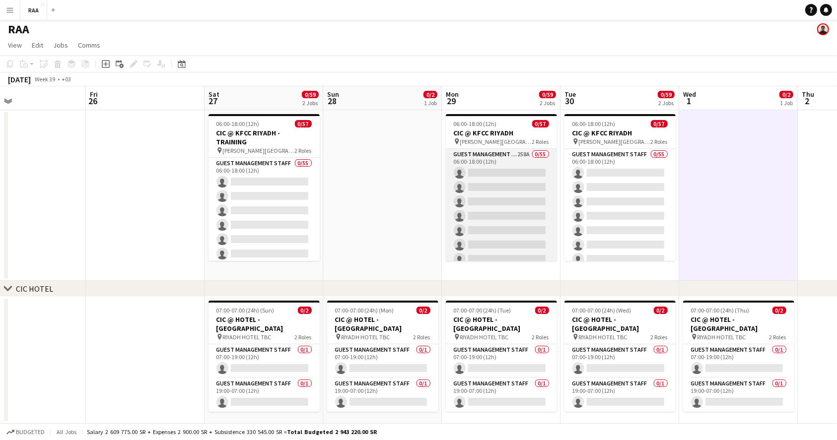
scroll to position [0, 0]
